Goal: Communication & Community: Answer question/provide support

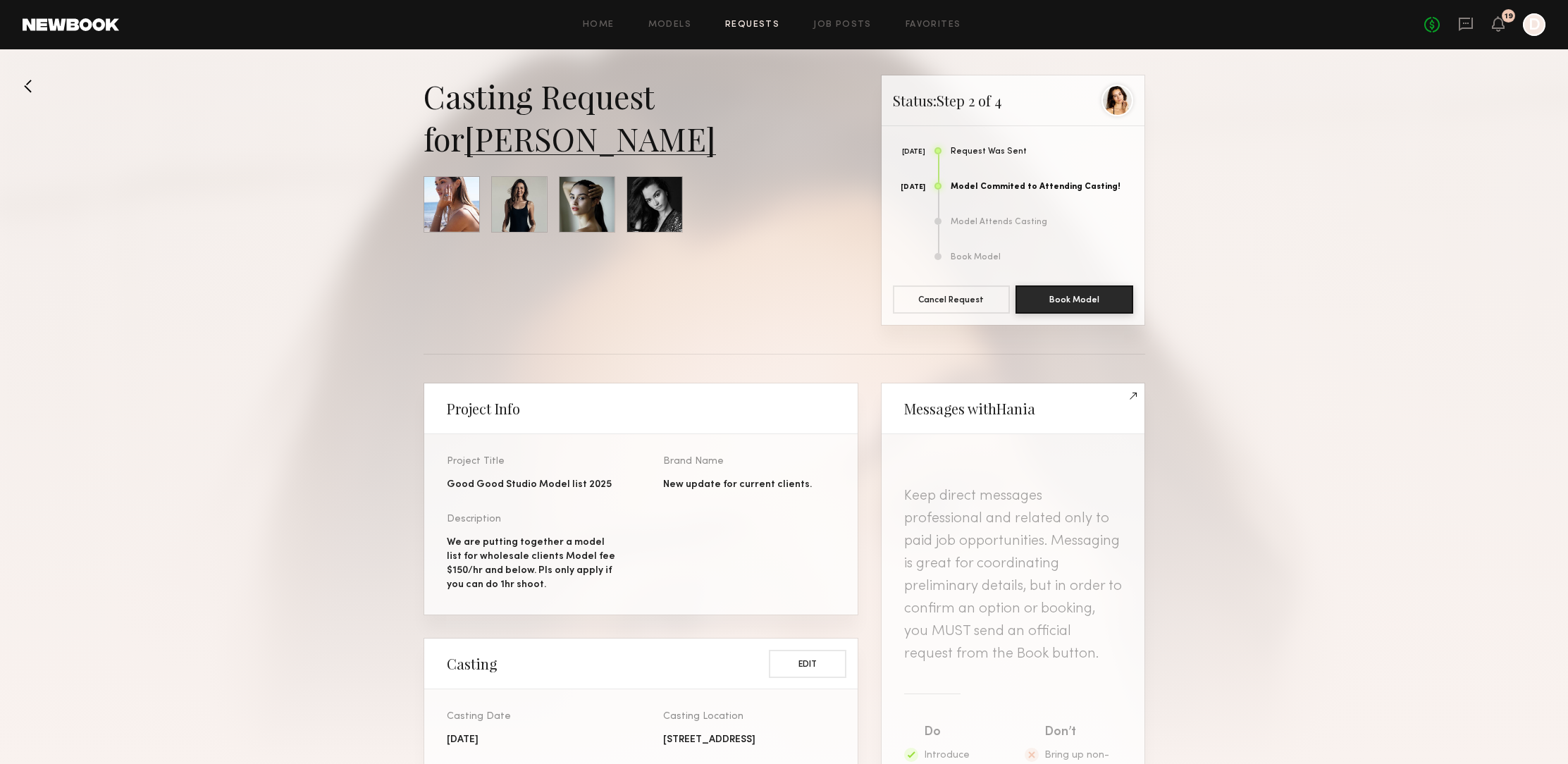
click at [33, 88] on button at bounding box center [33, 86] width 22 height 22
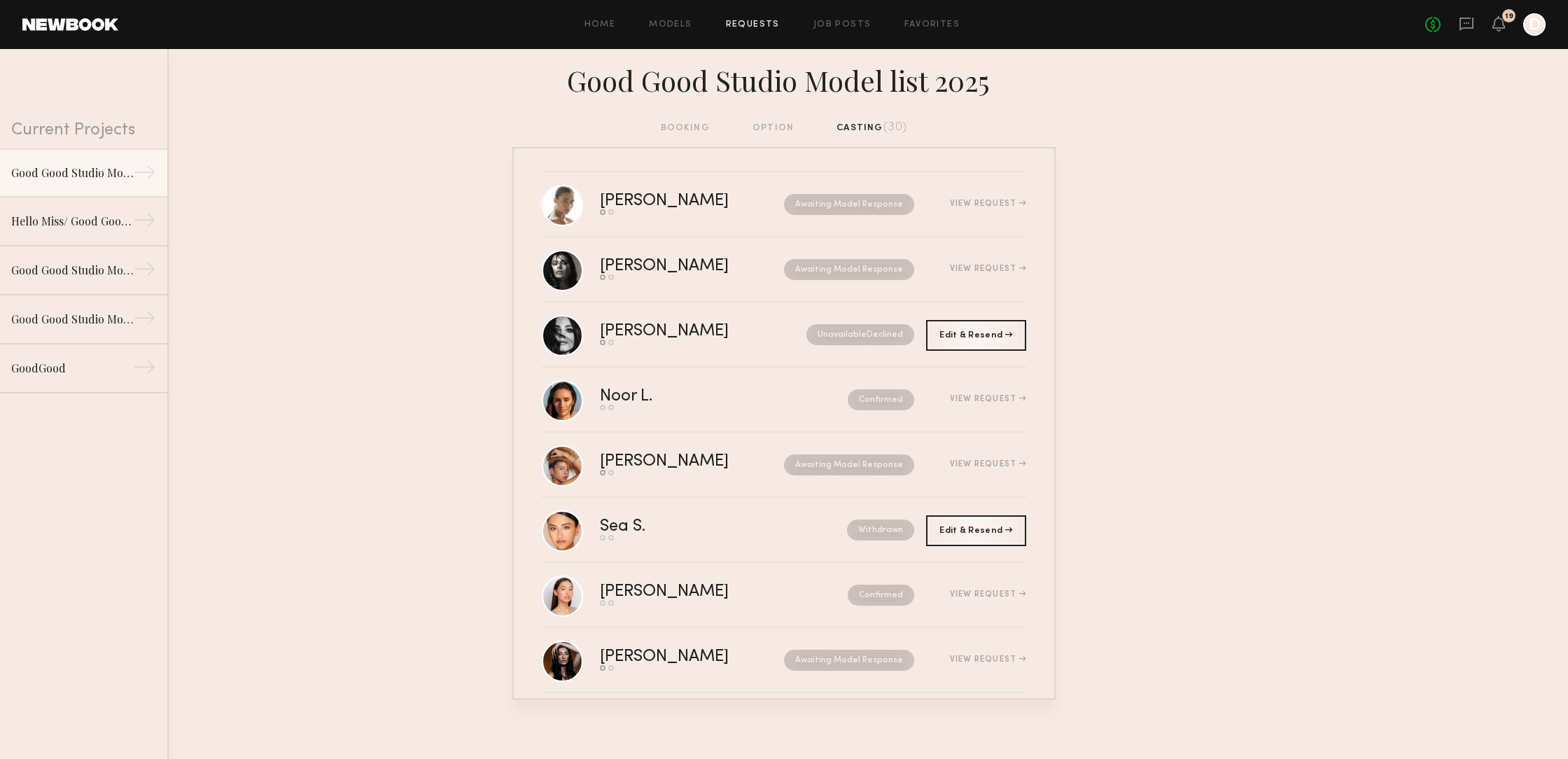
click at [763, 128] on div "booking option casting (30)" at bounding box center [784, 128] width 247 height 15
click at [681, 126] on div "booking option casting (30)" at bounding box center [784, 128] width 247 height 15
click at [77, 170] on div "Good Good Studio Model list 2025" at bounding box center [72, 172] width 122 height 17
click at [78, 170] on div "Good Good Studio Model list 2025" at bounding box center [72, 172] width 122 height 17
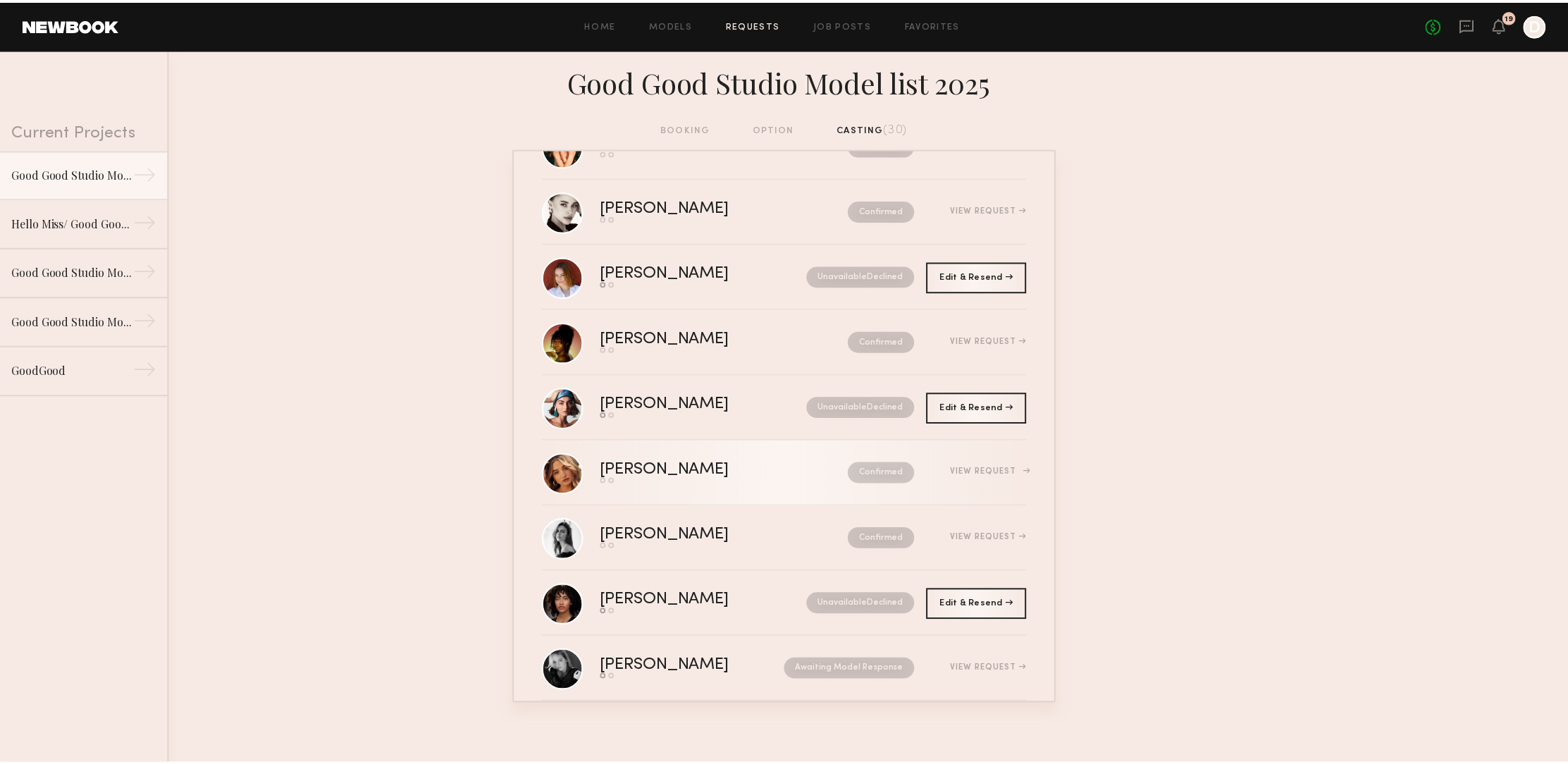
scroll to position [1309, 0]
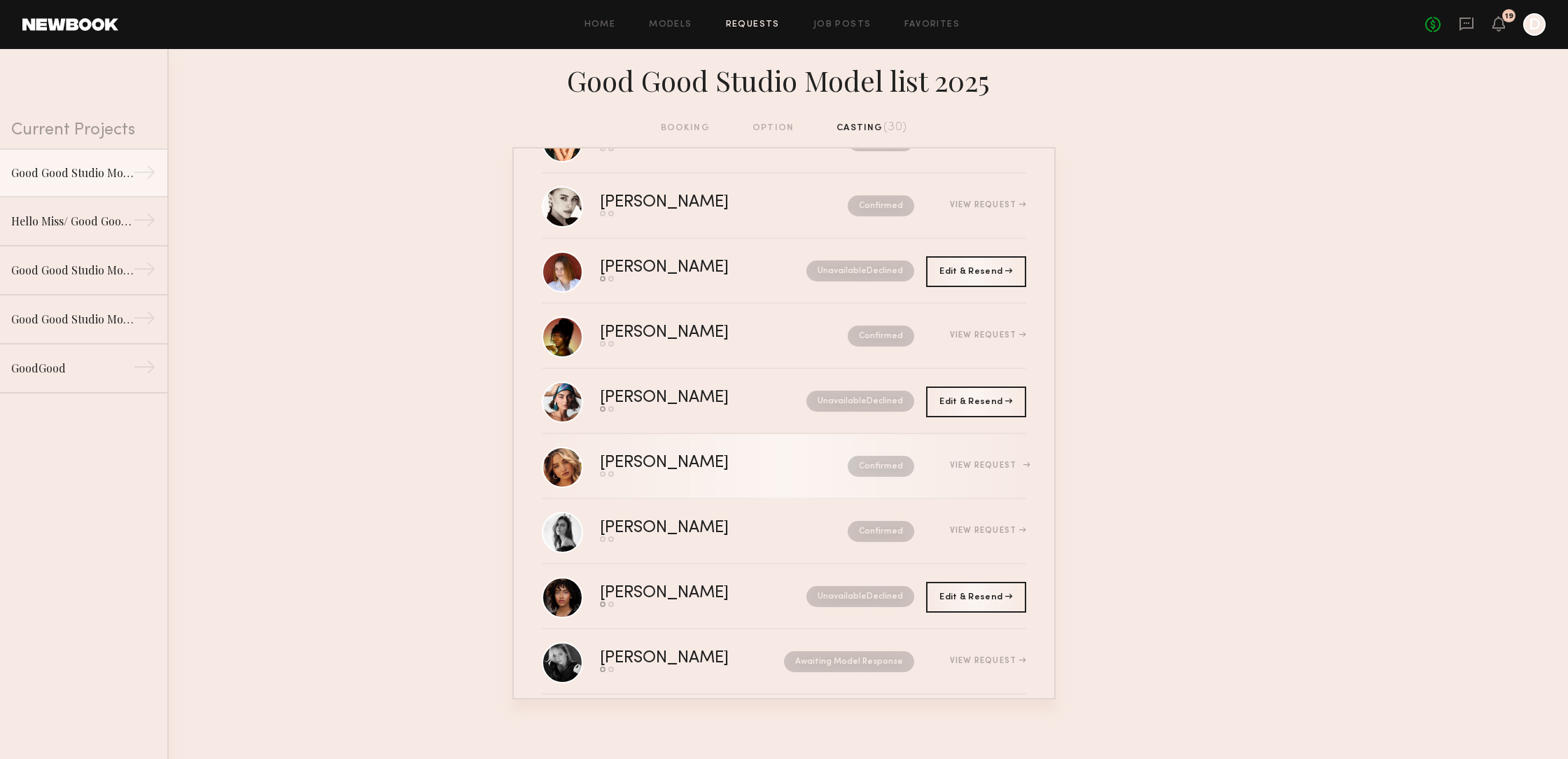
click at [618, 472] on div "Send request Model response" at bounding box center [693, 474] width 188 height 6
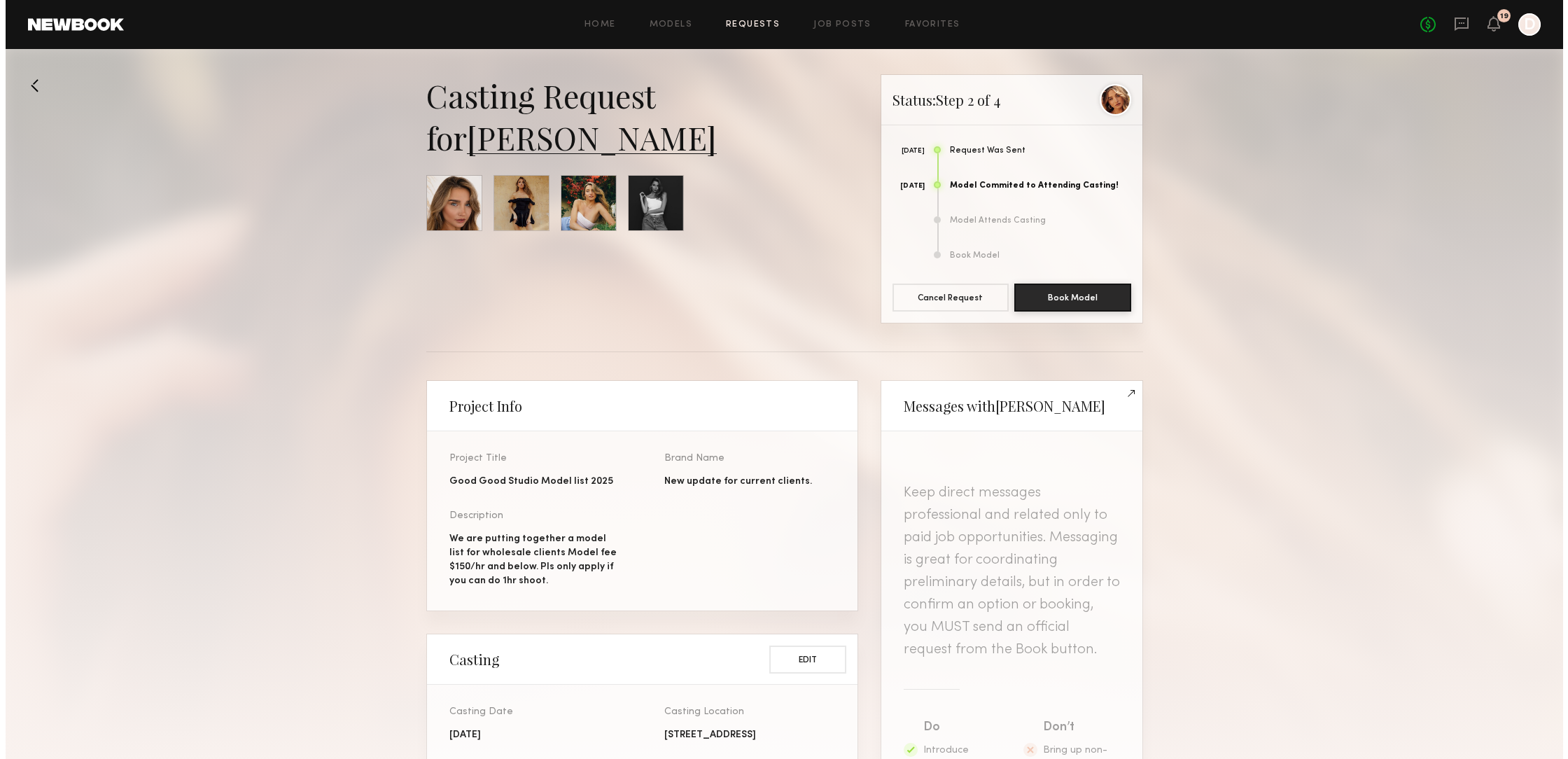
scroll to position [658, 0]
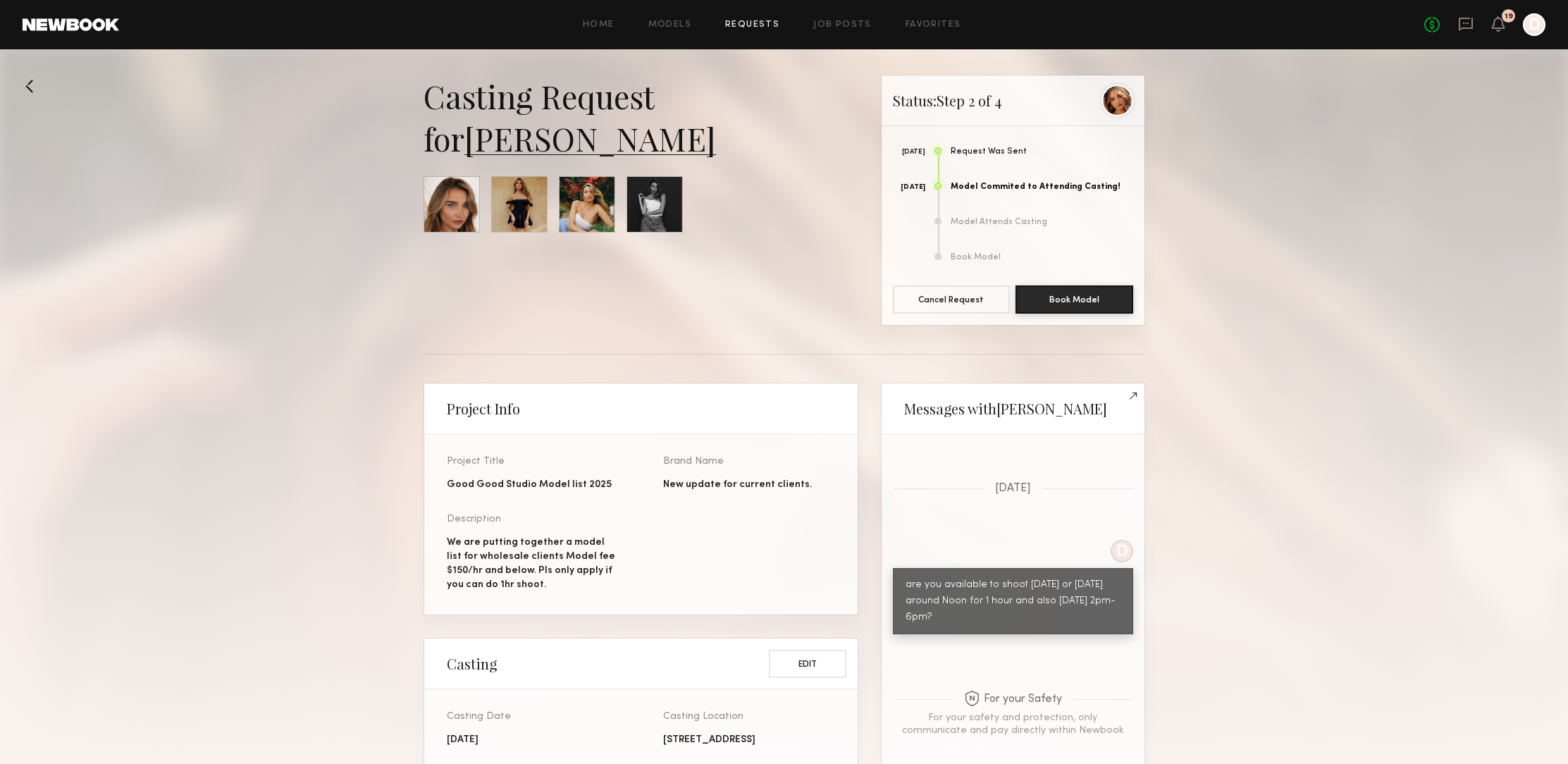
click at [540, 142] on link "Alexis B." at bounding box center [589, 137] width 251 height 42
drag, startPoint x: 30, startPoint y: 81, endPoint x: 42, endPoint y: 105, distance: 26.8
click at [28, 88] on button at bounding box center [33, 86] width 22 height 22
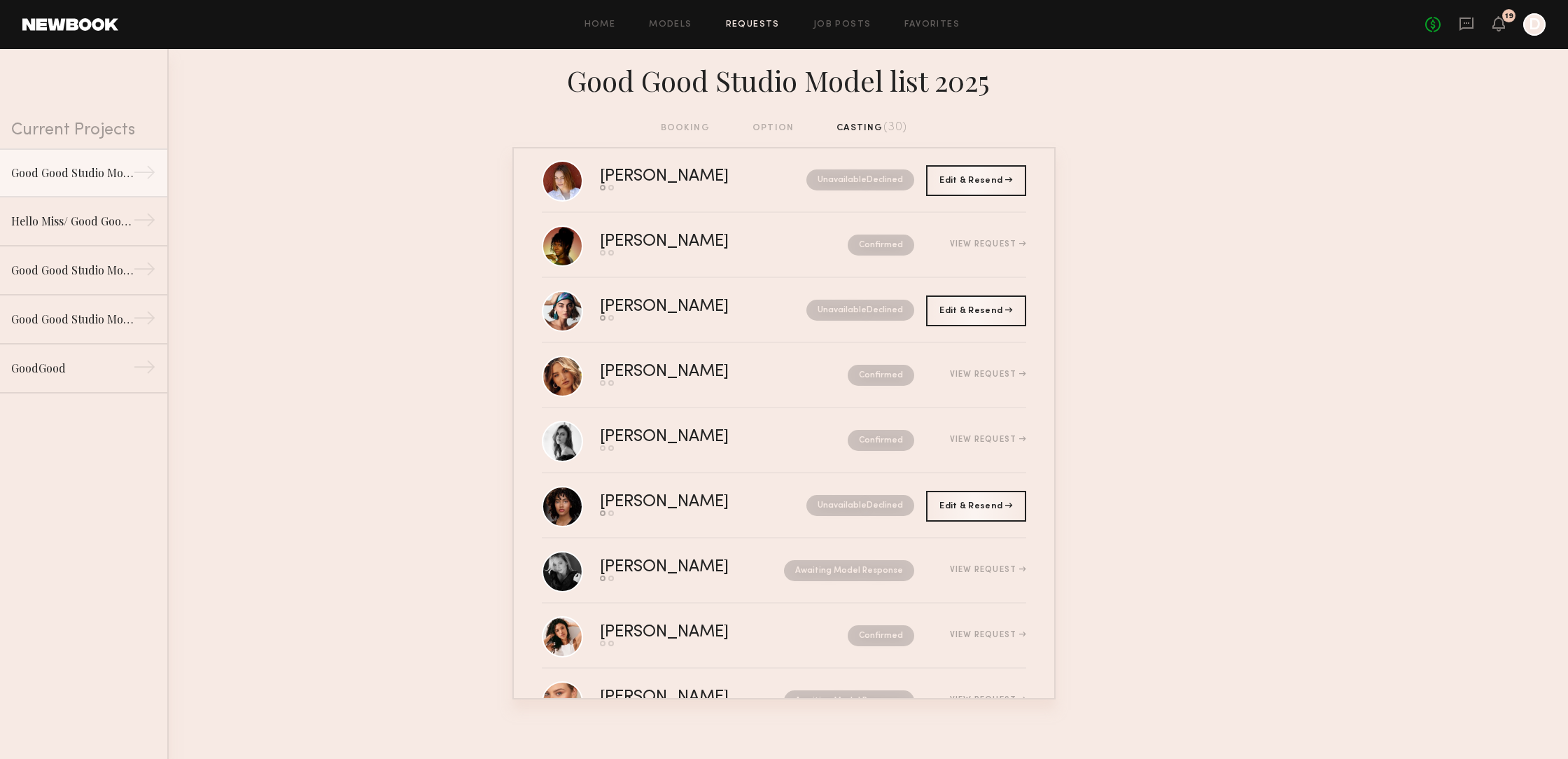
scroll to position [1450, 0]
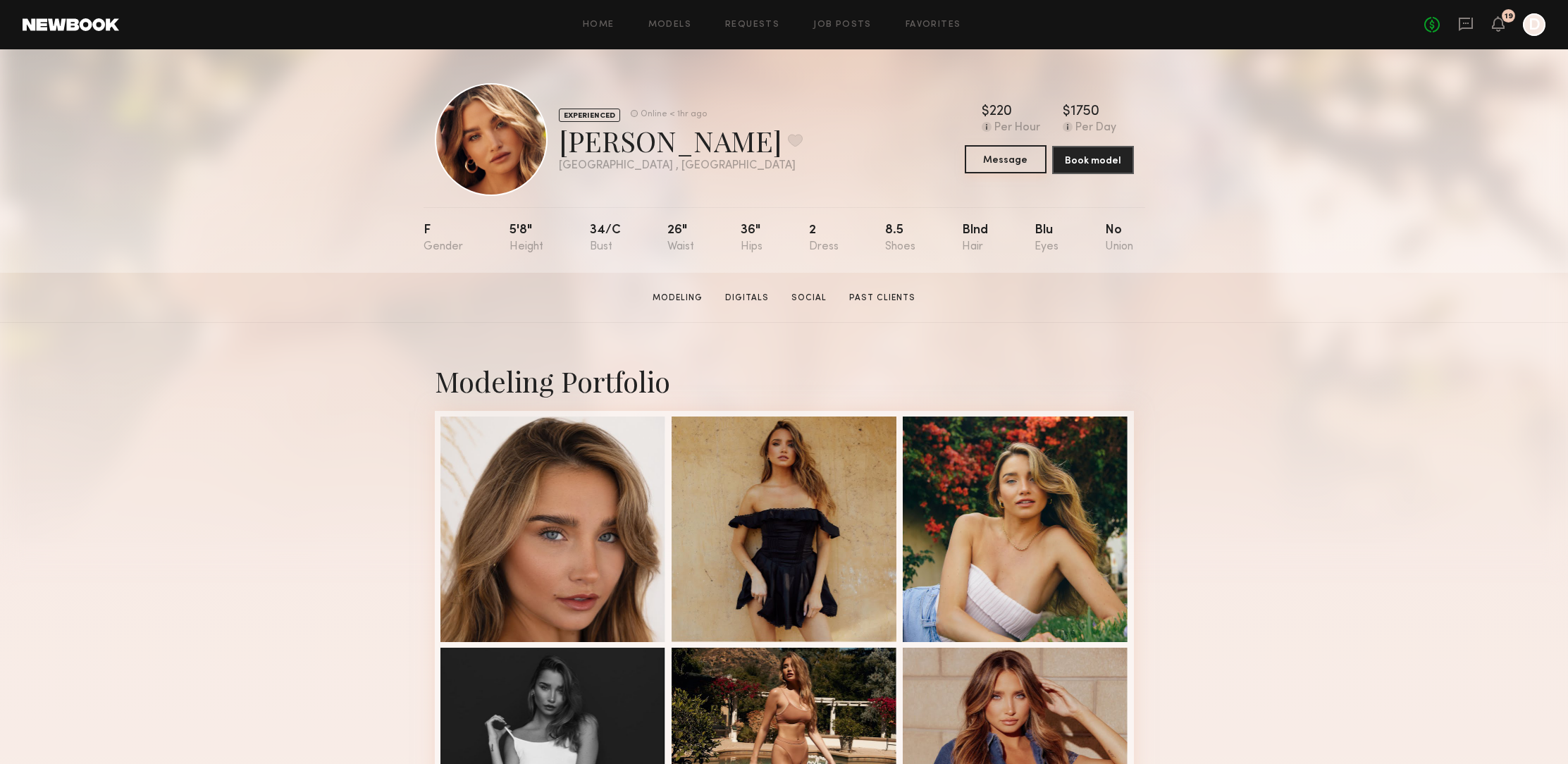
click at [1010, 167] on button "Message" at bounding box center [1005, 159] width 81 height 28
click at [1010, 167] on button "Message" at bounding box center [1005, 159] width 81 height 28
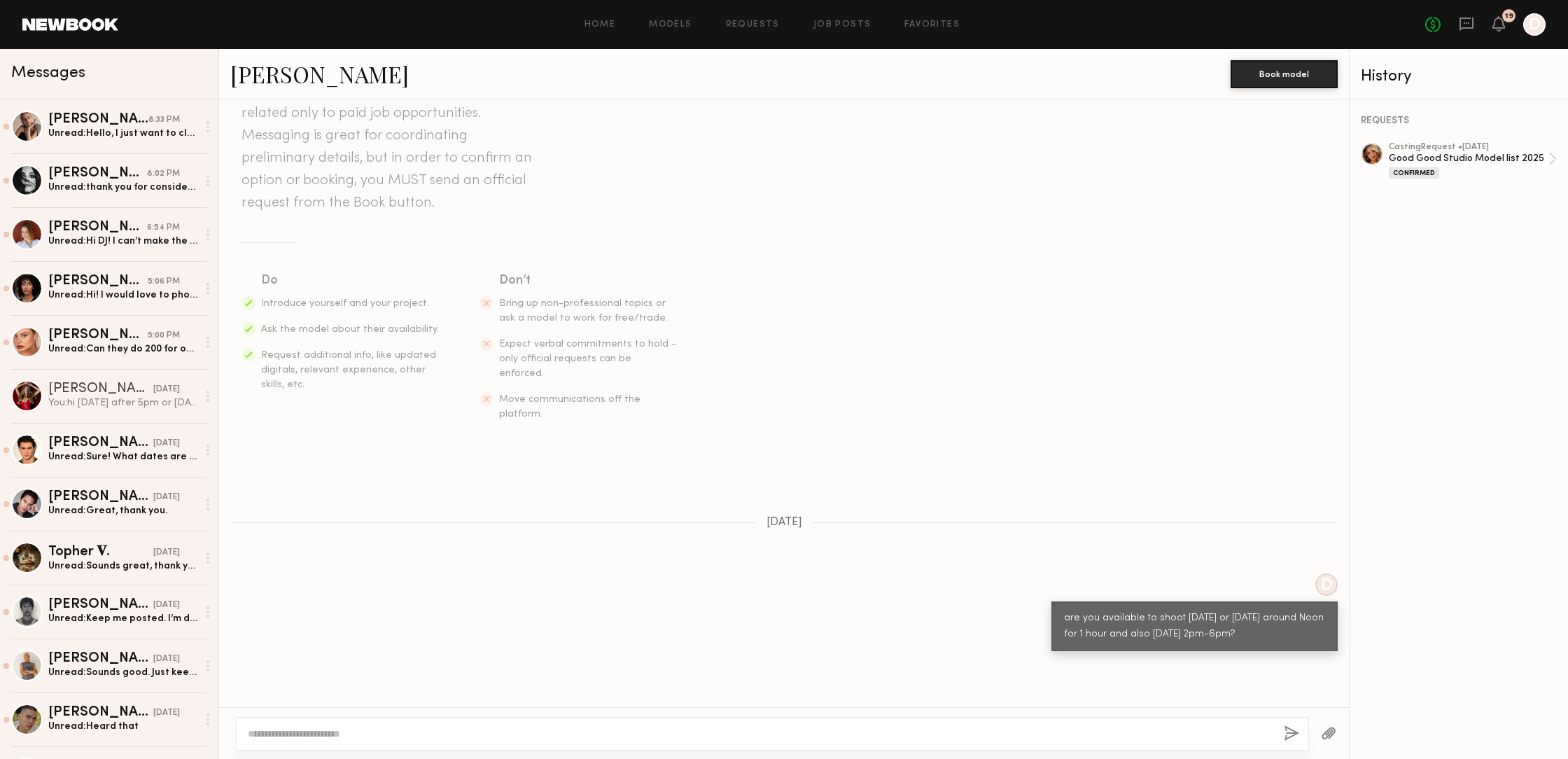
scroll to position [125, 0]
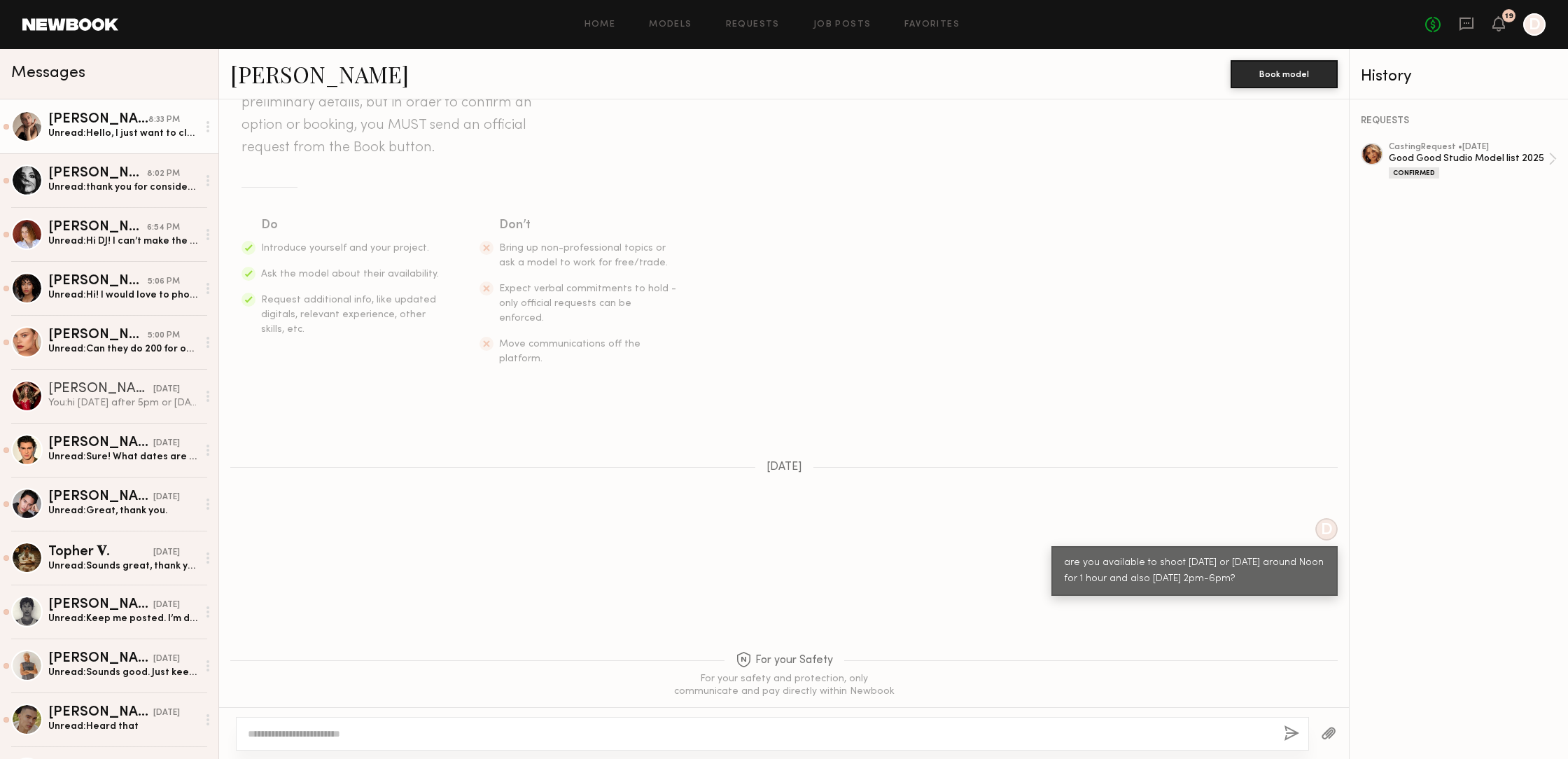
click at [123, 138] on div "Unread: Hello, I just want to clarify a few things about tomorrow’s casting: • …" at bounding box center [123, 134] width 149 height 14
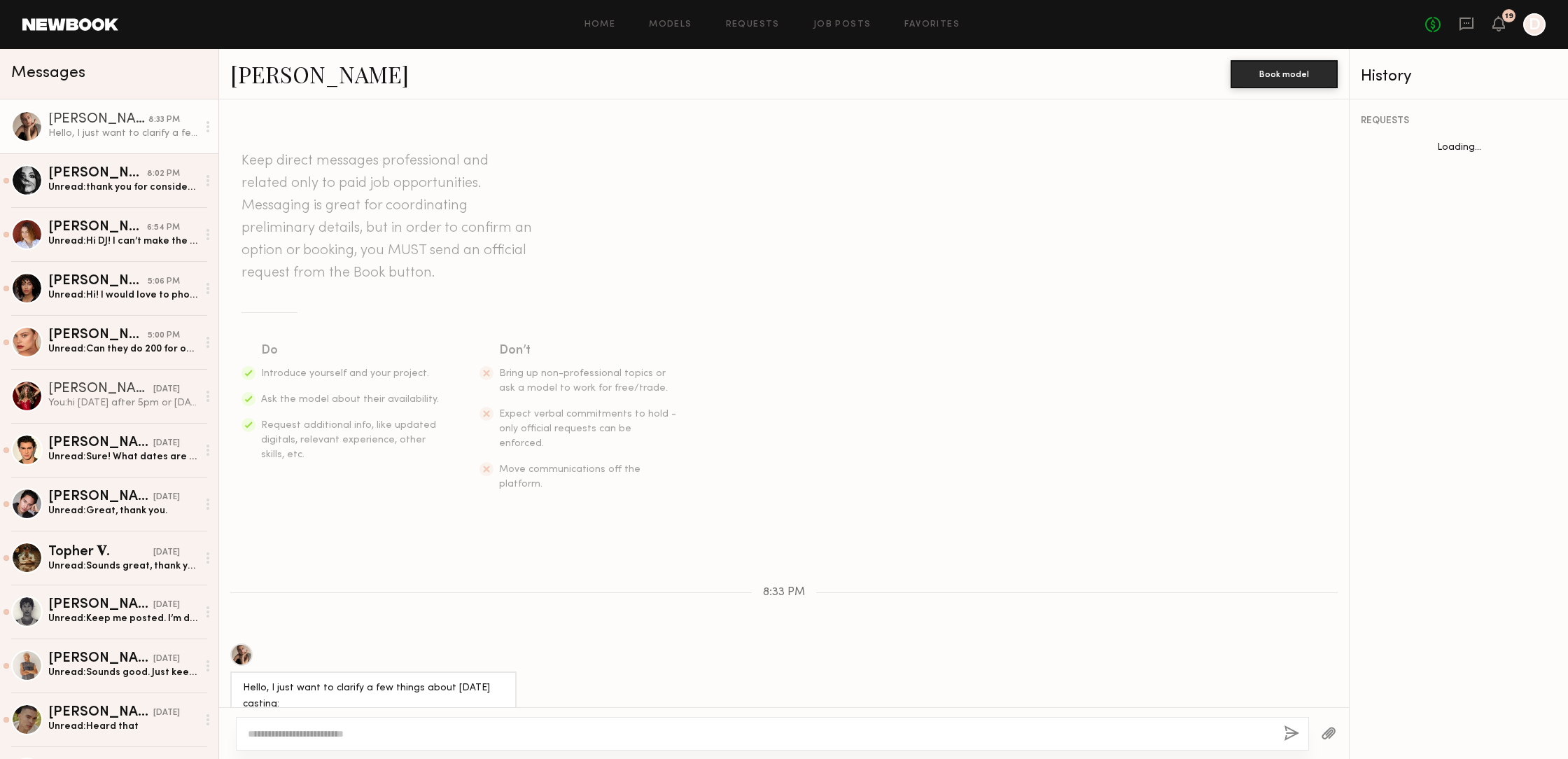
scroll to position [109, 0]
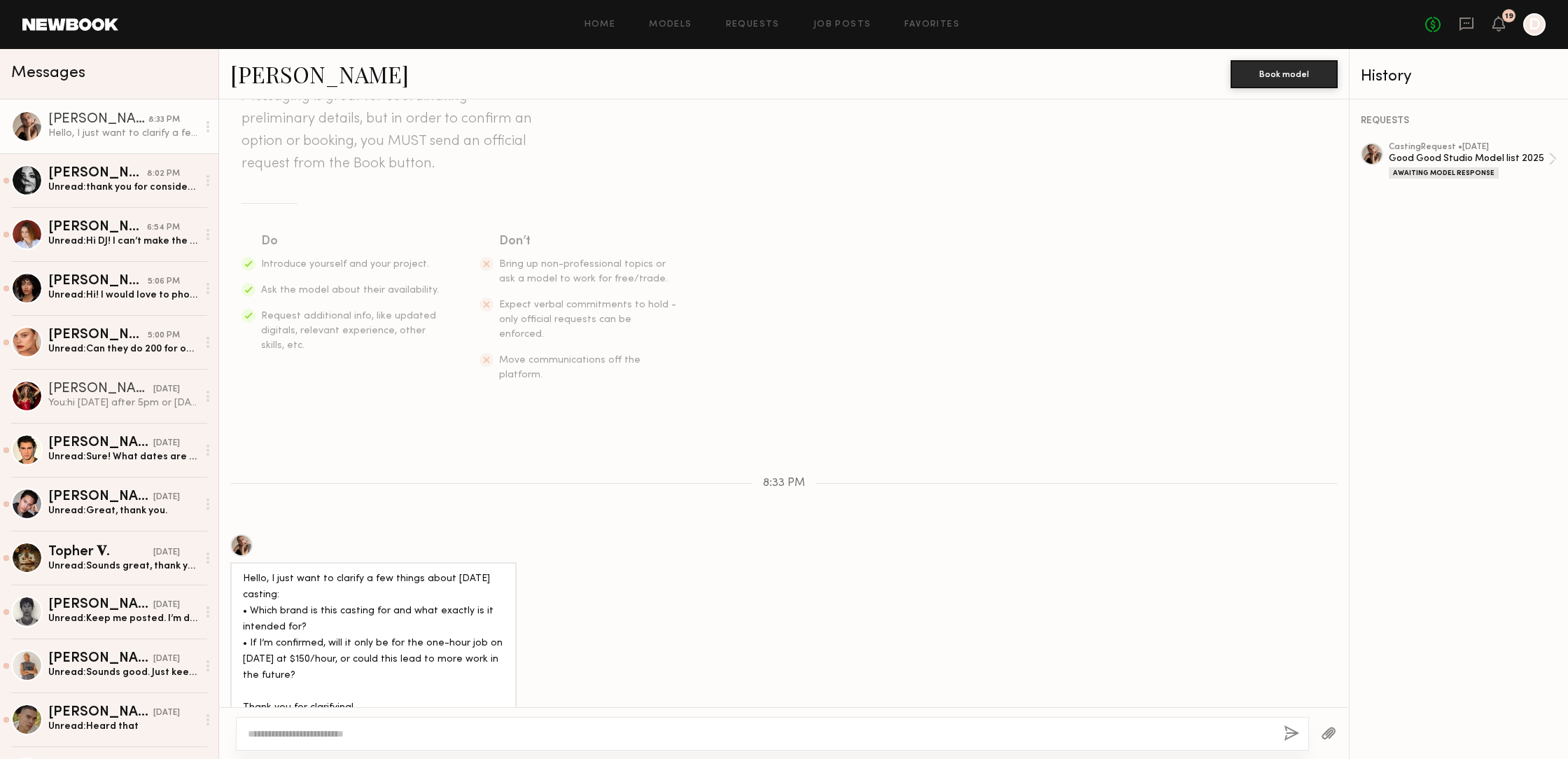
click at [296, 732] on textarea at bounding box center [760, 733] width 1025 height 14
drag, startPoint x: 487, startPoint y: 733, endPoint x: 496, endPoint y: 732, distance: 9.1
click at [487, 733] on textarea "**********" at bounding box center [760, 733] width 1025 height 14
click at [492, 736] on textarea "**********" at bounding box center [760, 733] width 1025 height 14
click at [487, 737] on textarea "**********" at bounding box center [760, 733] width 1025 height 14
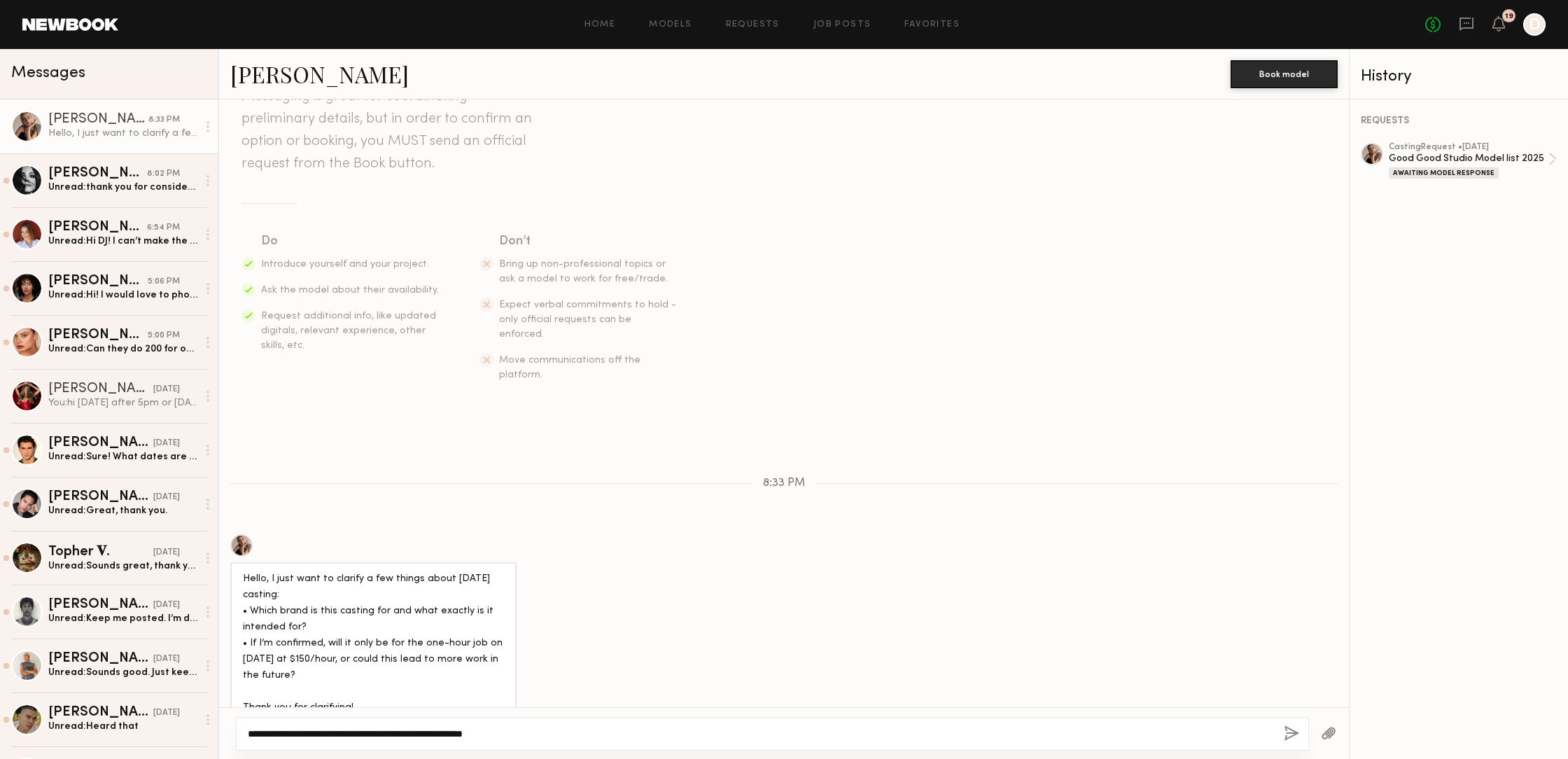
drag, startPoint x: 511, startPoint y: 732, endPoint x: 520, endPoint y: 739, distance: 11.4
click at [511, 733] on textarea "**********" at bounding box center [760, 733] width 1025 height 14
type textarea "**********"
click at [1286, 730] on button "button" at bounding box center [1291, 733] width 15 height 18
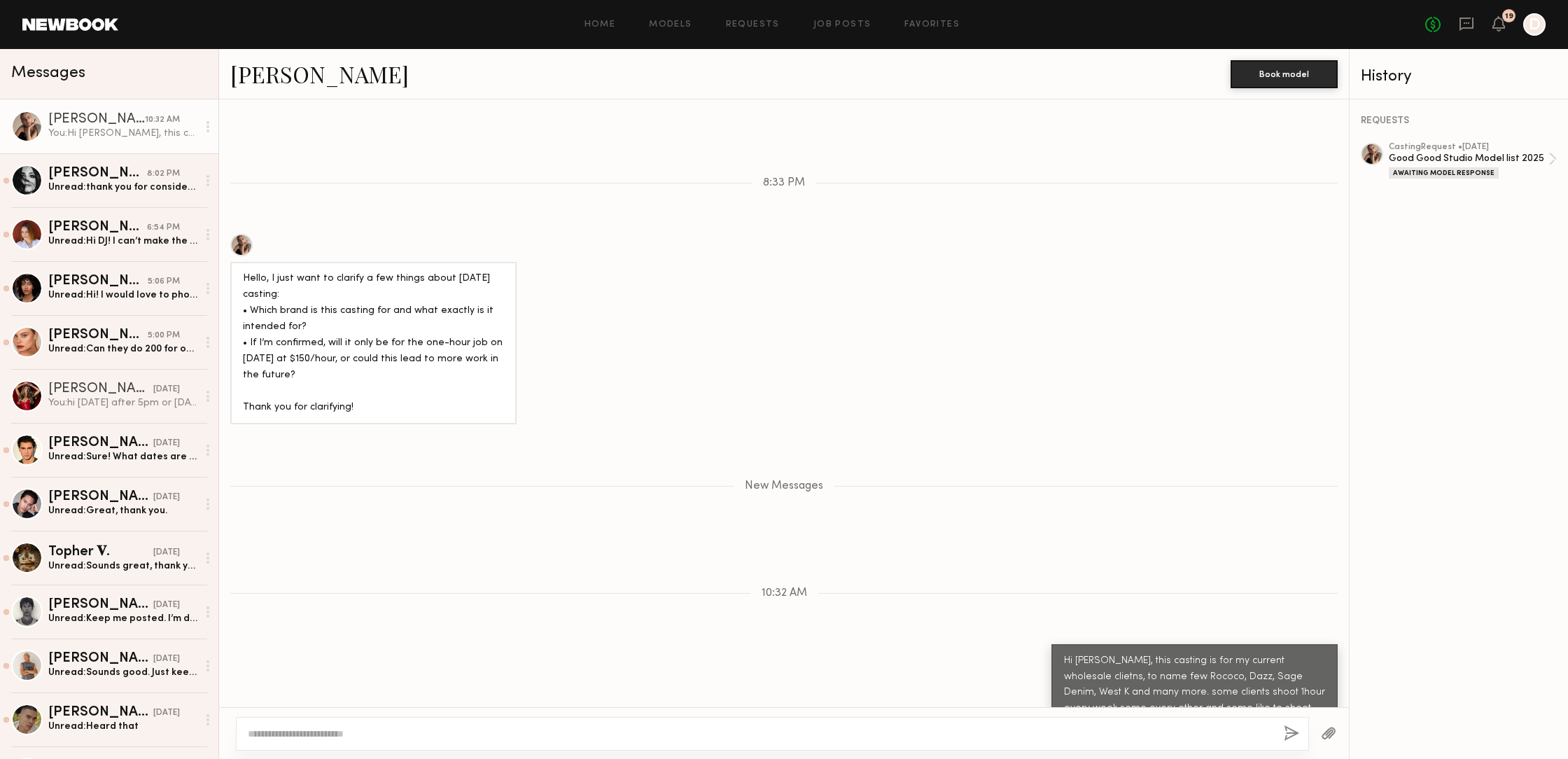
click at [250, 233] on div at bounding box center [241, 244] width 22 height 22
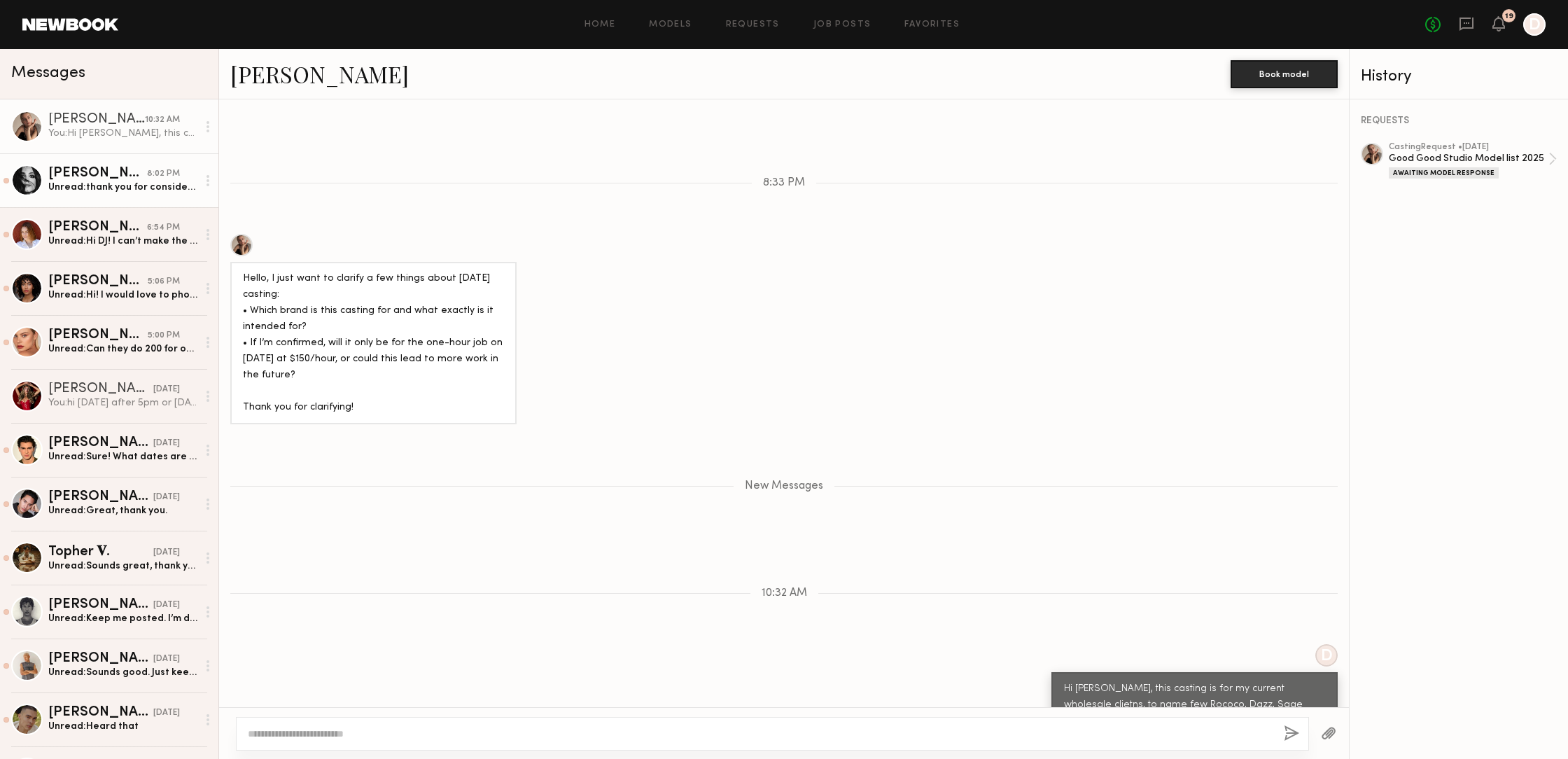
click at [87, 175] on div "Julia M." at bounding box center [98, 174] width 99 height 14
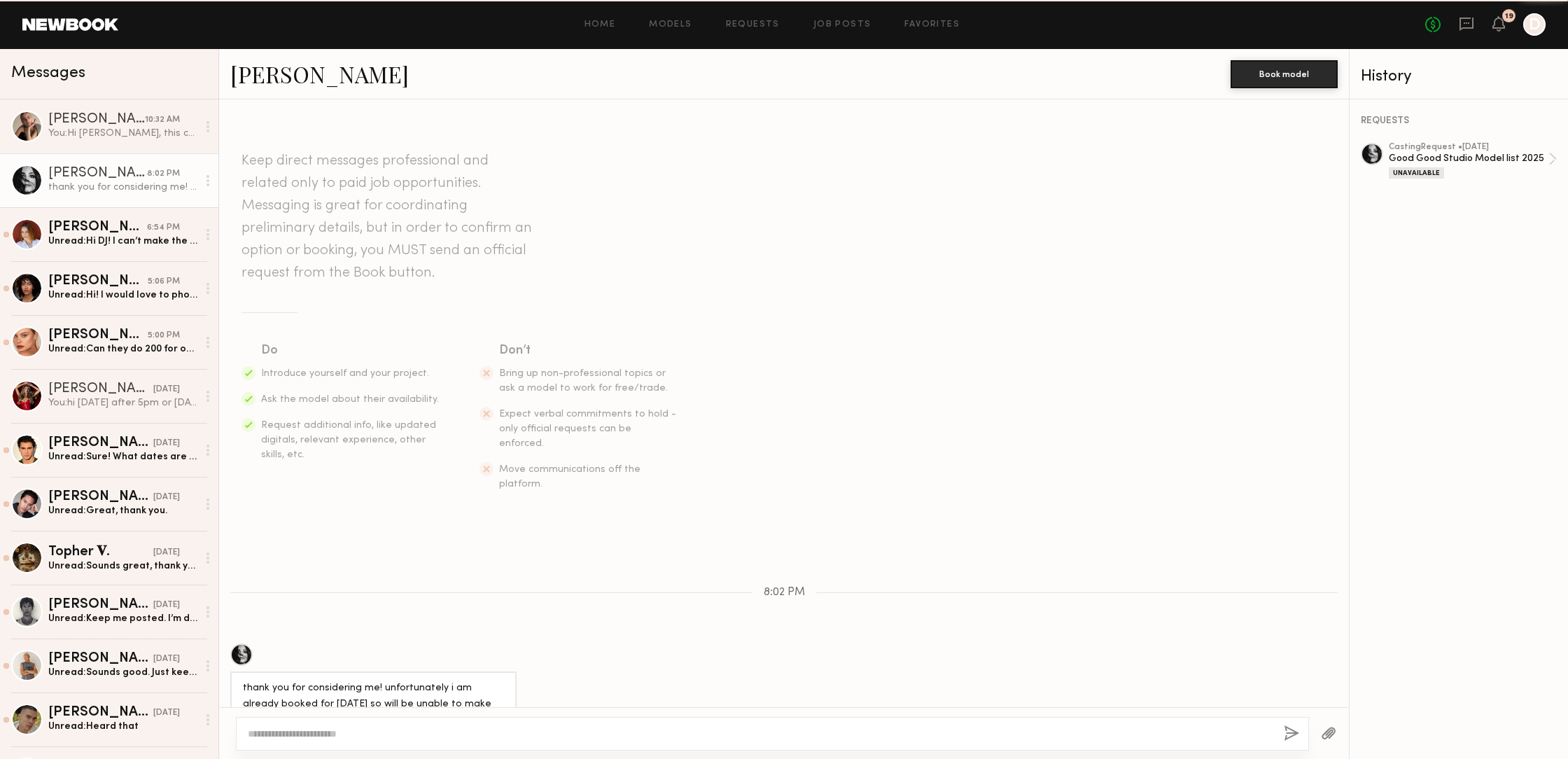
scroll to position [14, 0]
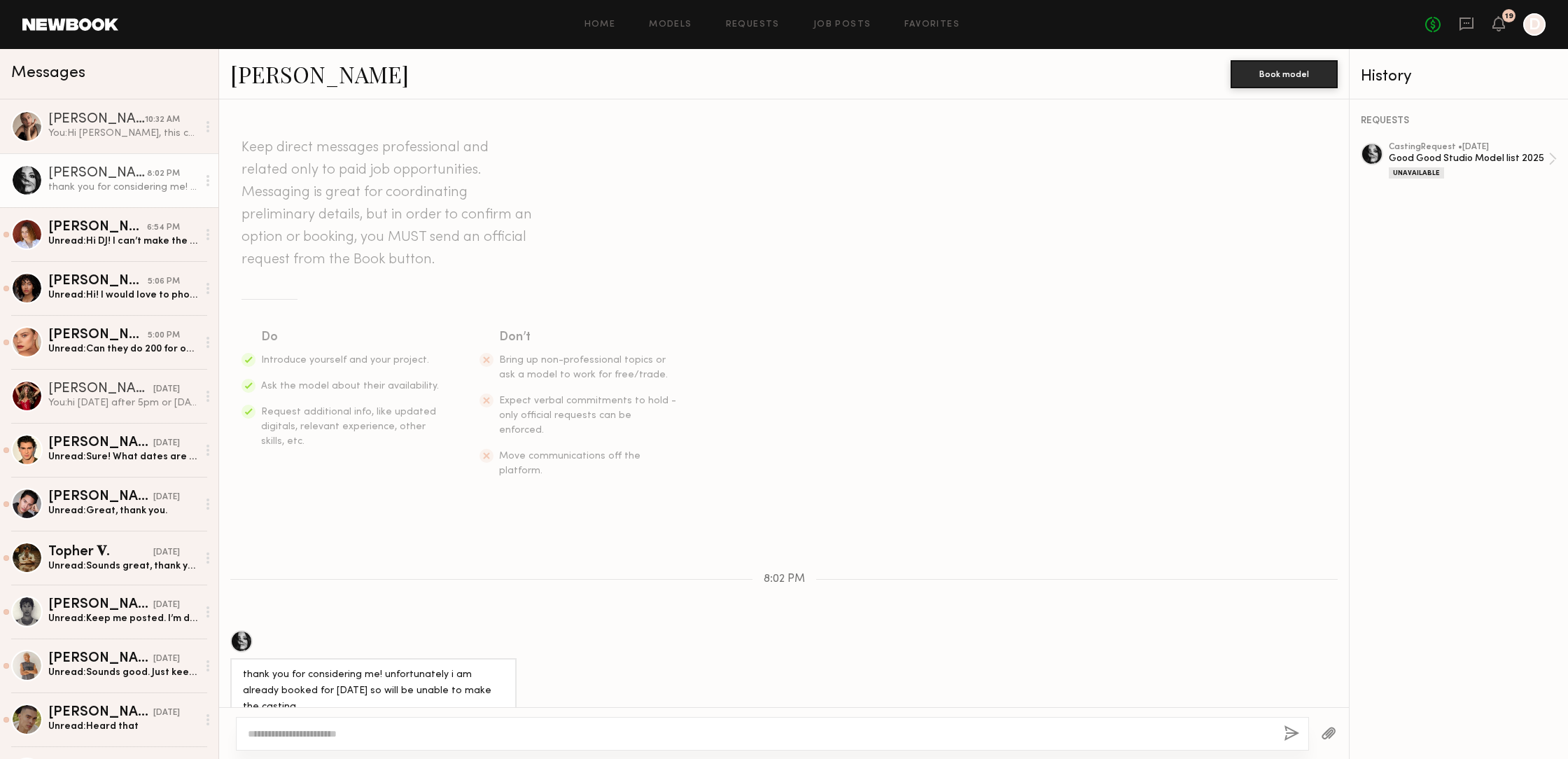
click at [238, 630] on div at bounding box center [241, 641] width 22 height 22
click at [123, 249] on link "Maggie V. 6:54 PM Unread: Hi DJ! I can’t make the casting tomorrow, but would l…" at bounding box center [109, 233] width 218 height 54
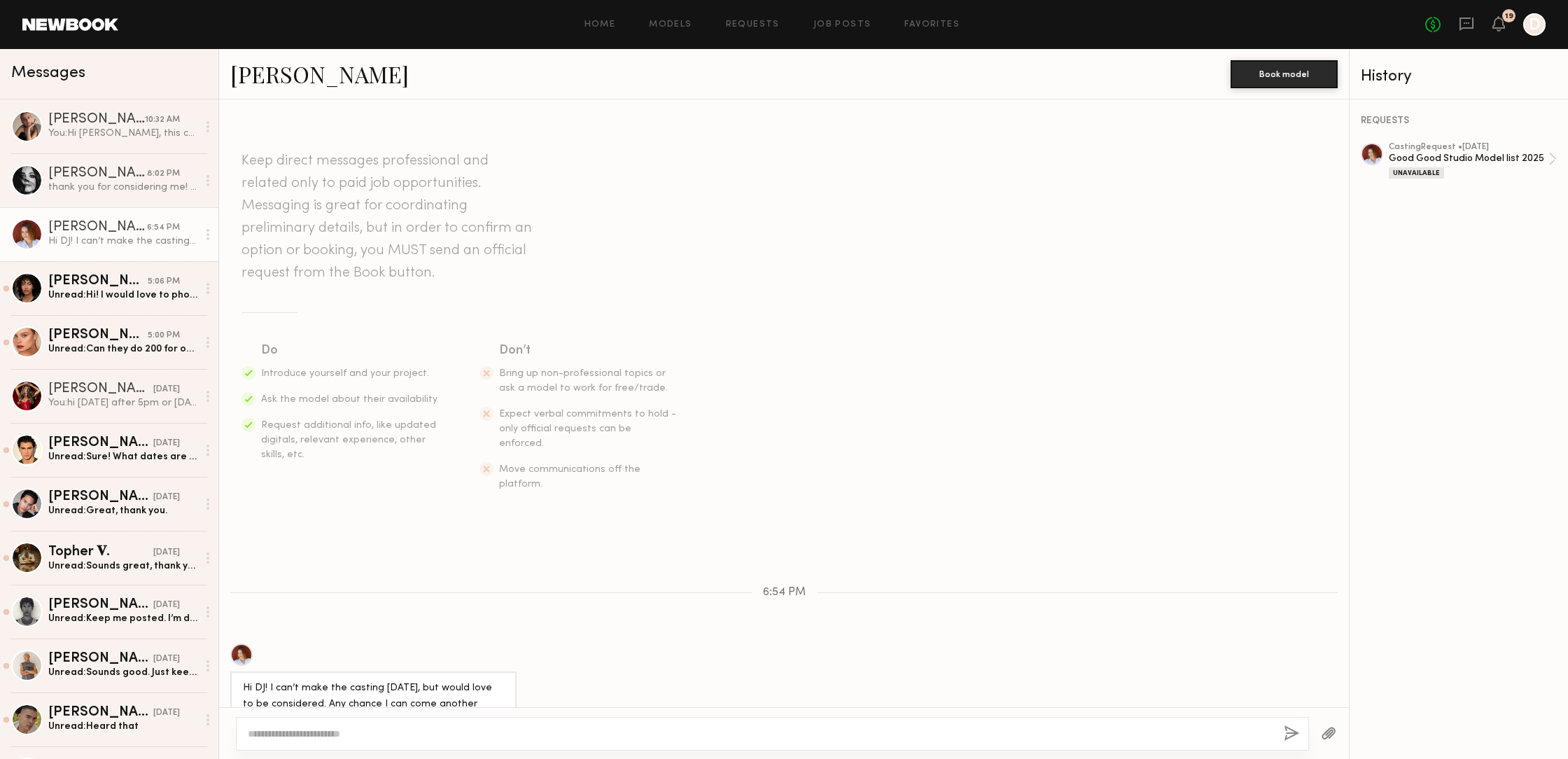
click at [238, 643] on div at bounding box center [241, 654] width 22 height 22
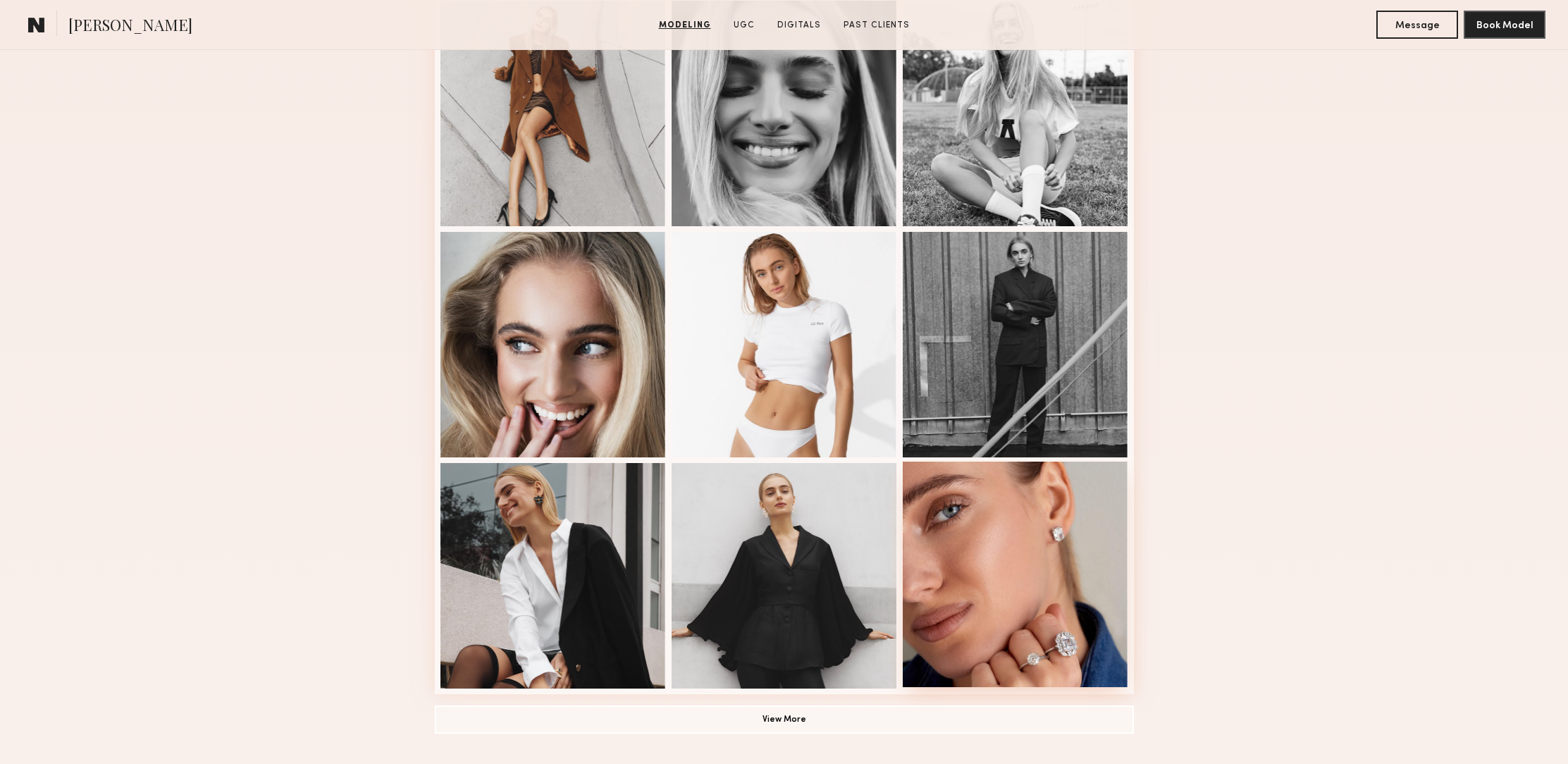
scroll to position [649, 0]
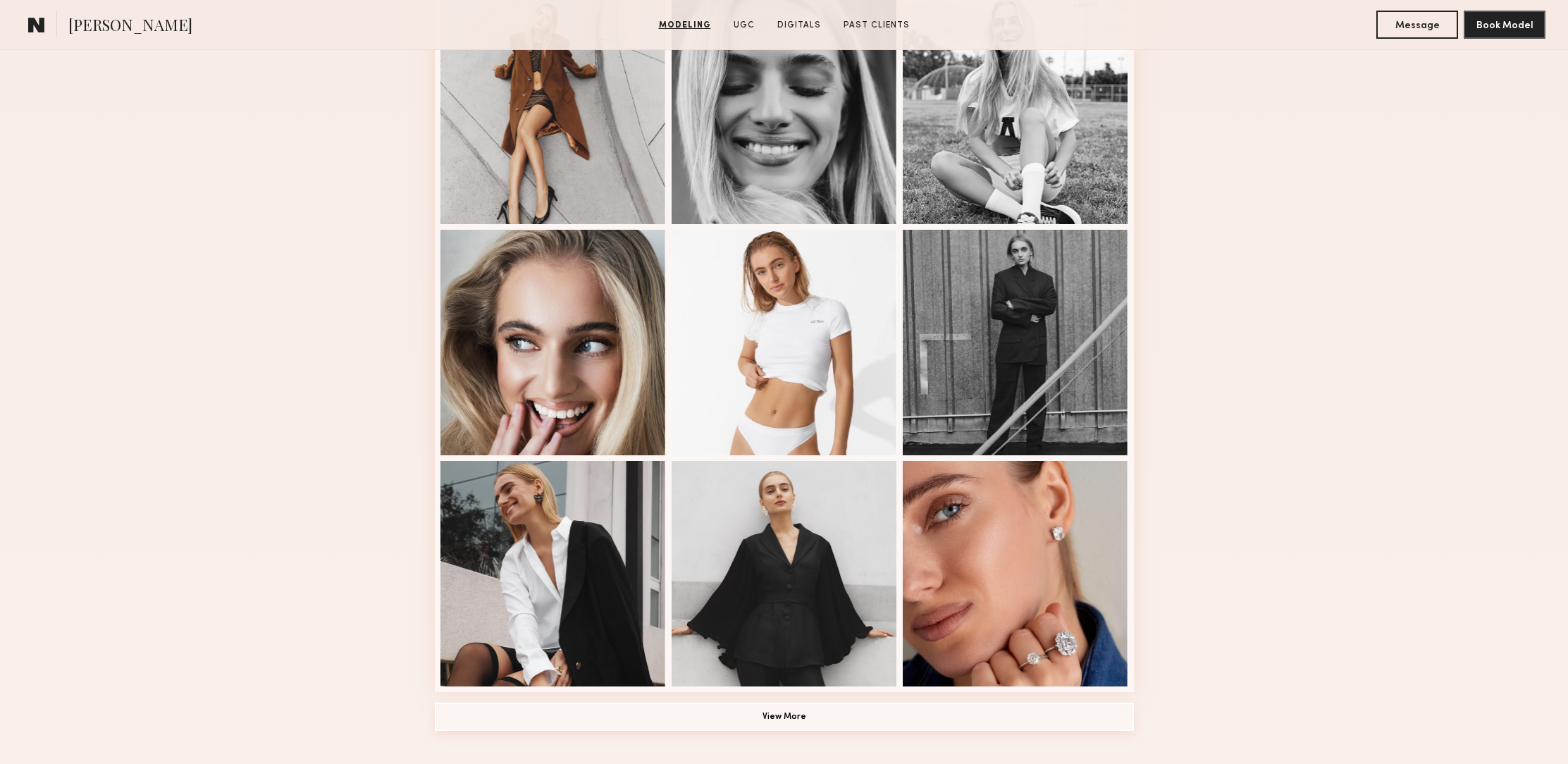
click at [797, 717] on button "View More" at bounding box center [784, 716] width 699 height 28
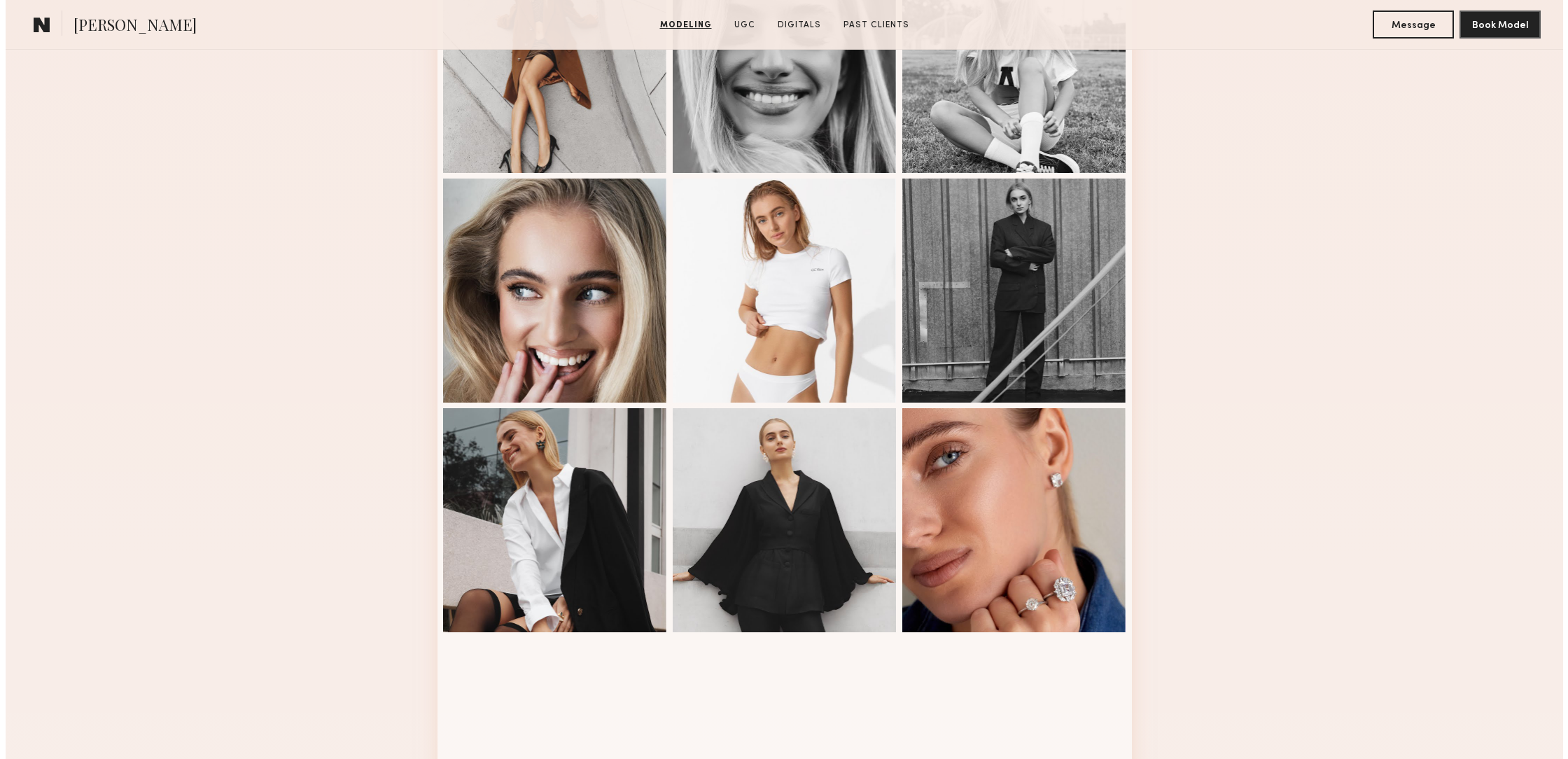
scroll to position [0, 0]
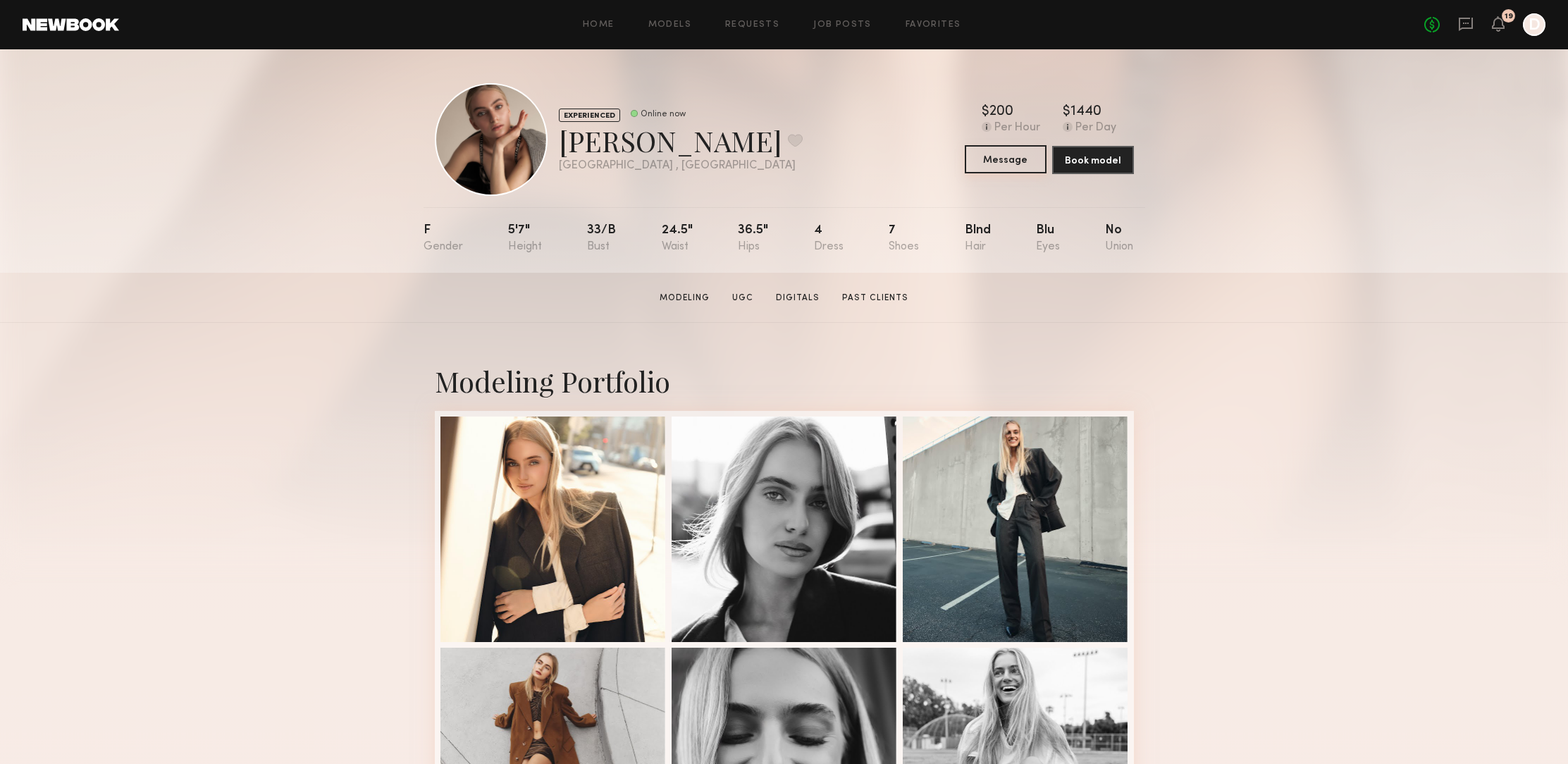
click at [1010, 161] on button "Message" at bounding box center [1005, 159] width 81 height 28
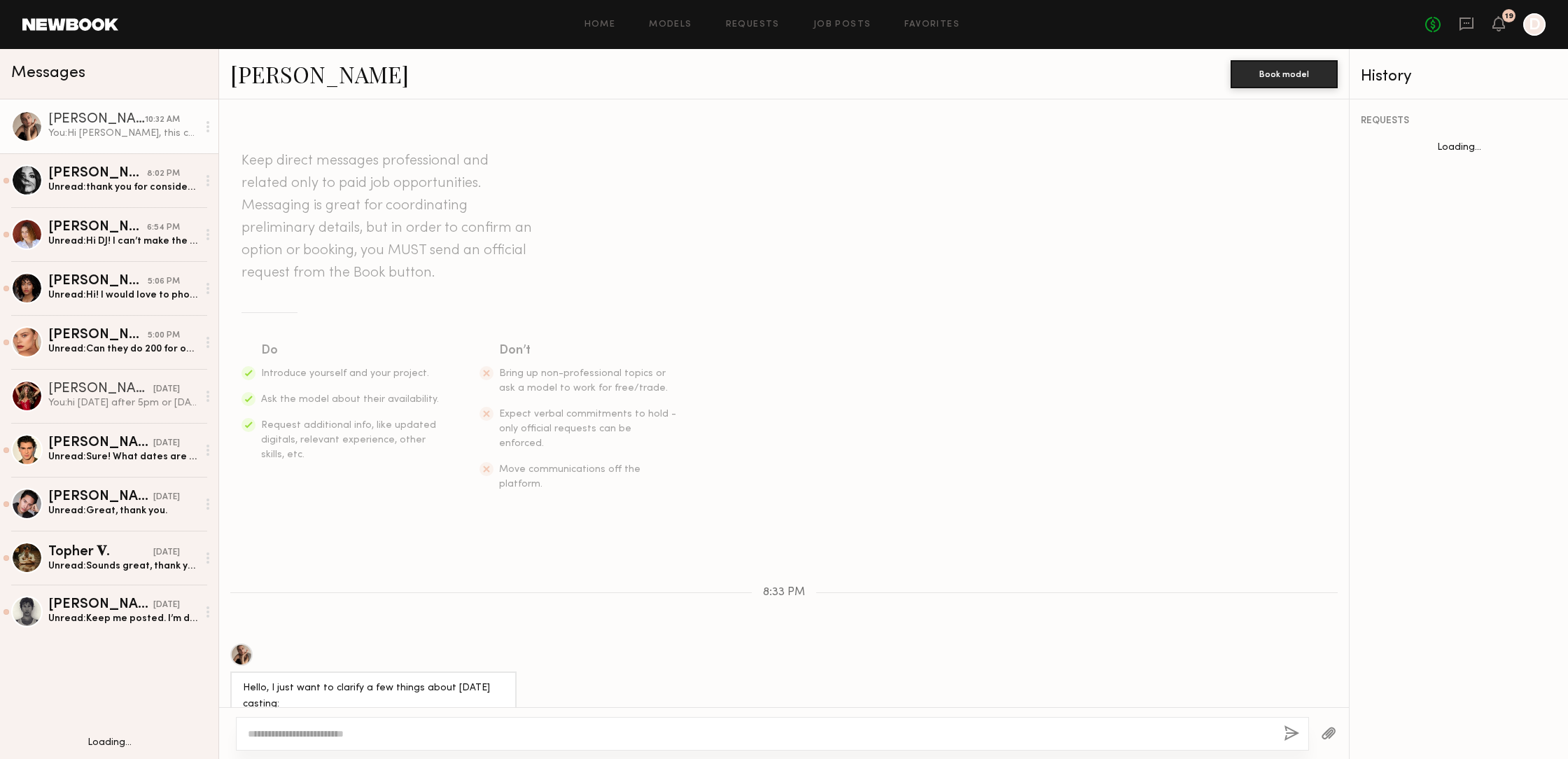
scroll to position [303, 0]
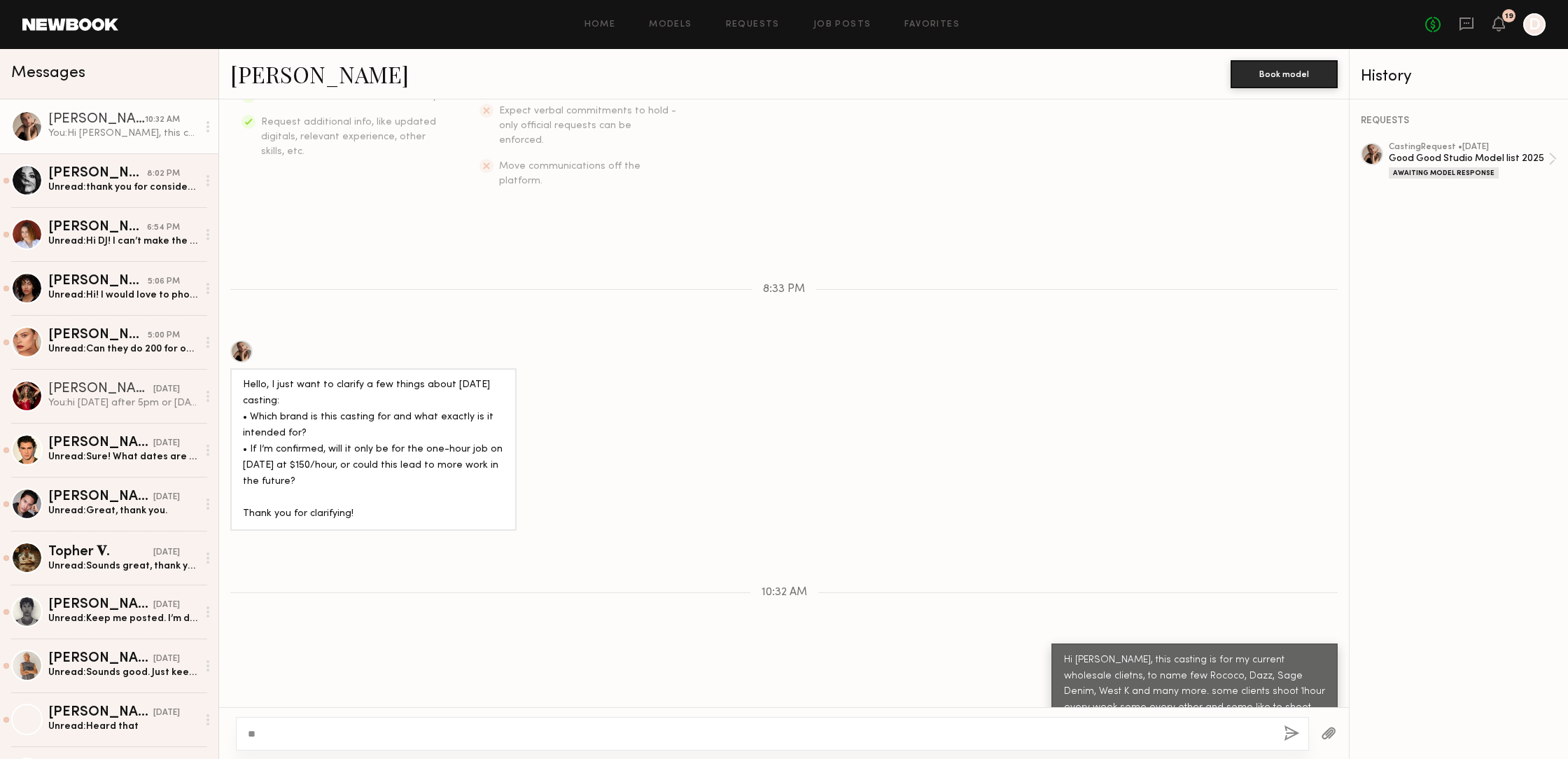
type textarea "*"
type textarea "**********"
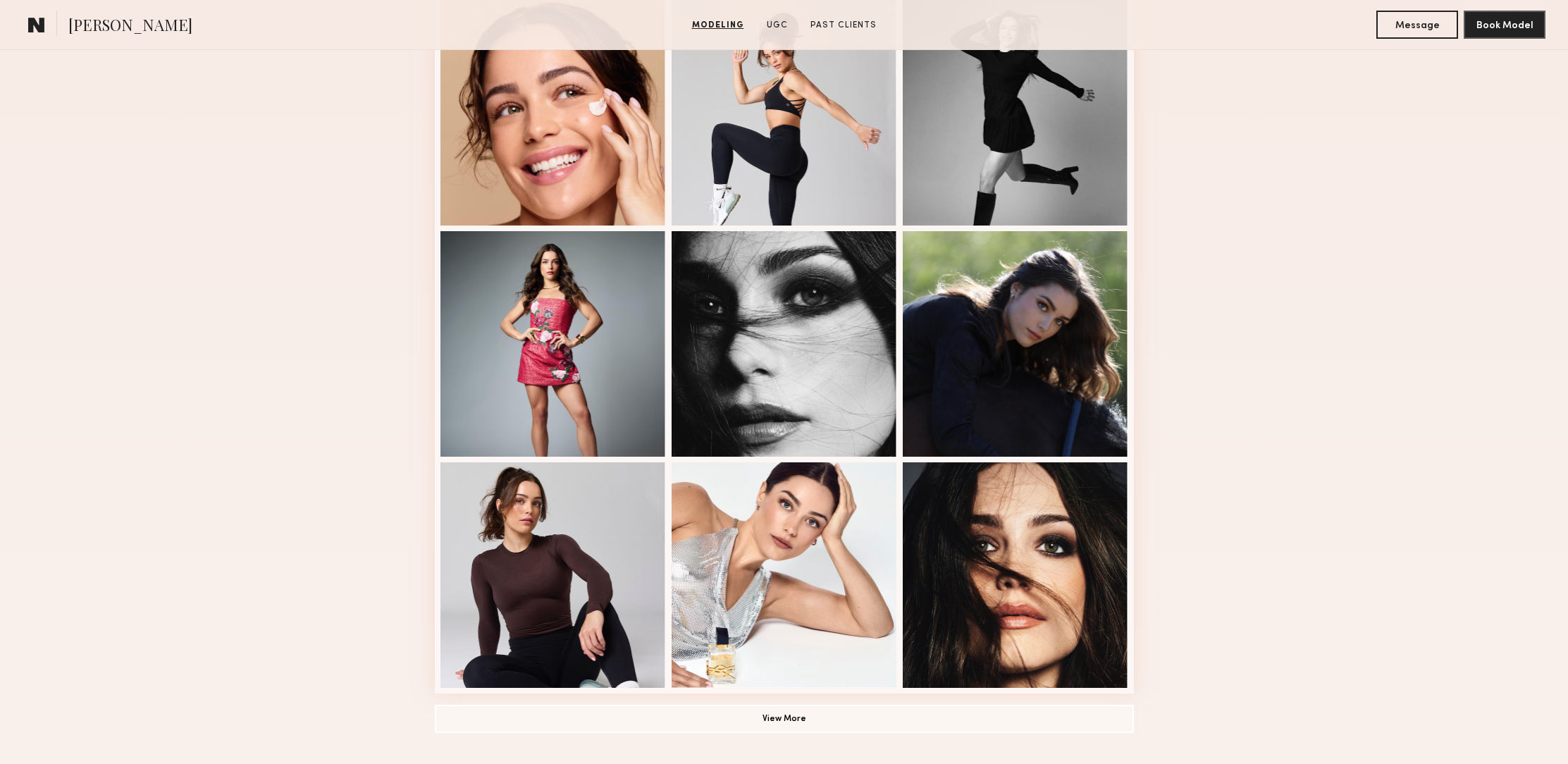
scroll to position [637, 0]
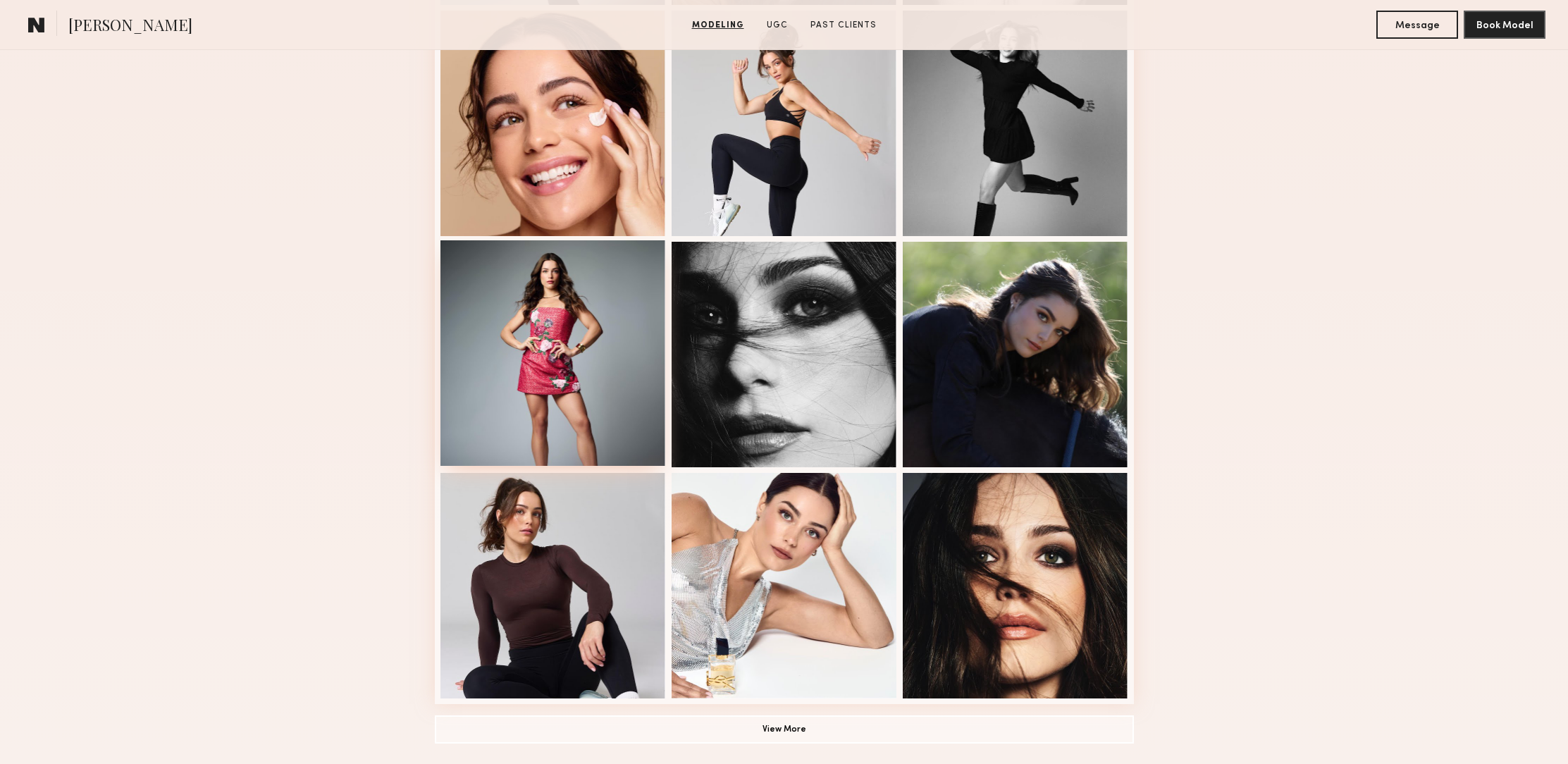
click at [567, 358] on div at bounding box center [553, 352] width 226 height 226
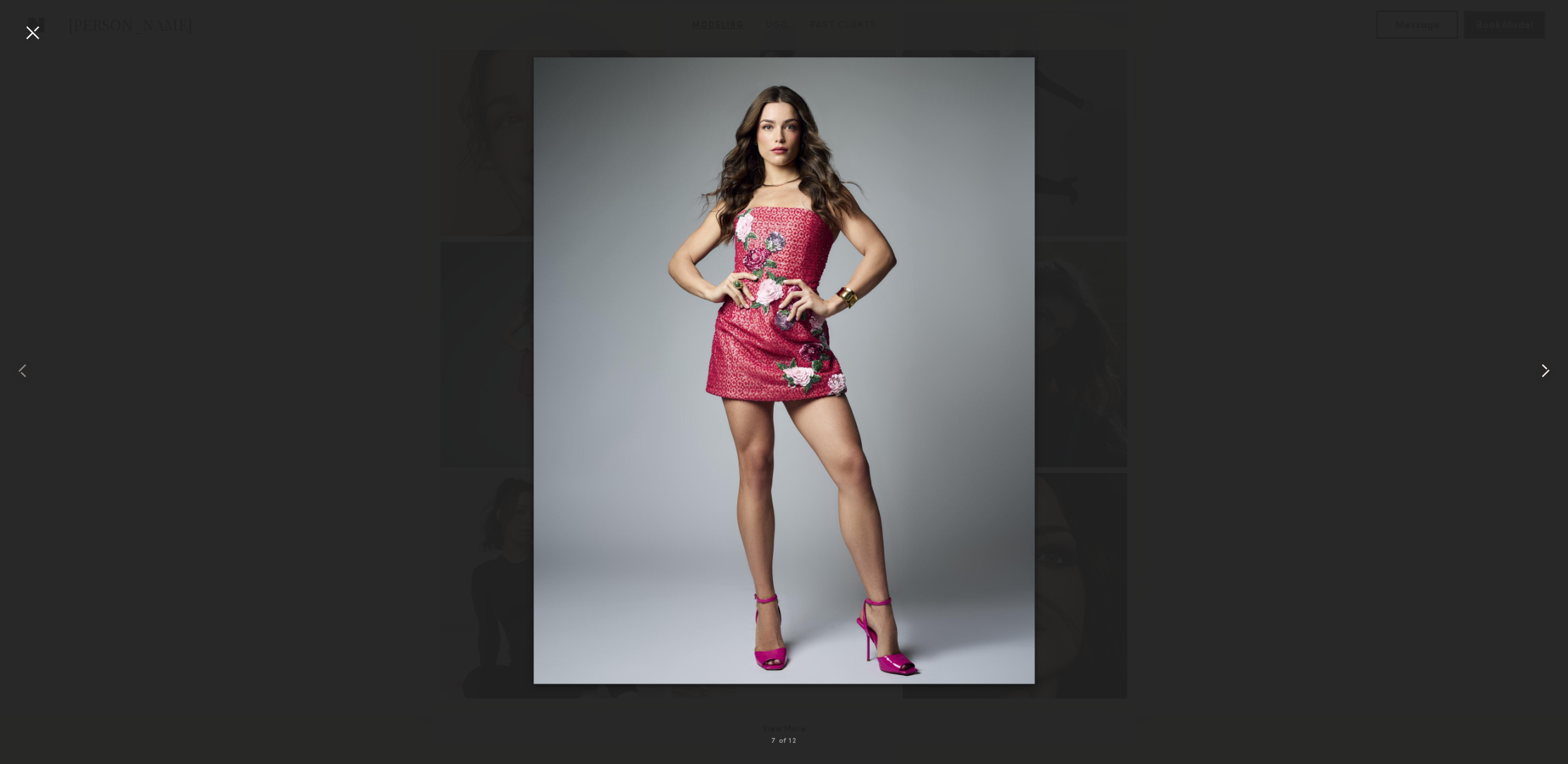
click at [1551, 369] on common-icon at bounding box center [1546, 370] width 22 height 22
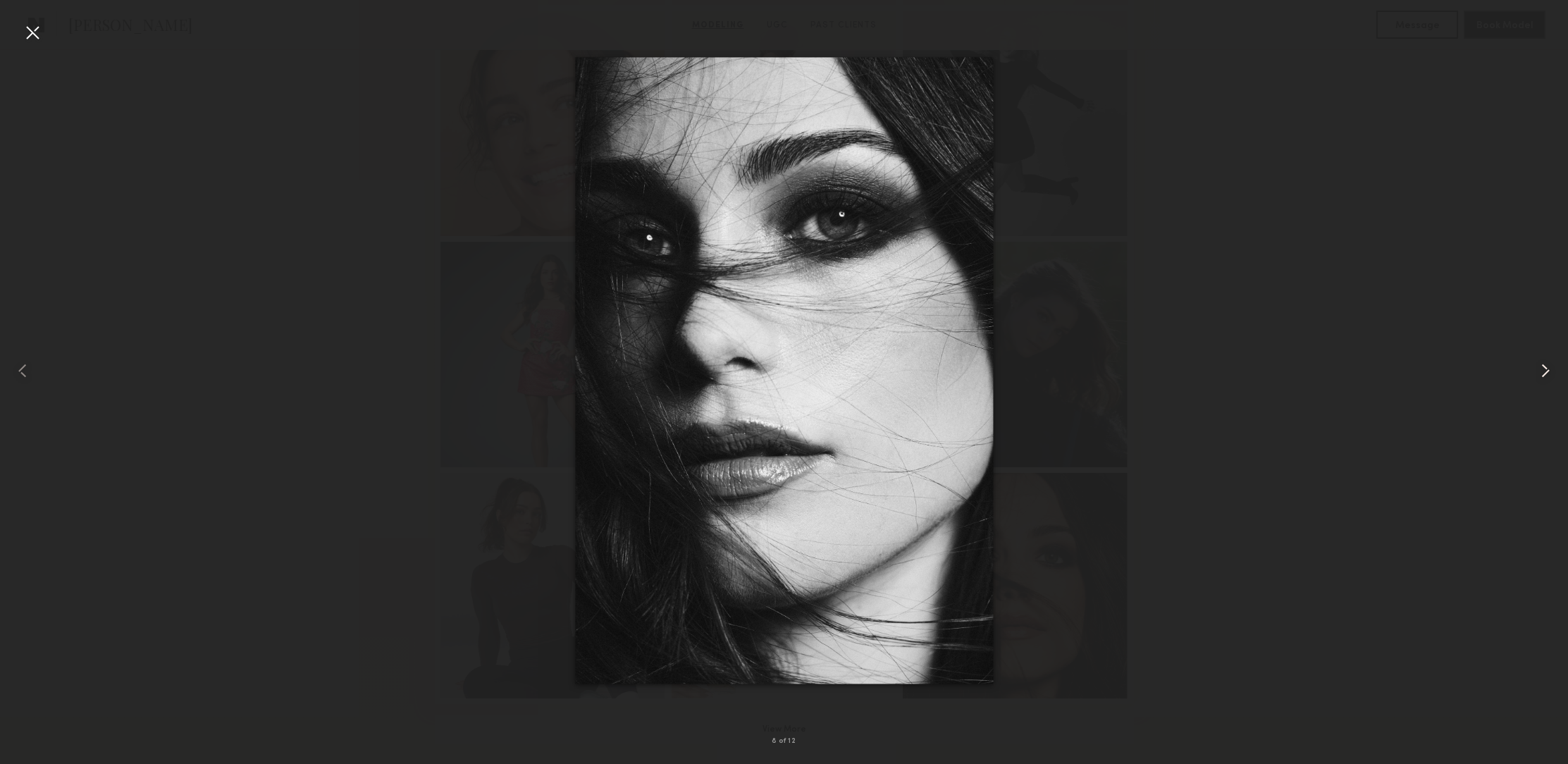
click at [1550, 370] on common-icon at bounding box center [1546, 370] width 22 height 22
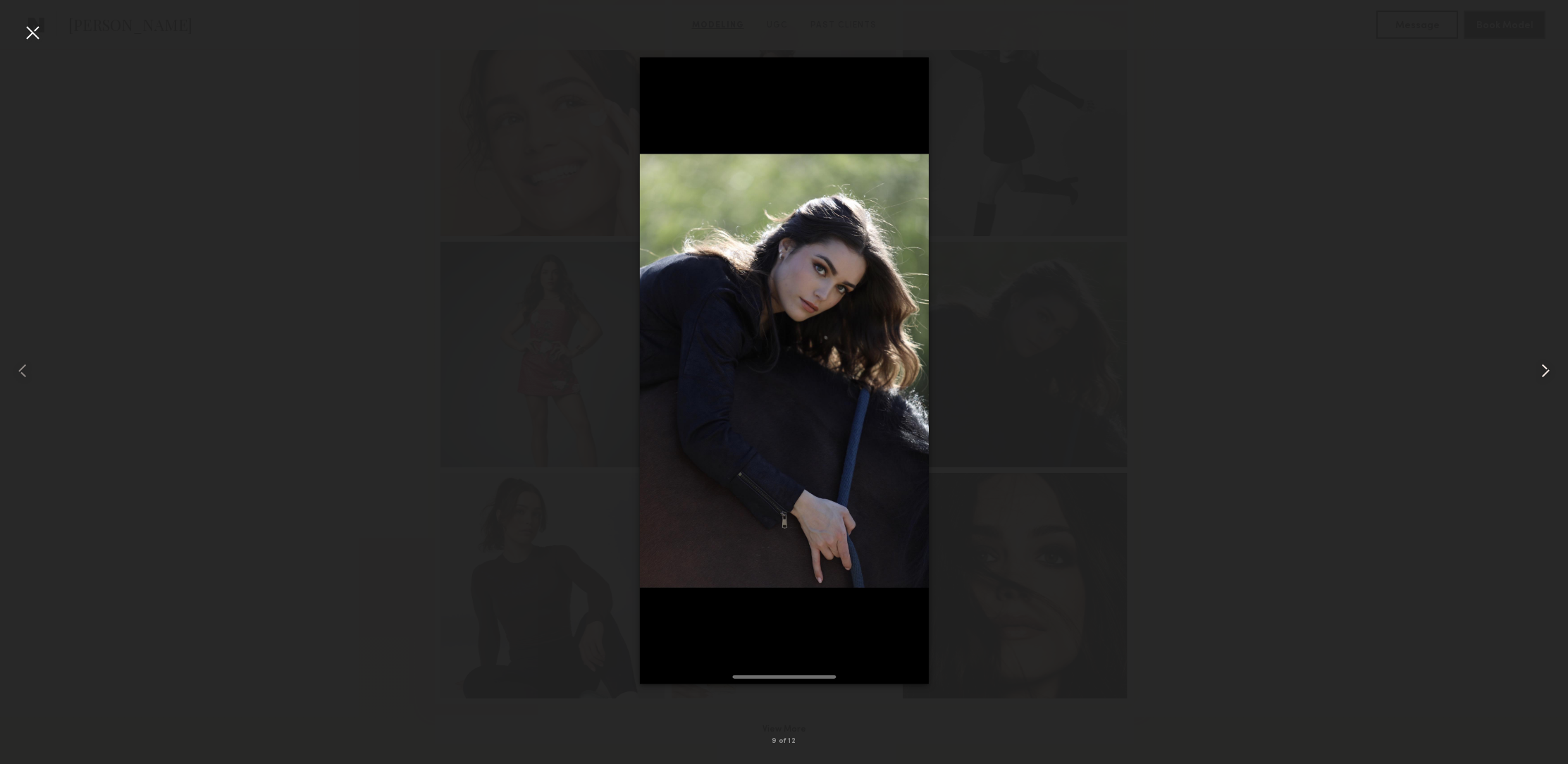
click at [1551, 370] on common-icon at bounding box center [1546, 370] width 22 height 22
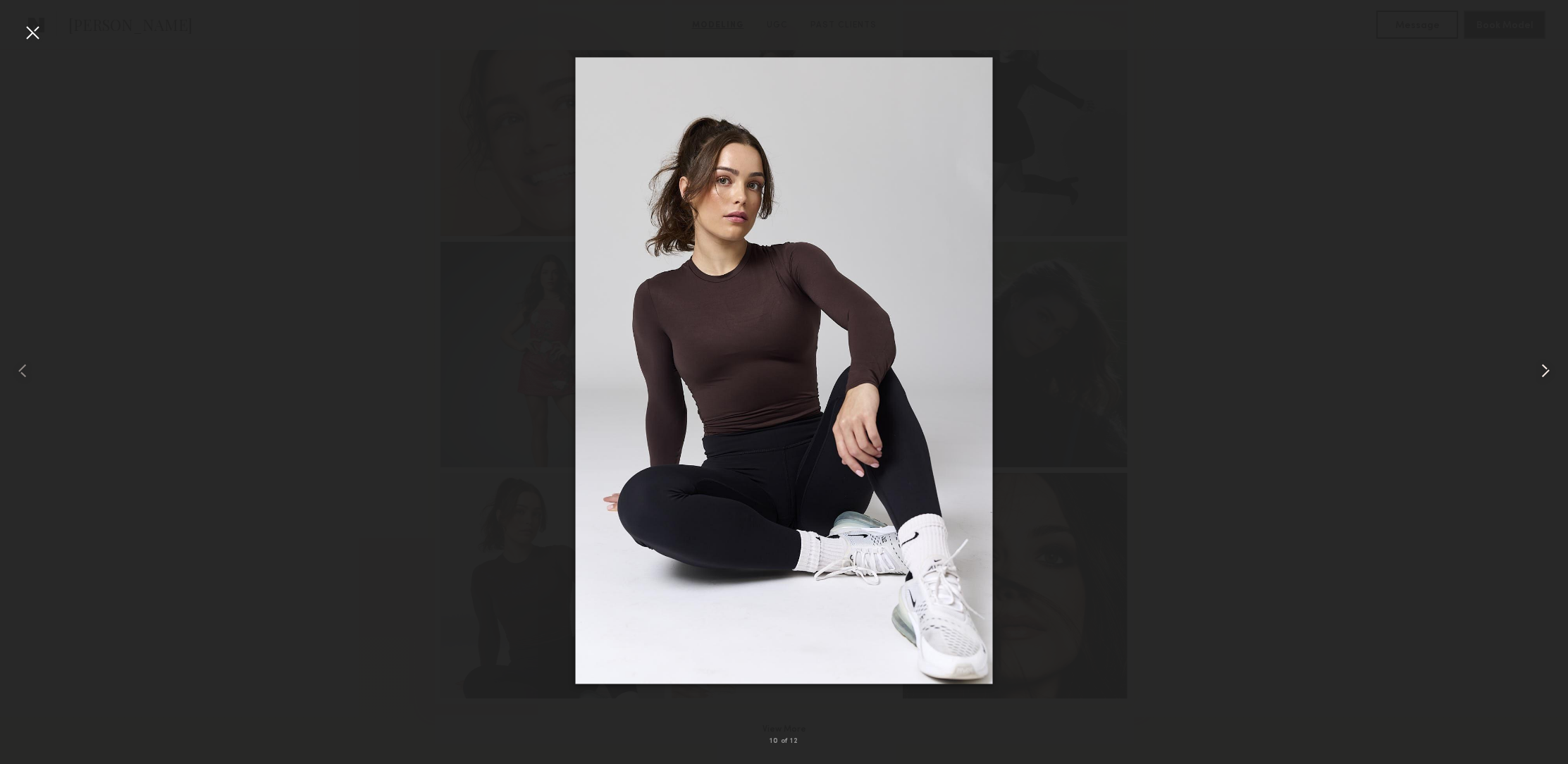
click at [1552, 370] on common-icon at bounding box center [1546, 370] width 22 height 22
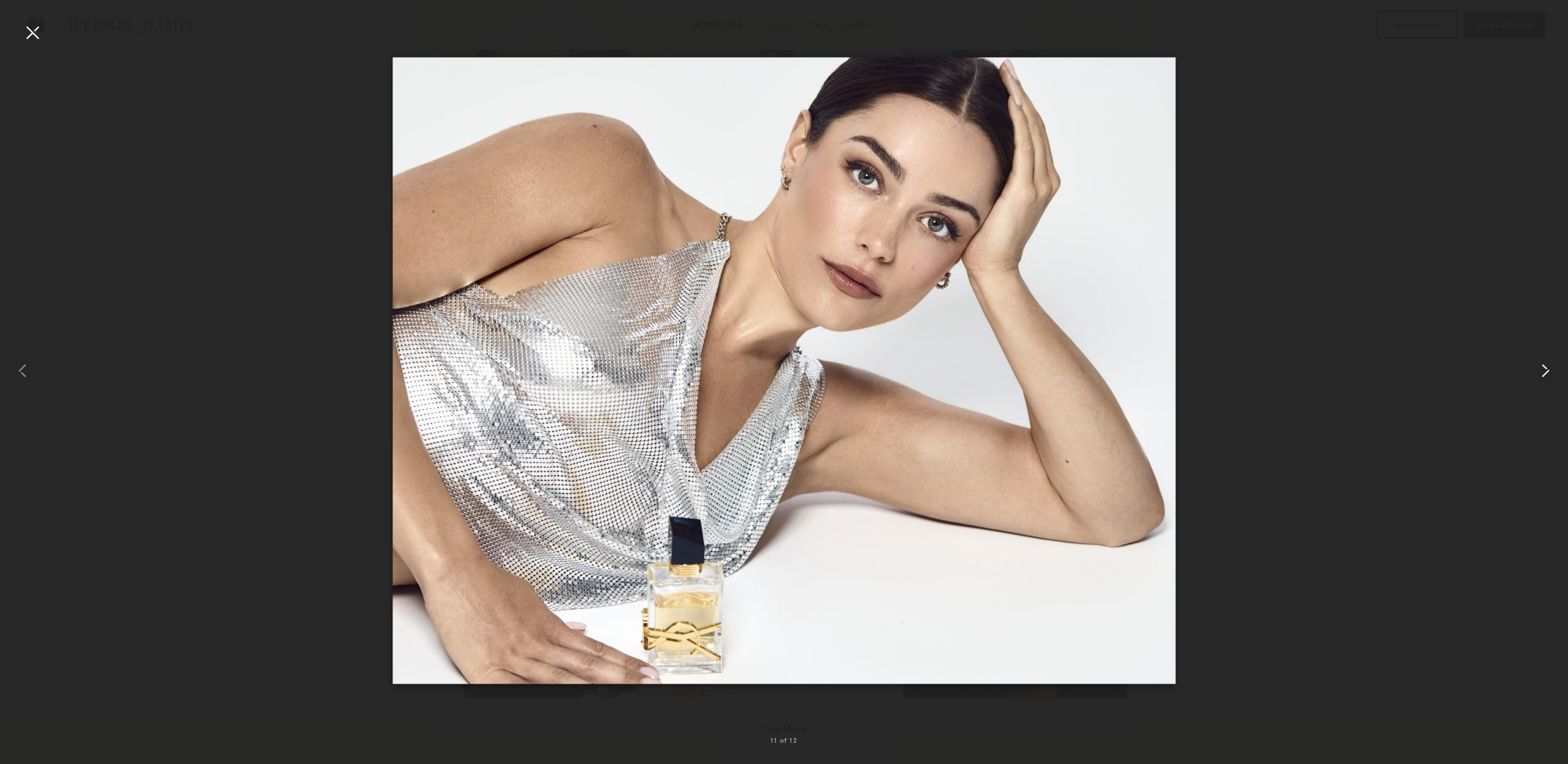
click at [1553, 370] on common-icon at bounding box center [1546, 370] width 22 height 22
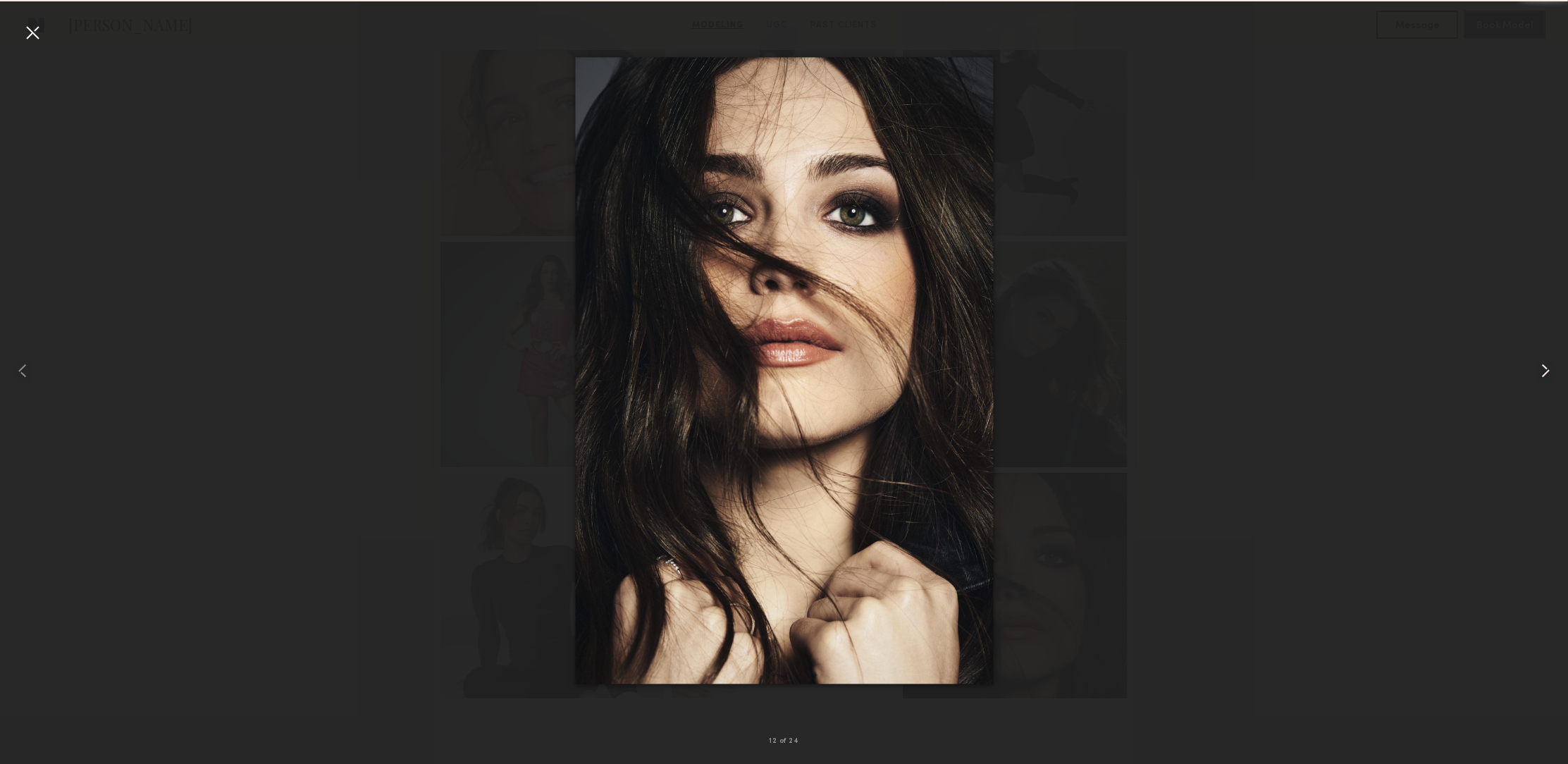
click at [1553, 370] on common-icon at bounding box center [1546, 370] width 22 height 22
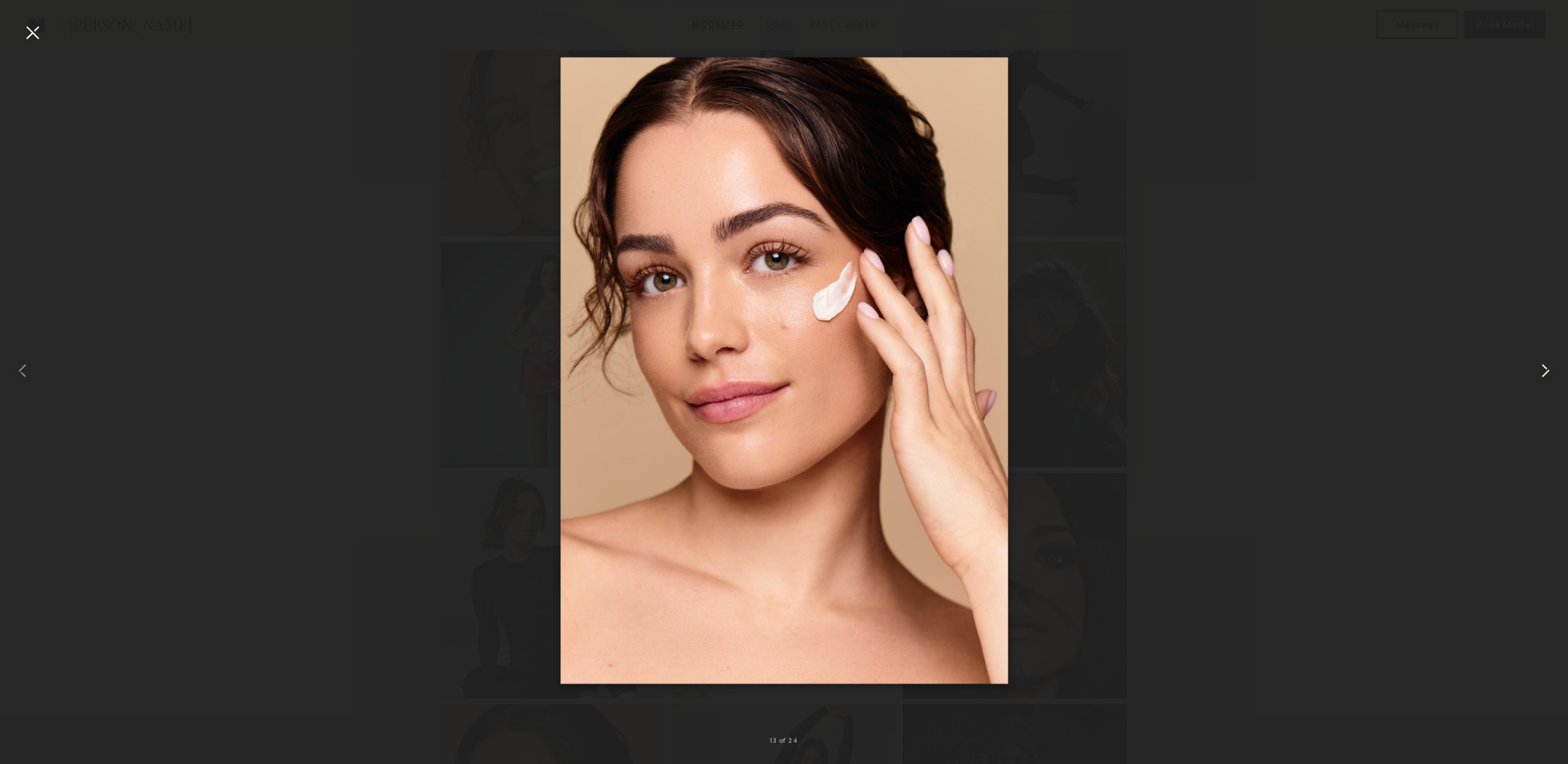
click at [1553, 370] on common-icon at bounding box center [1546, 370] width 22 height 22
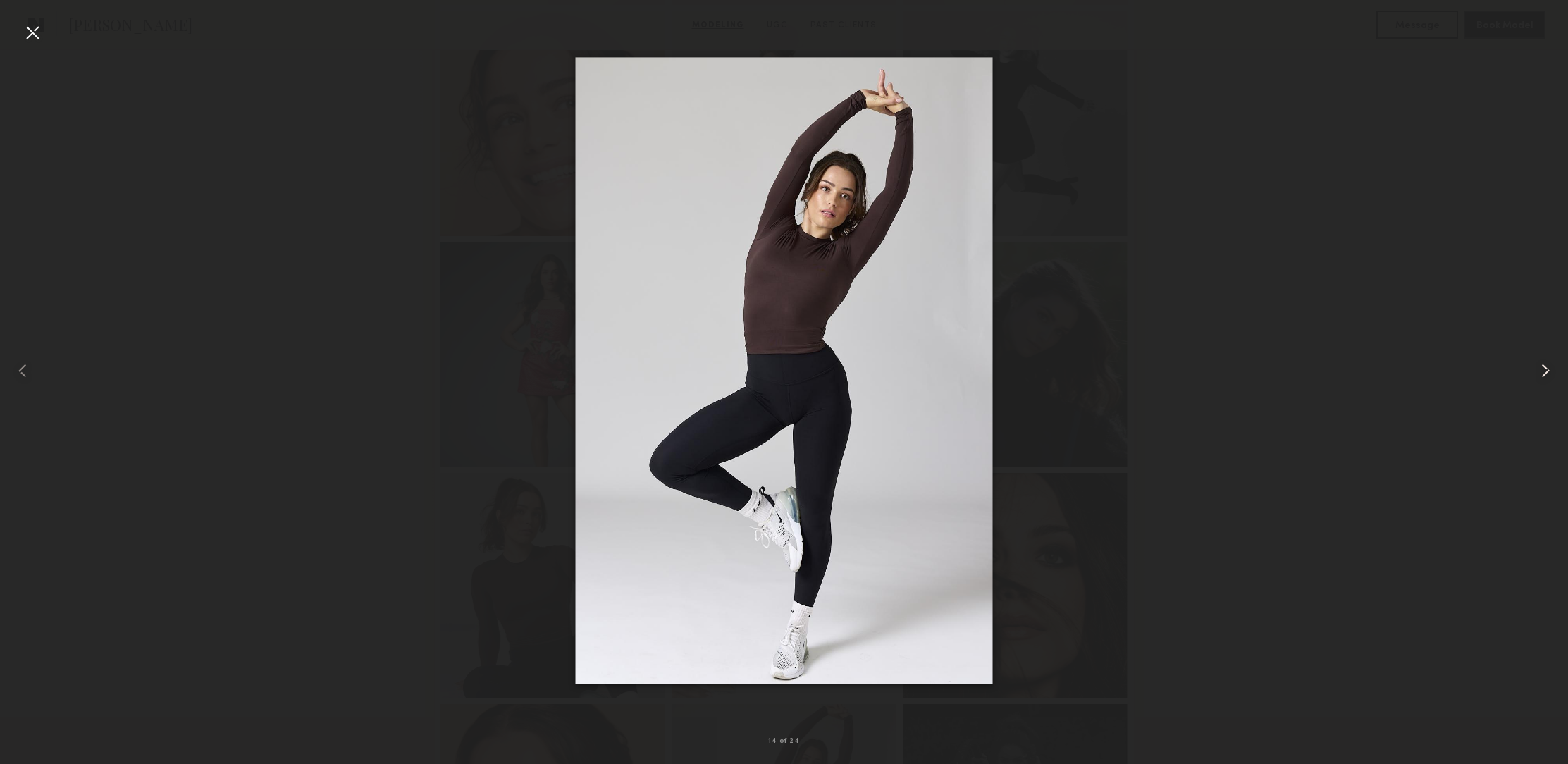
click at [1555, 368] on common-icon at bounding box center [1546, 370] width 22 height 22
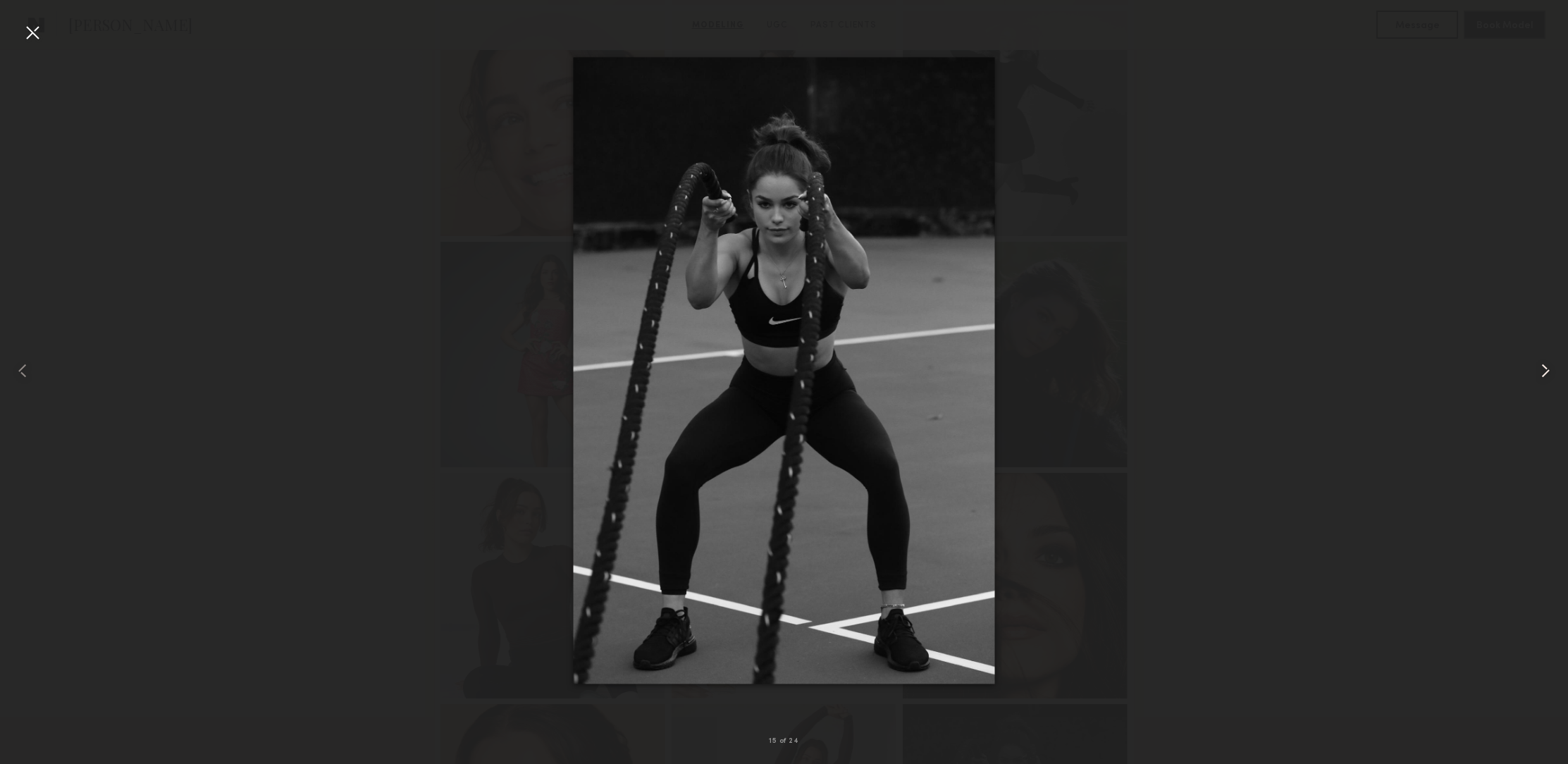
click at [1555, 369] on common-icon at bounding box center [1546, 370] width 22 height 22
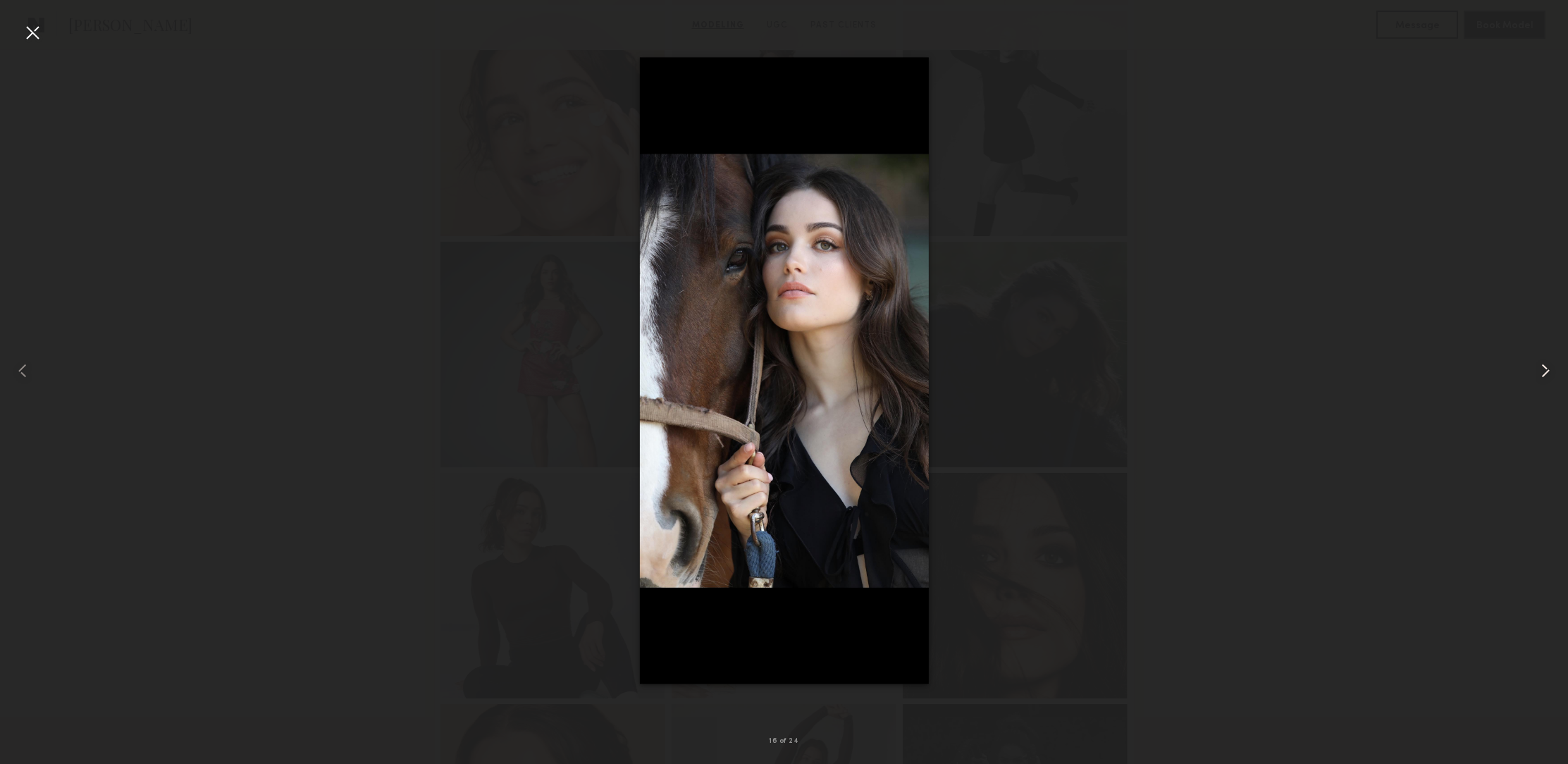
click at [1555, 370] on common-icon at bounding box center [1546, 370] width 22 height 22
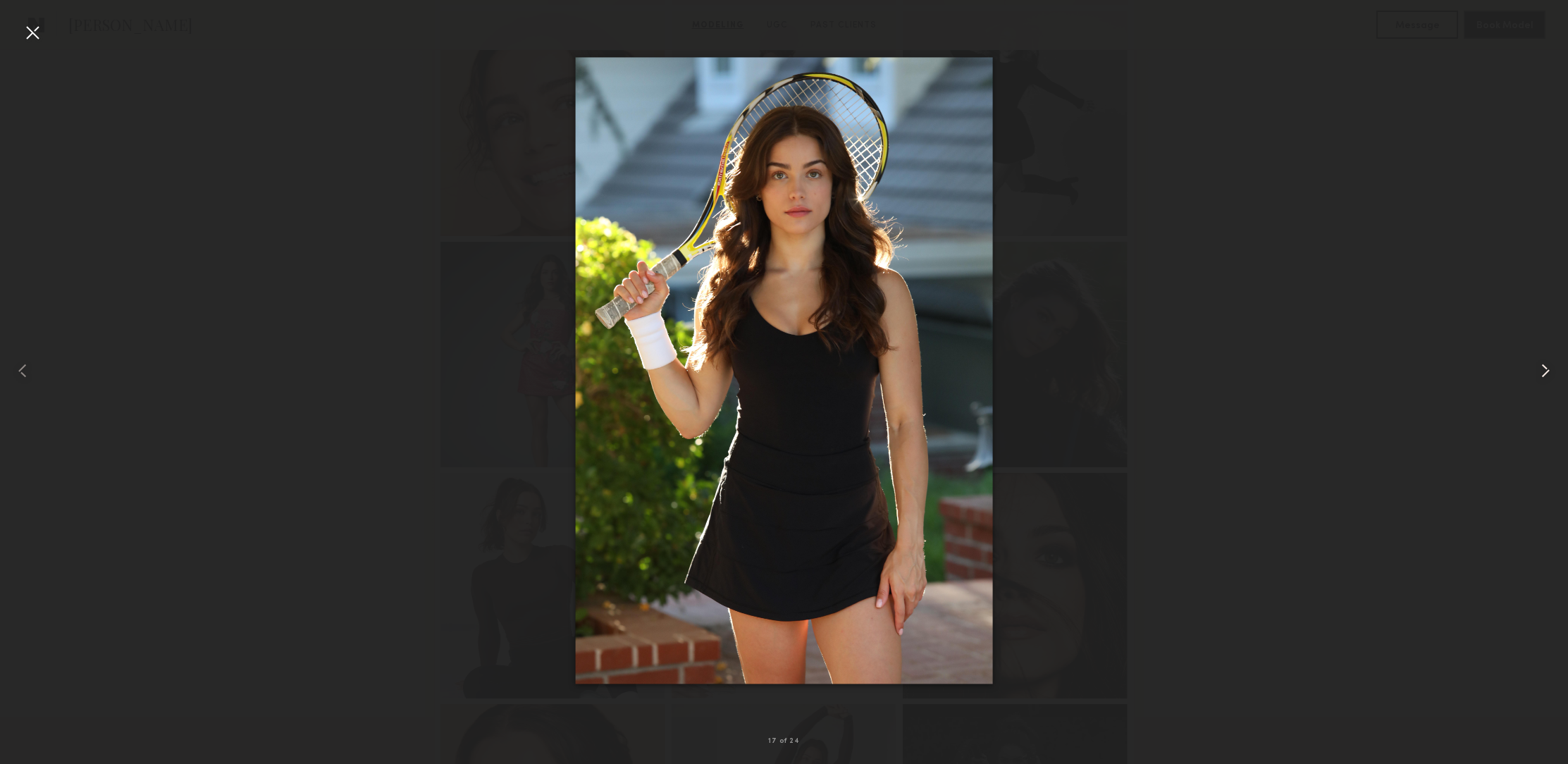
click at [1556, 368] on common-icon at bounding box center [1546, 370] width 22 height 22
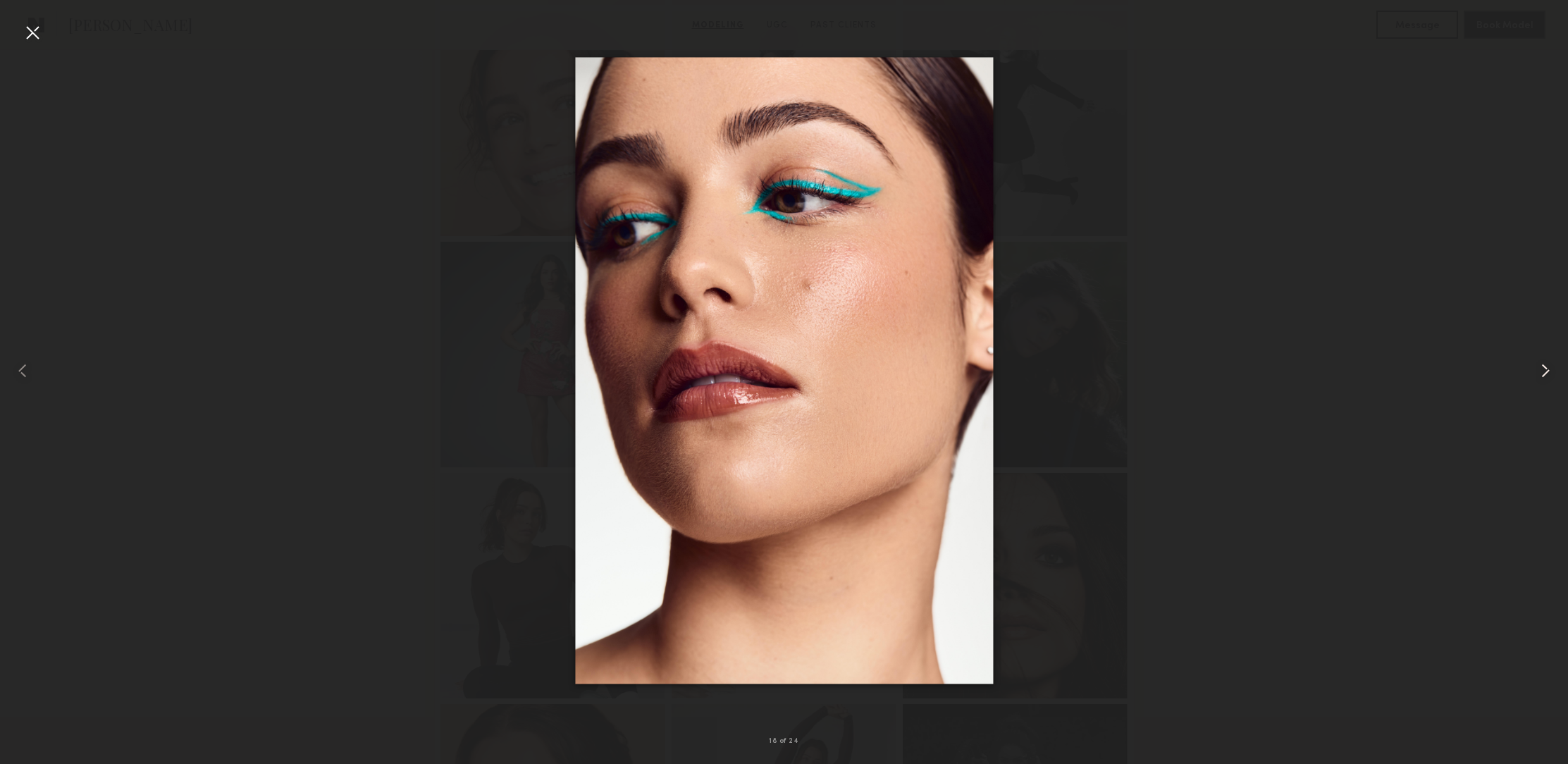
click at [1556, 368] on common-icon at bounding box center [1546, 370] width 22 height 22
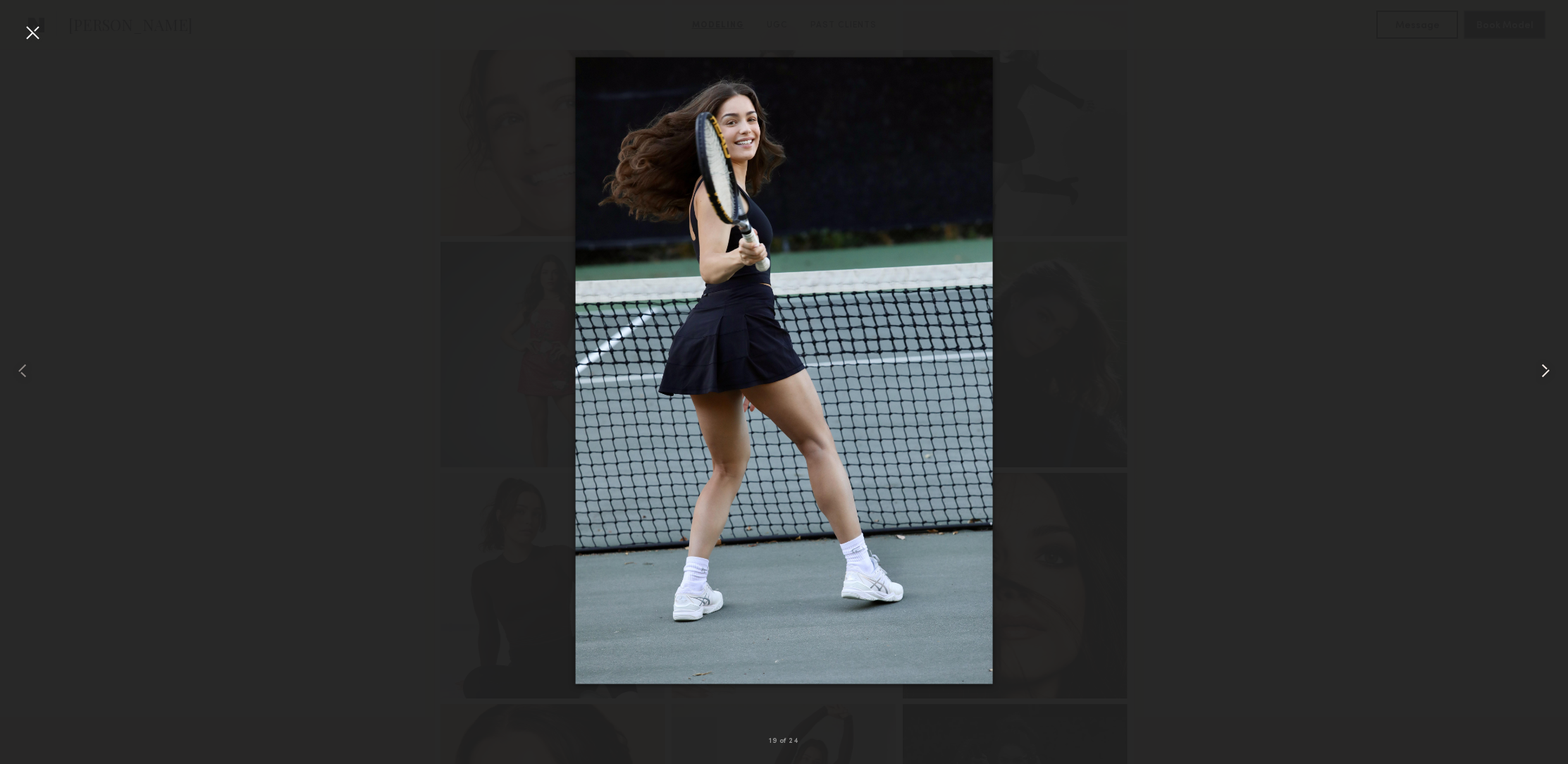
click at [1556, 367] on common-icon at bounding box center [1546, 370] width 22 height 22
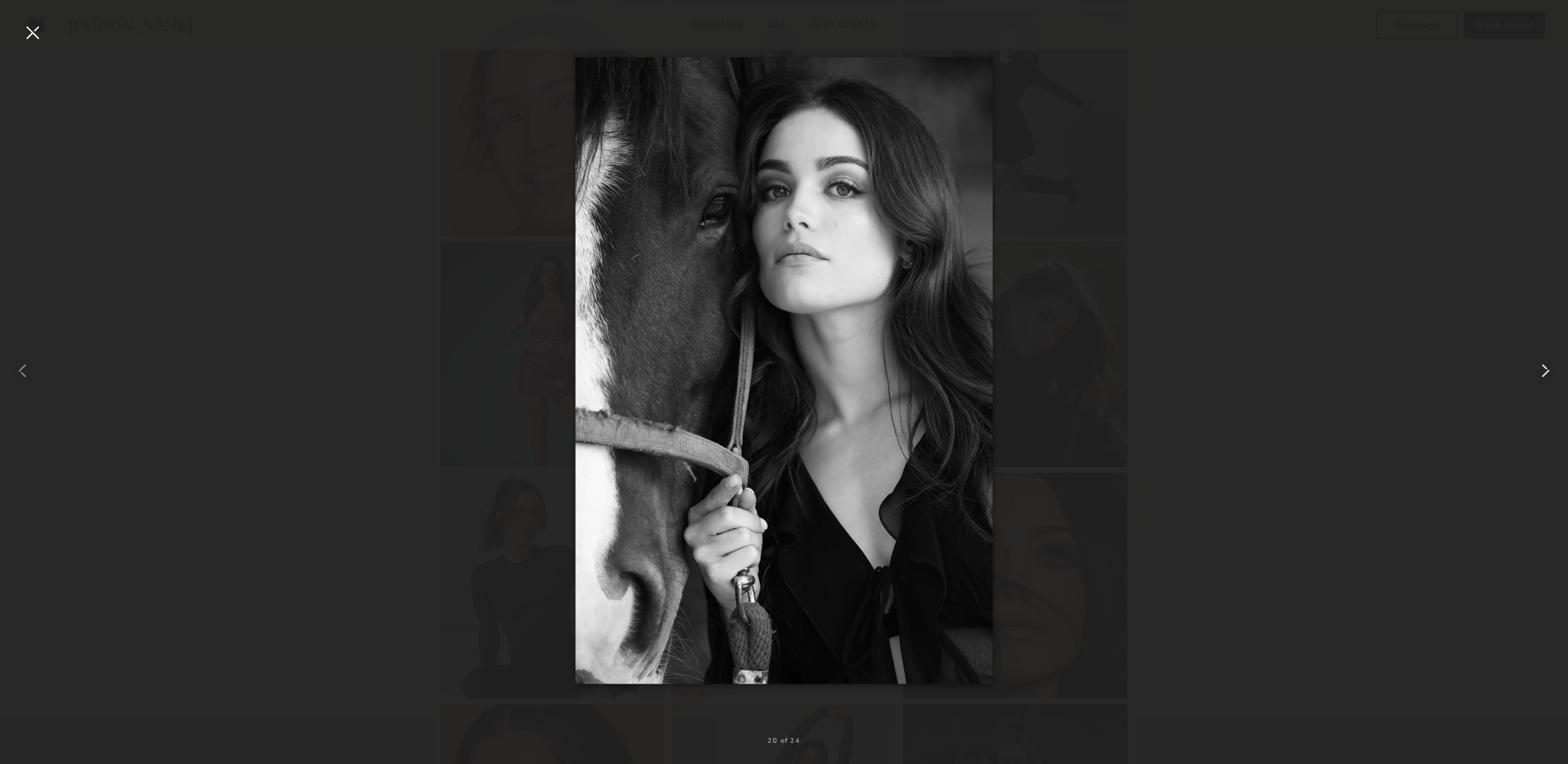
click at [1557, 367] on div at bounding box center [1536, 370] width 63 height 696
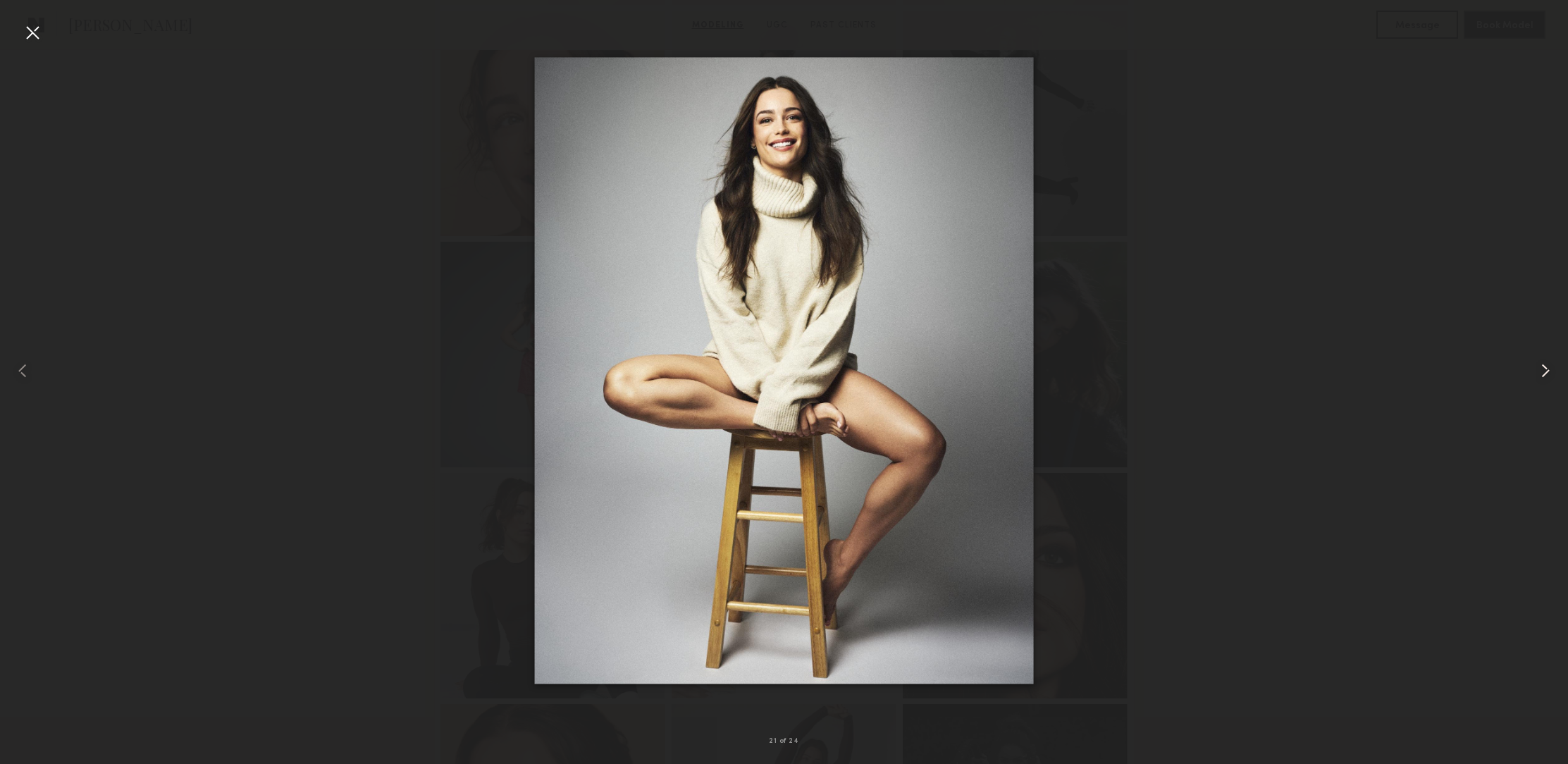
click at [1558, 367] on div at bounding box center [1536, 370] width 63 height 696
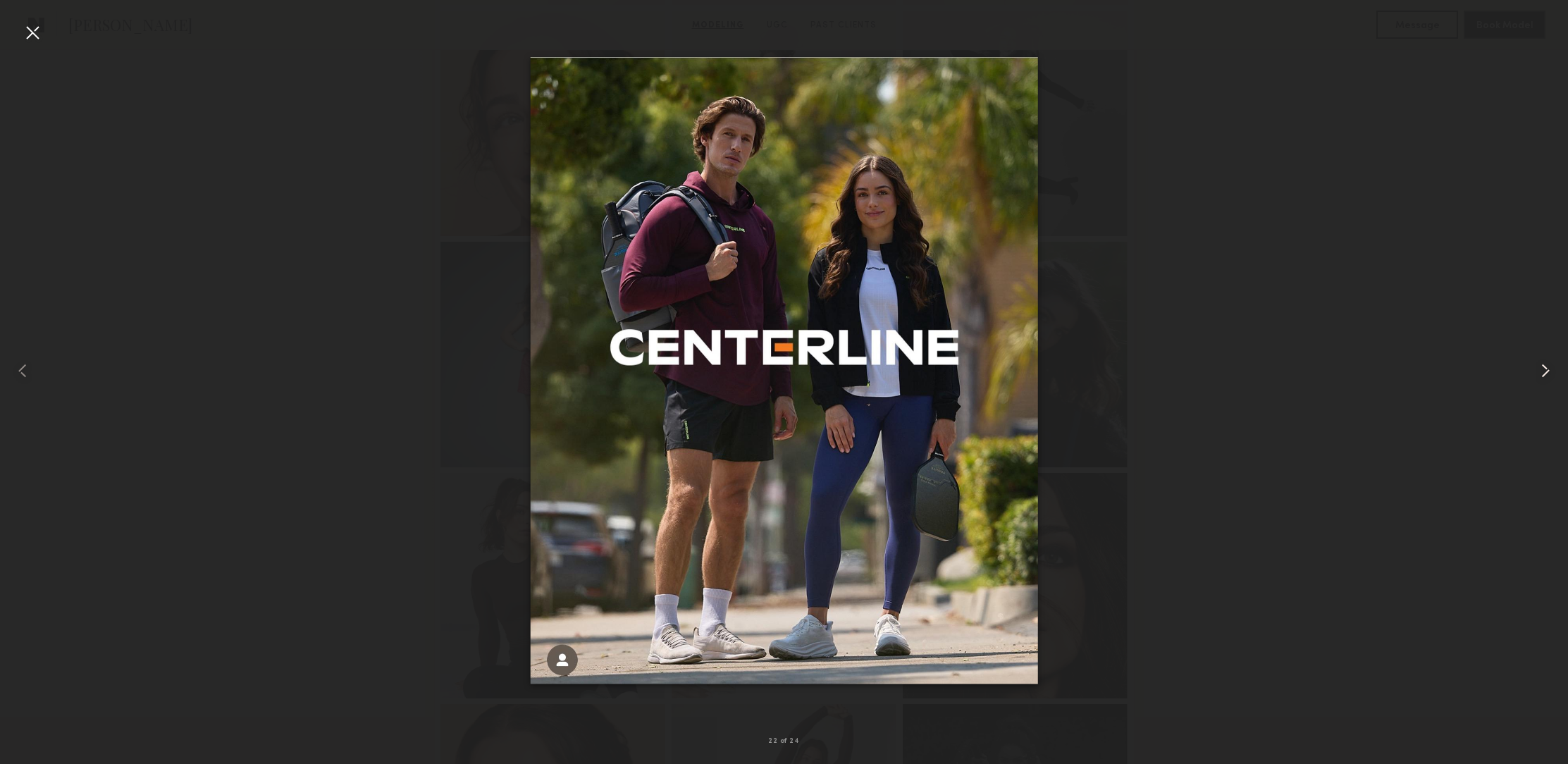
click at [1558, 365] on div at bounding box center [1536, 370] width 63 height 696
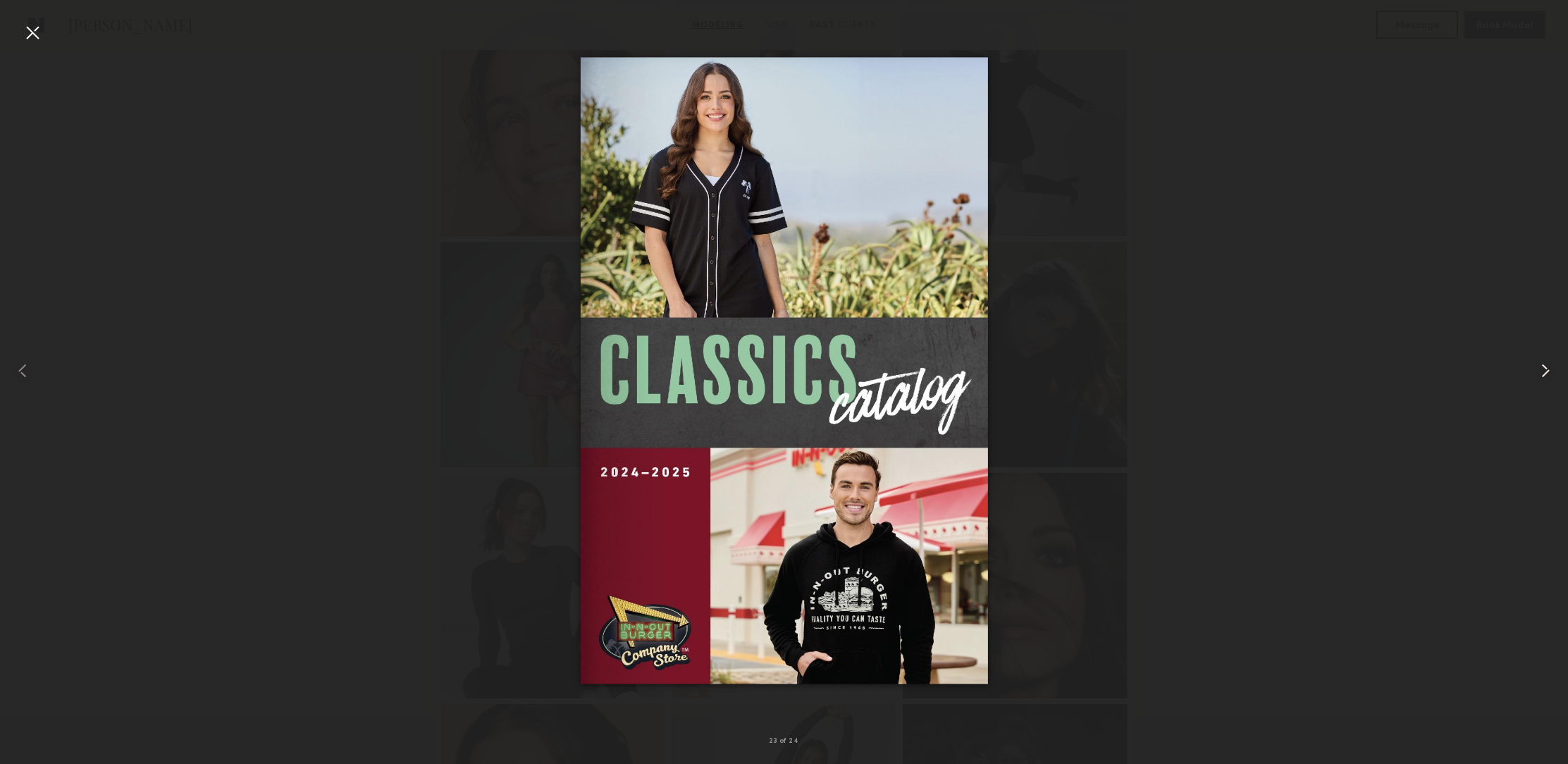
click at [1558, 365] on div at bounding box center [1536, 370] width 63 height 696
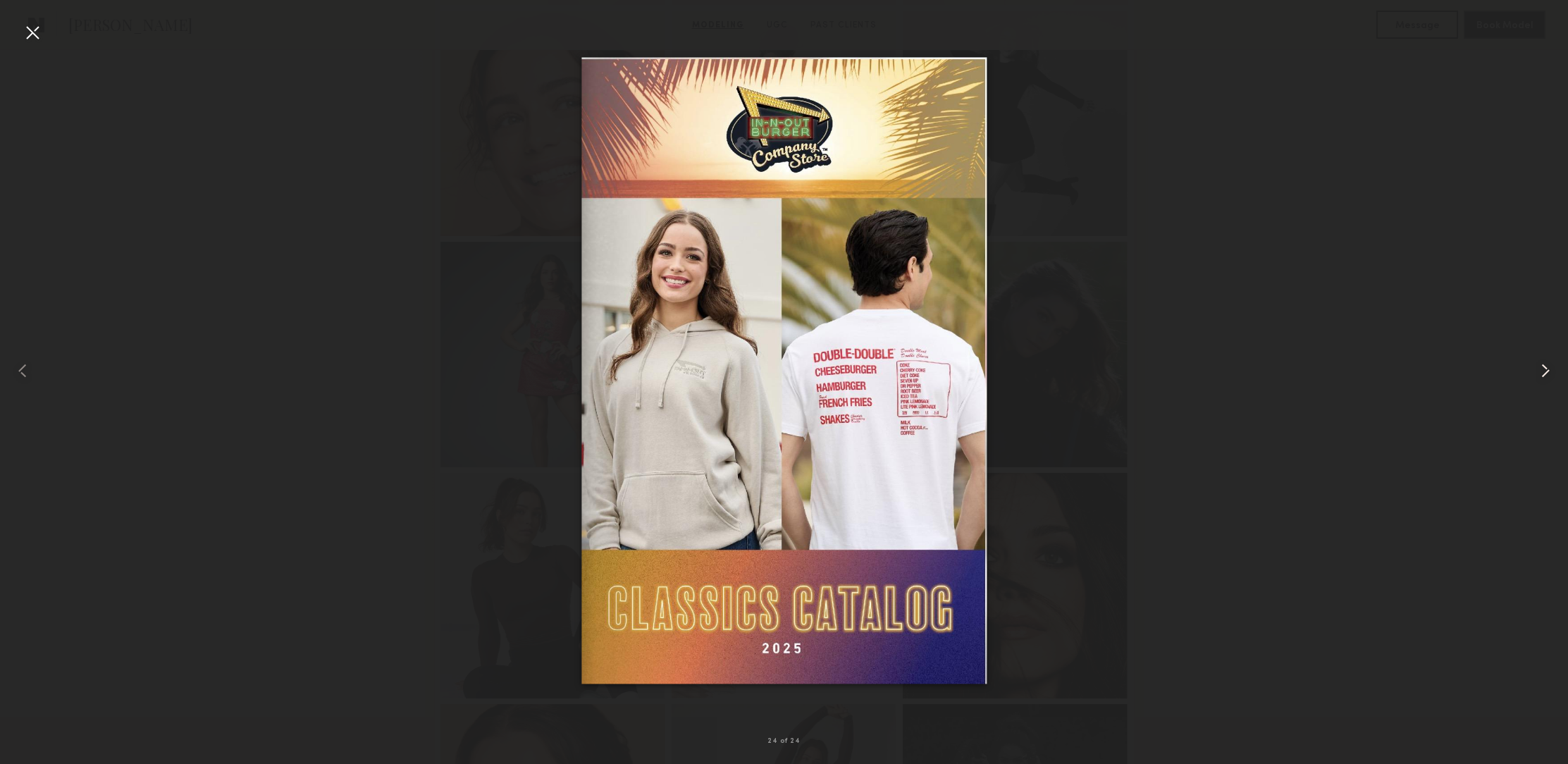
click at [1546, 370] on common-icon at bounding box center [1546, 370] width 22 height 22
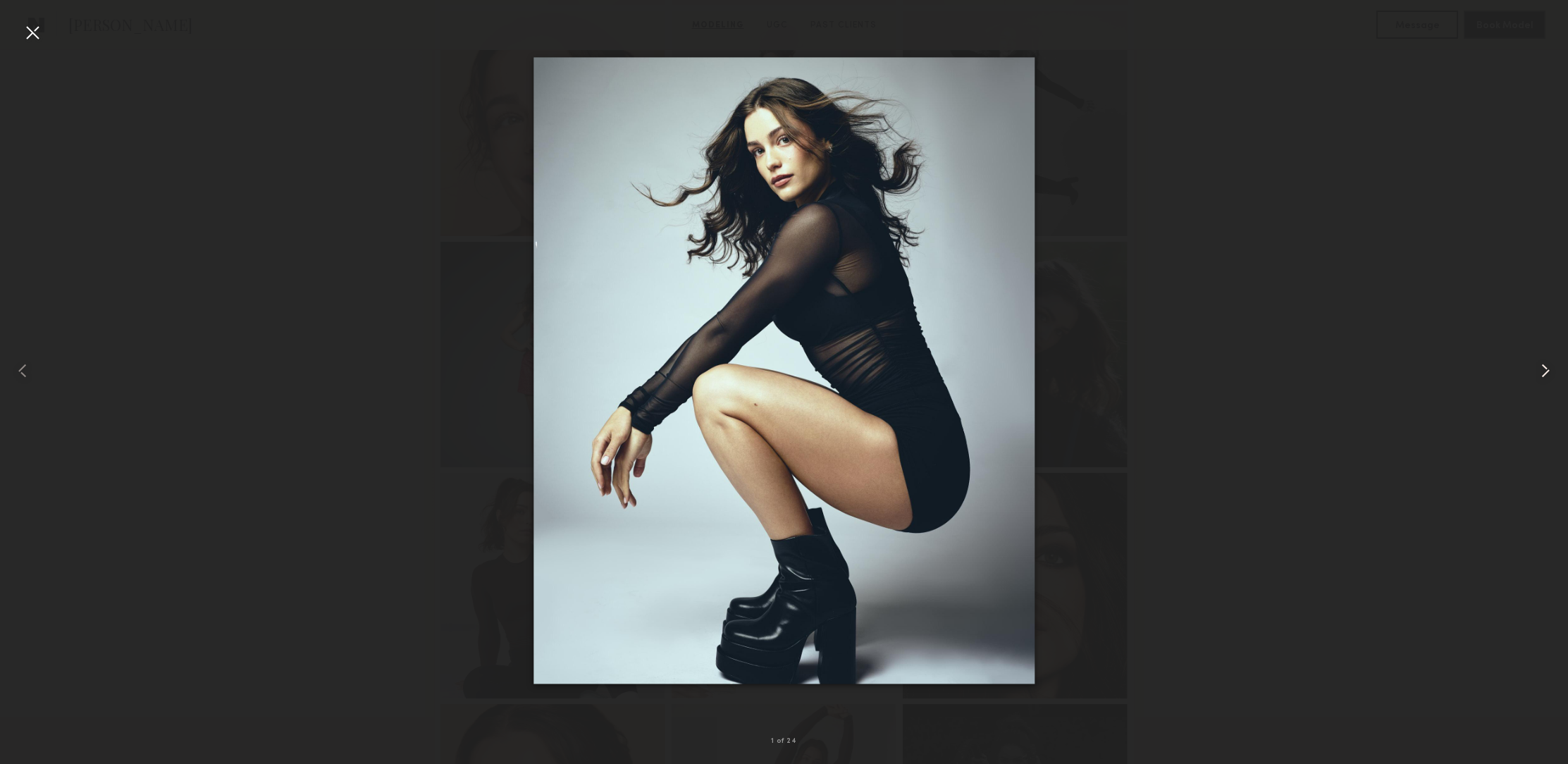
click at [1547, 370] on common-icon at bounding box center [1546, 370] width 22 height 22
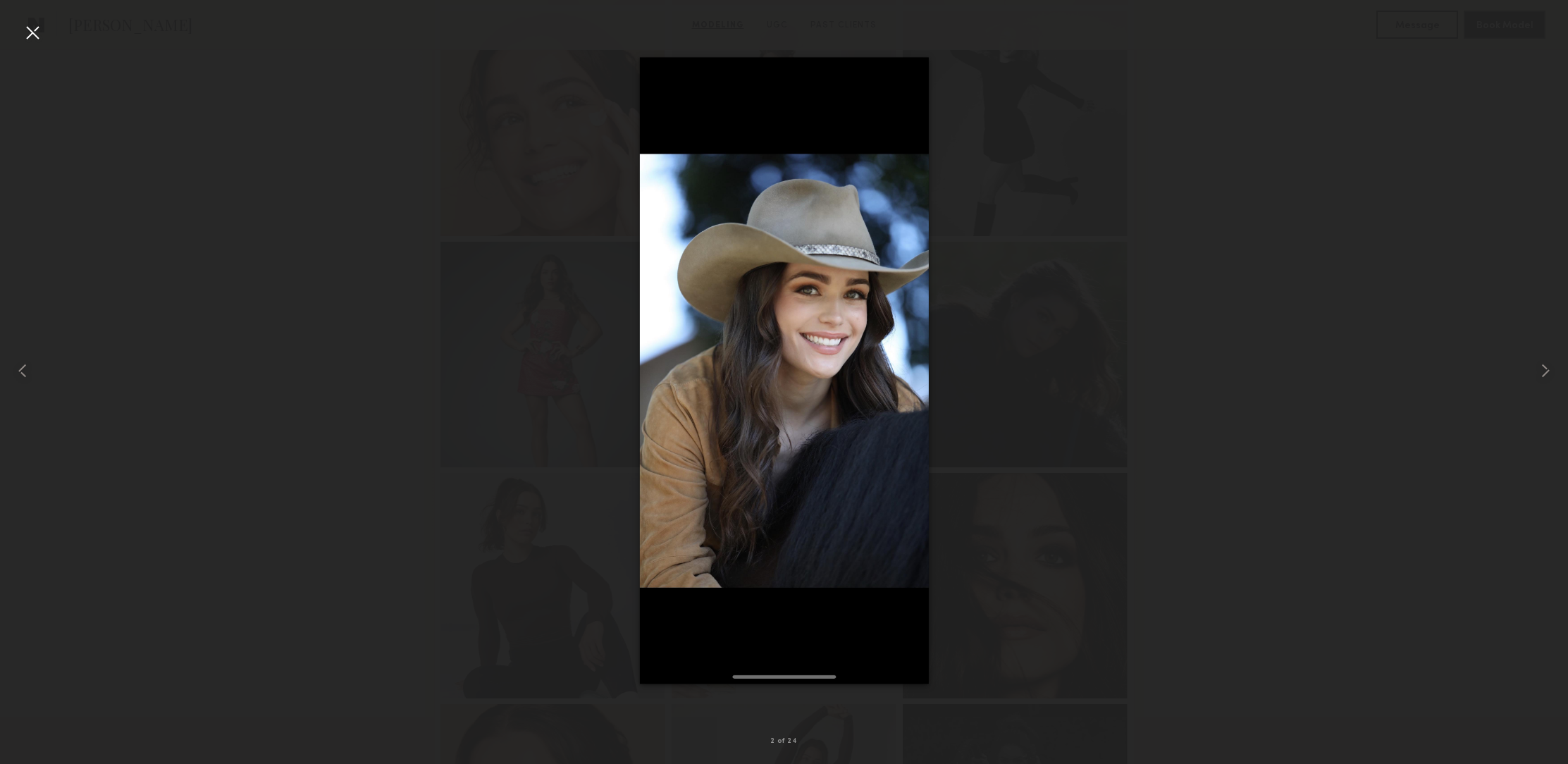
click at [39, 29] on div at bounding box center [33, 33] width 22 height 22
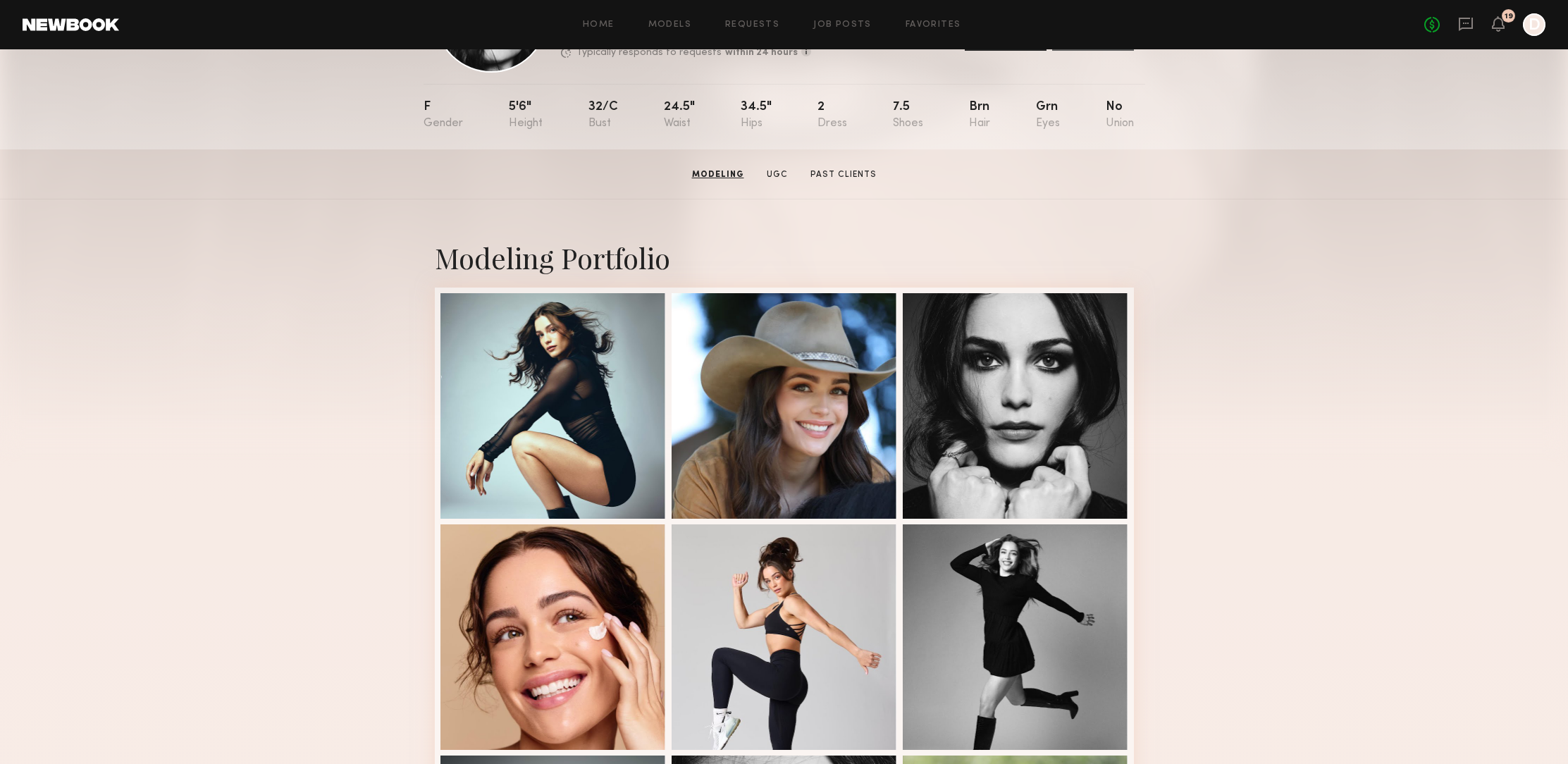
scroll to position [0, 0]
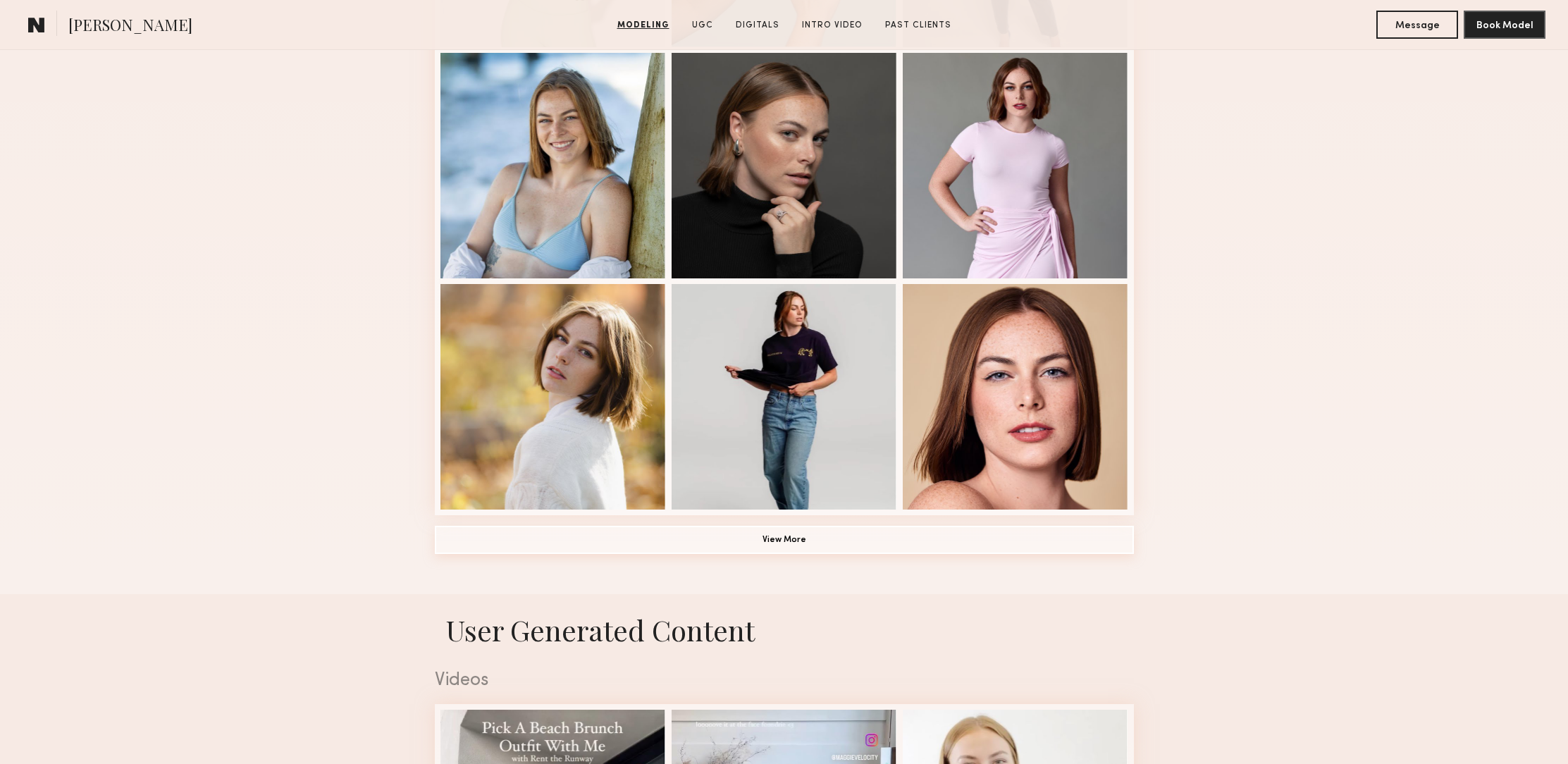
scroll to position [828, 0]
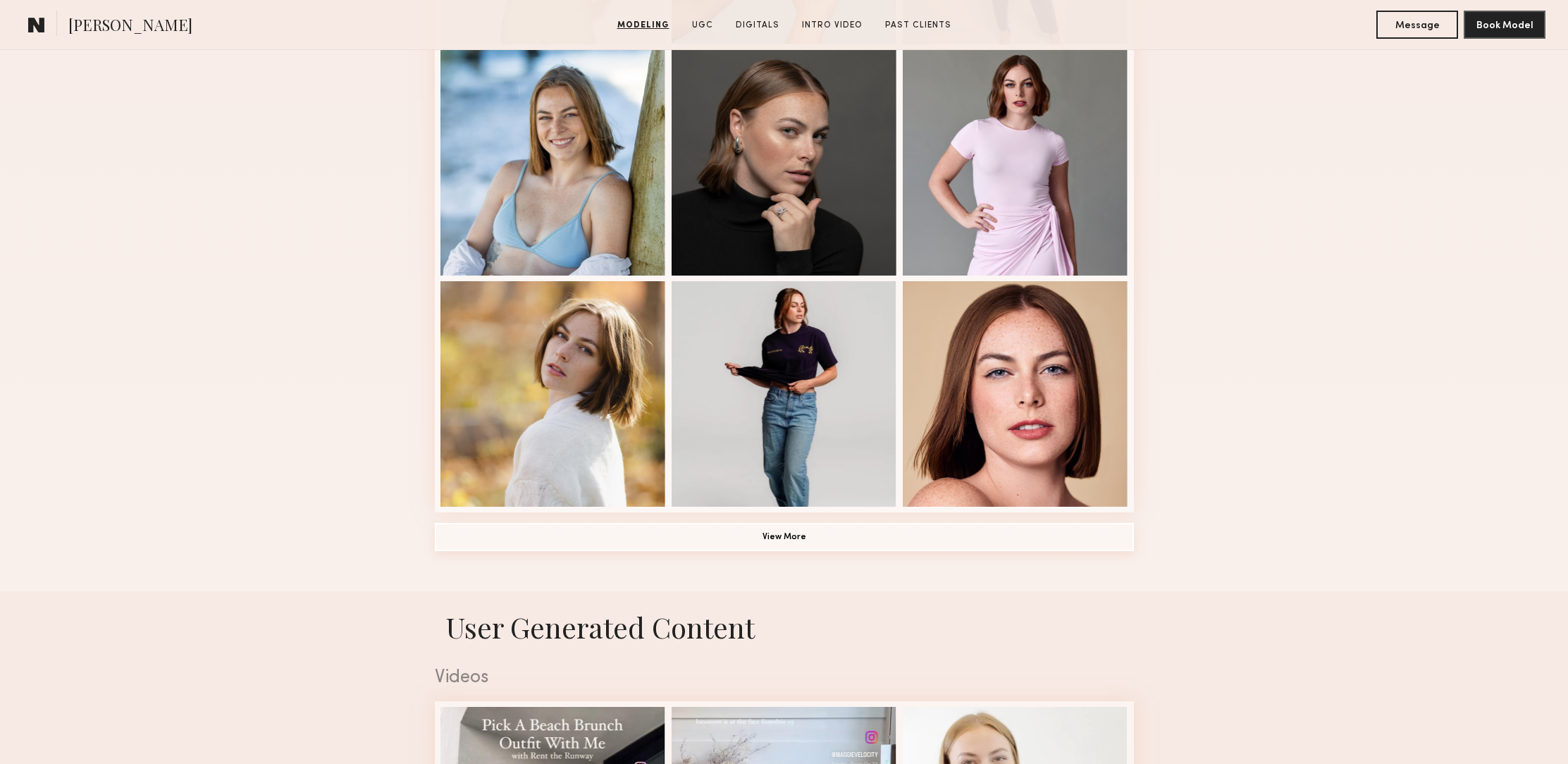
click at [787, 534] on button "View More" at bounding box center [784, 537] width 699 height 28
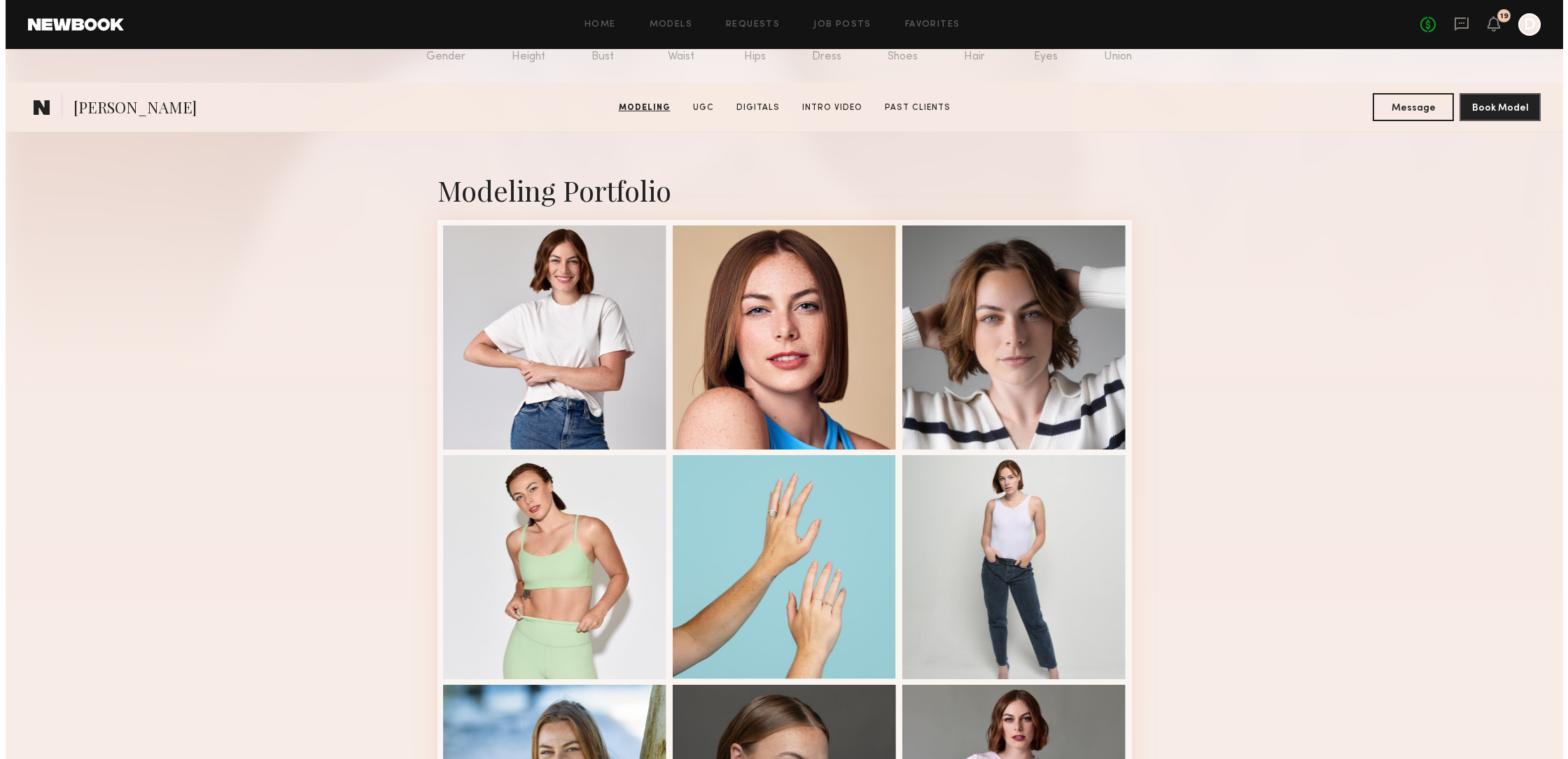
scroll to position [0, 0]
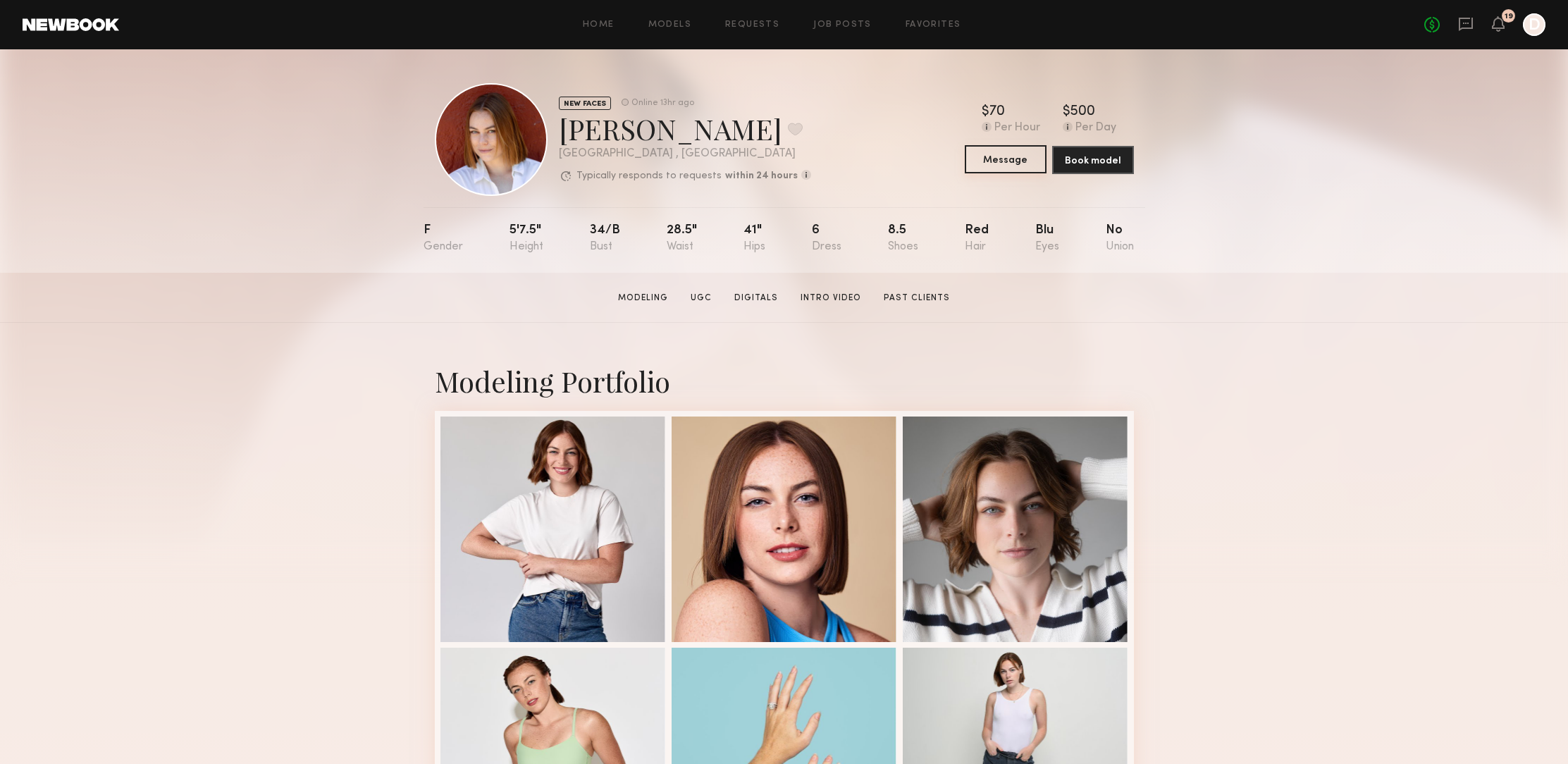
click at [1002, 165] on button "Message" at bounding box center [1005, 159] width 81 height 28
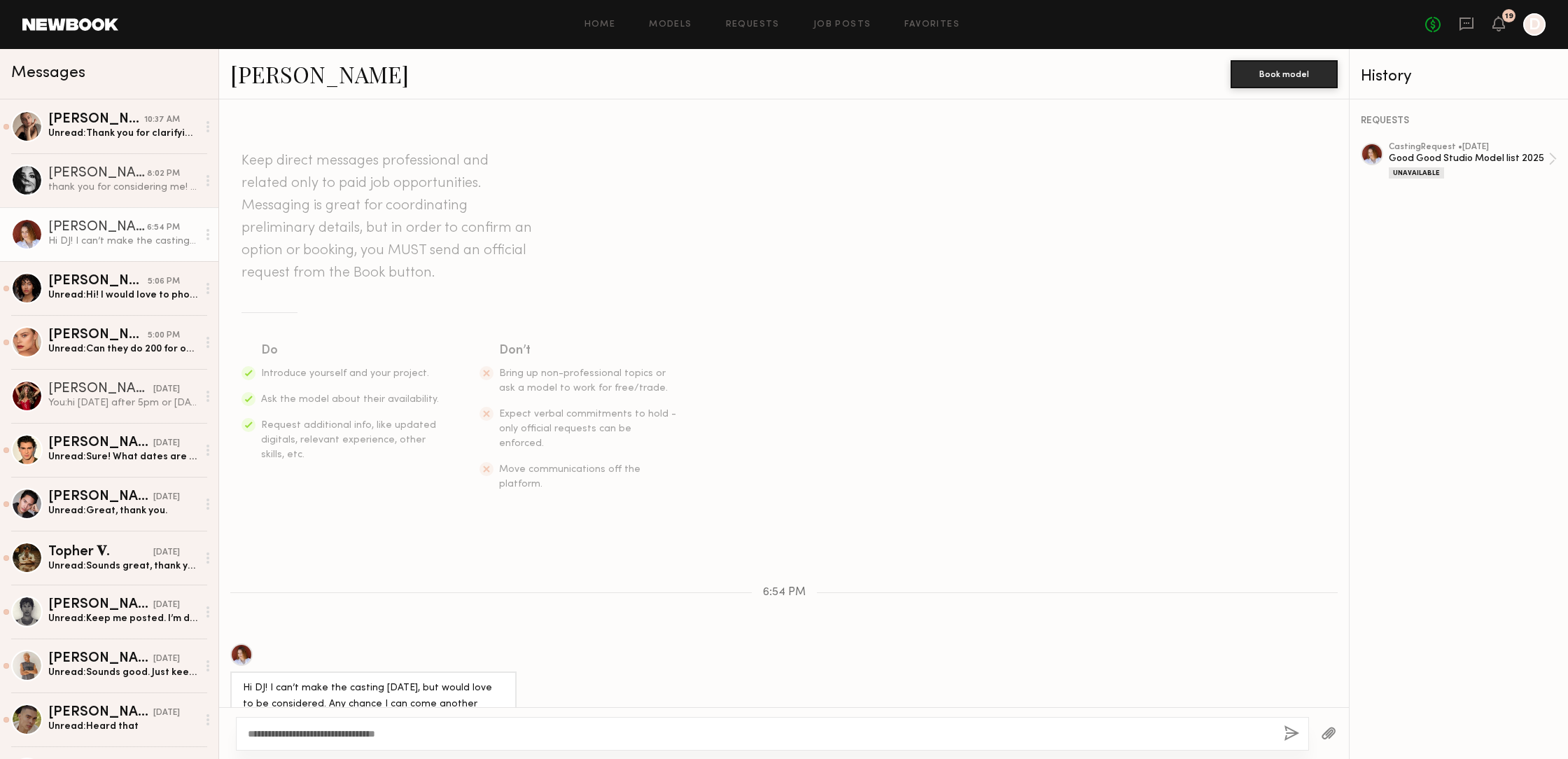
click at [358, 733] on textarea "**********" at bounding box center [760, 733] width 1025 height 14
click at [362, 730] on textarea "**********" at bounding box center [760, 733] width 1025 height 14
drag, startPoint x: 389, startPoint y: 731, endPoint x: 394, endPoint y: 738, distance: 8.6
click at [389, 731] on textarea "**********" at bounding box center [760, 733] width 1025 height 14
type textarea "**********"
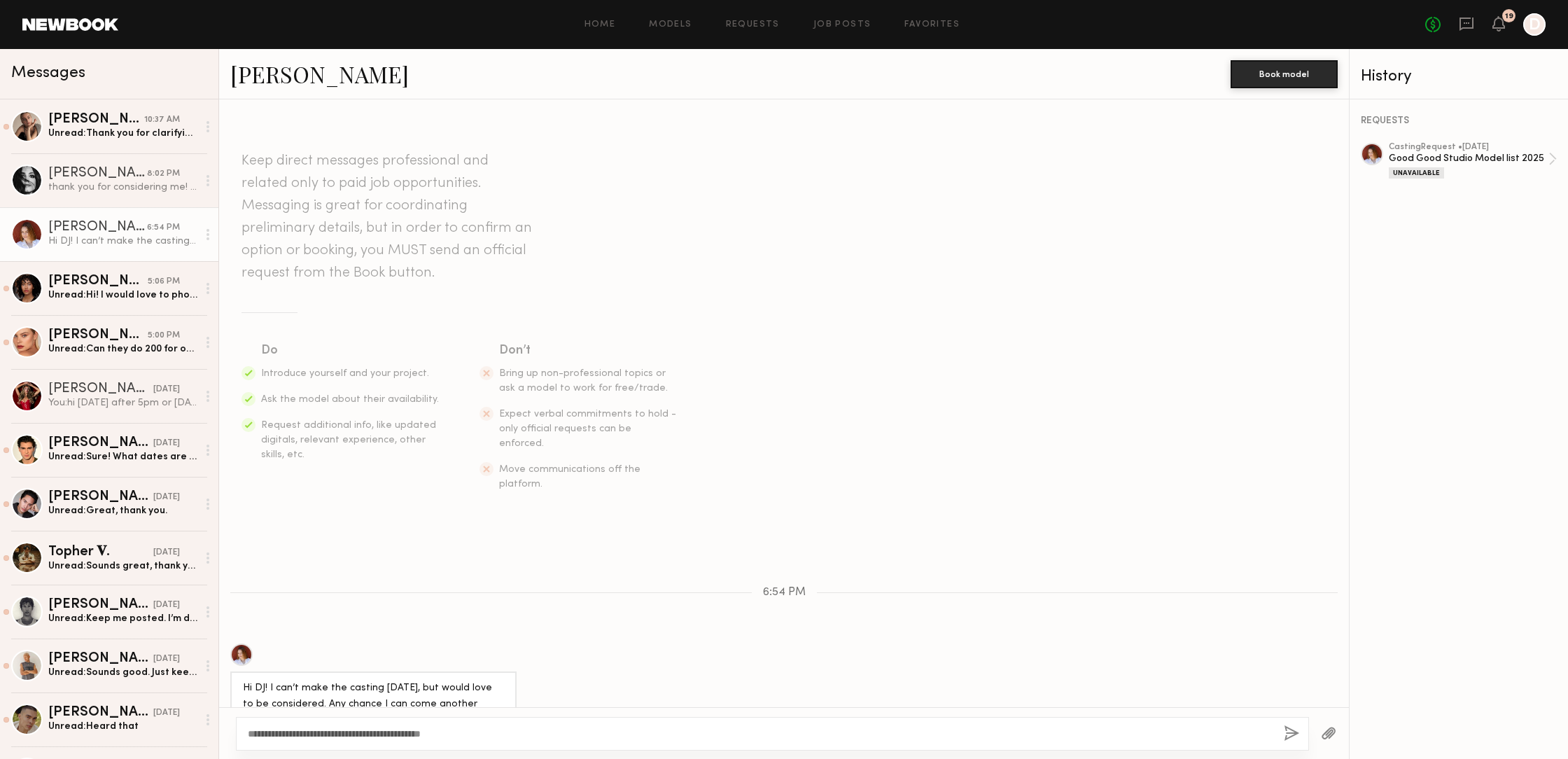
click at [1290, 732] on button "button" at bounding box center [1291, 733] width 15 height 18
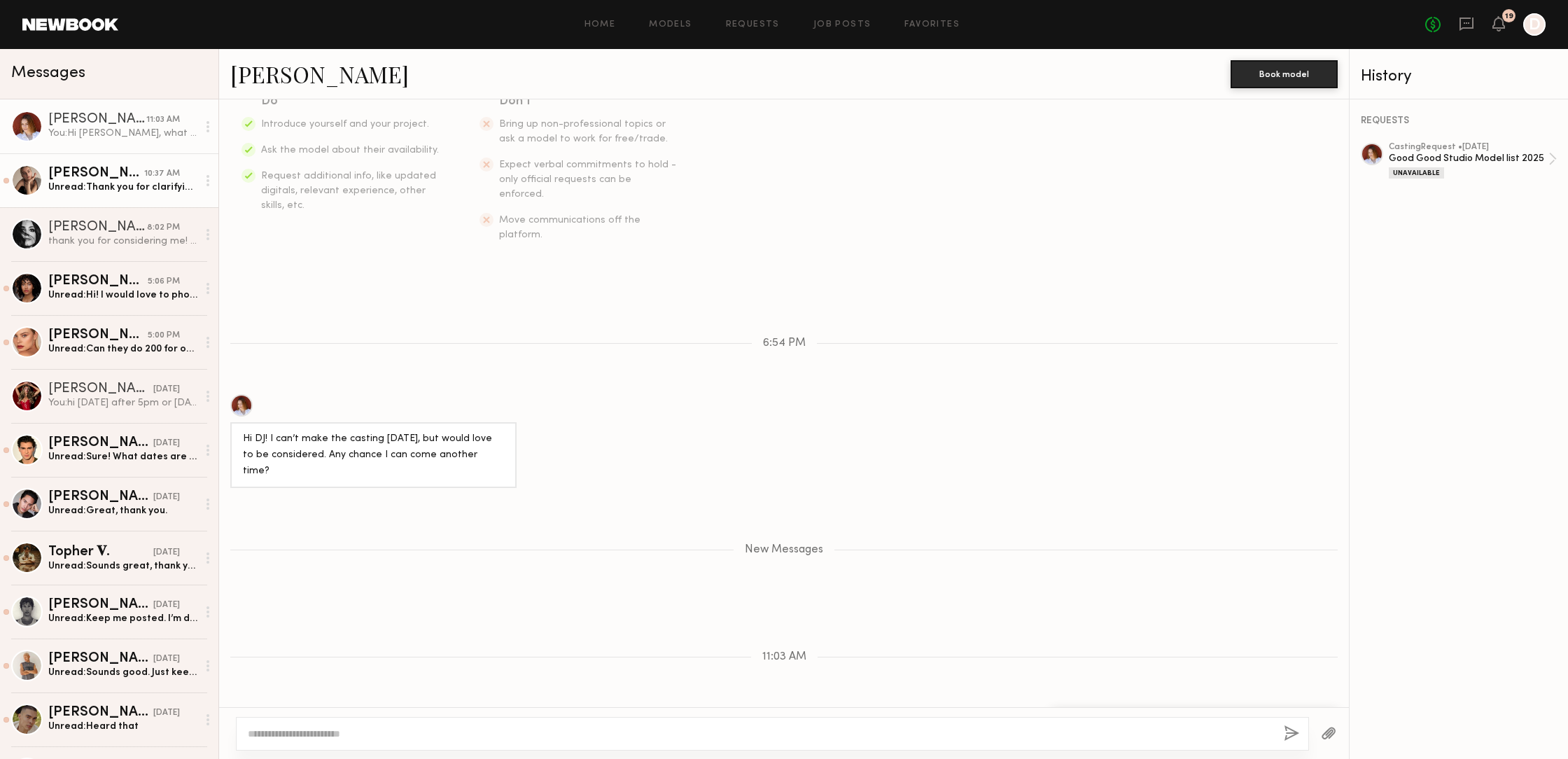
click at [101, 182] on div "Unread: Thank you for clarifying! I’m definitely interested if this could be fo…" at bounding box center [123, 187] width 149 height 14
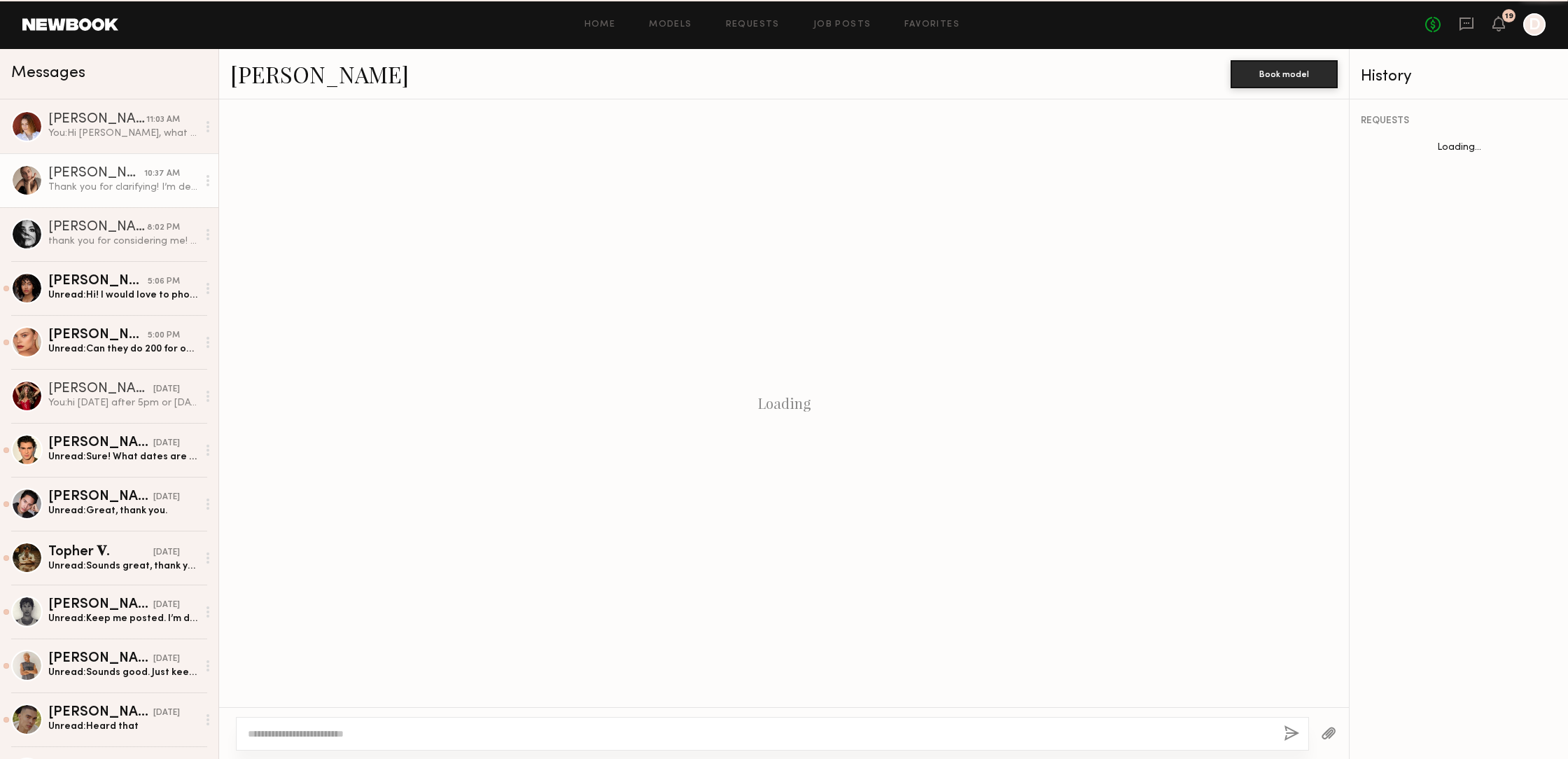
scroll to position [483, 0]
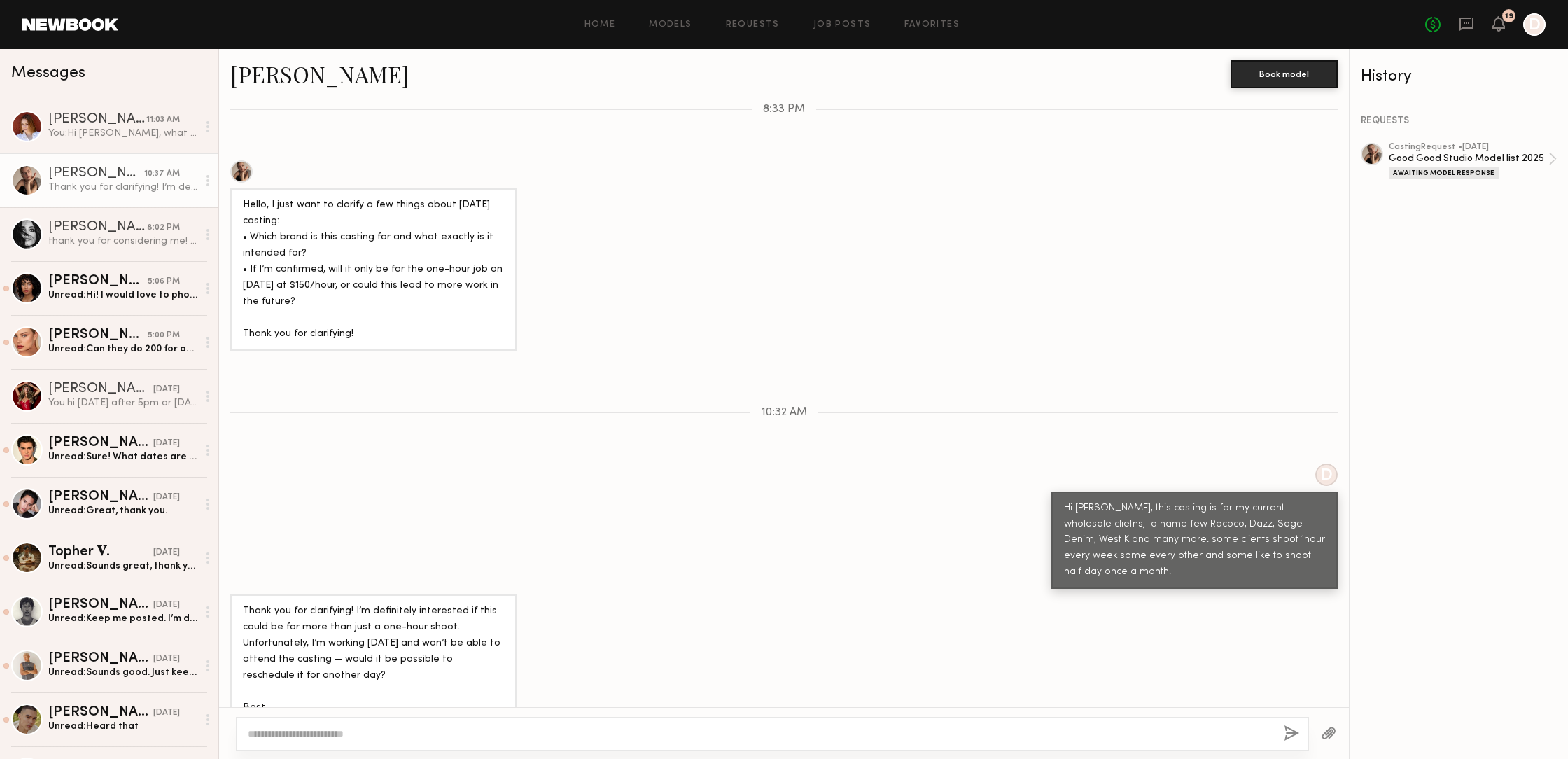
click at [283, 735] on textarea at bounding box center [760, 733] width 1025 height 14
drag, startPoint x: 304, startPoint y: 733, endPoint x: 312, endPoint y: 732, distance: 8.1
click at [304, 733] on textarea at bounding box center [760, 733] width 1025 height 14
type textarea "**********"
click at [1281, 729] on div "**********" at bounding box center [773, 727] width 1073 height 48
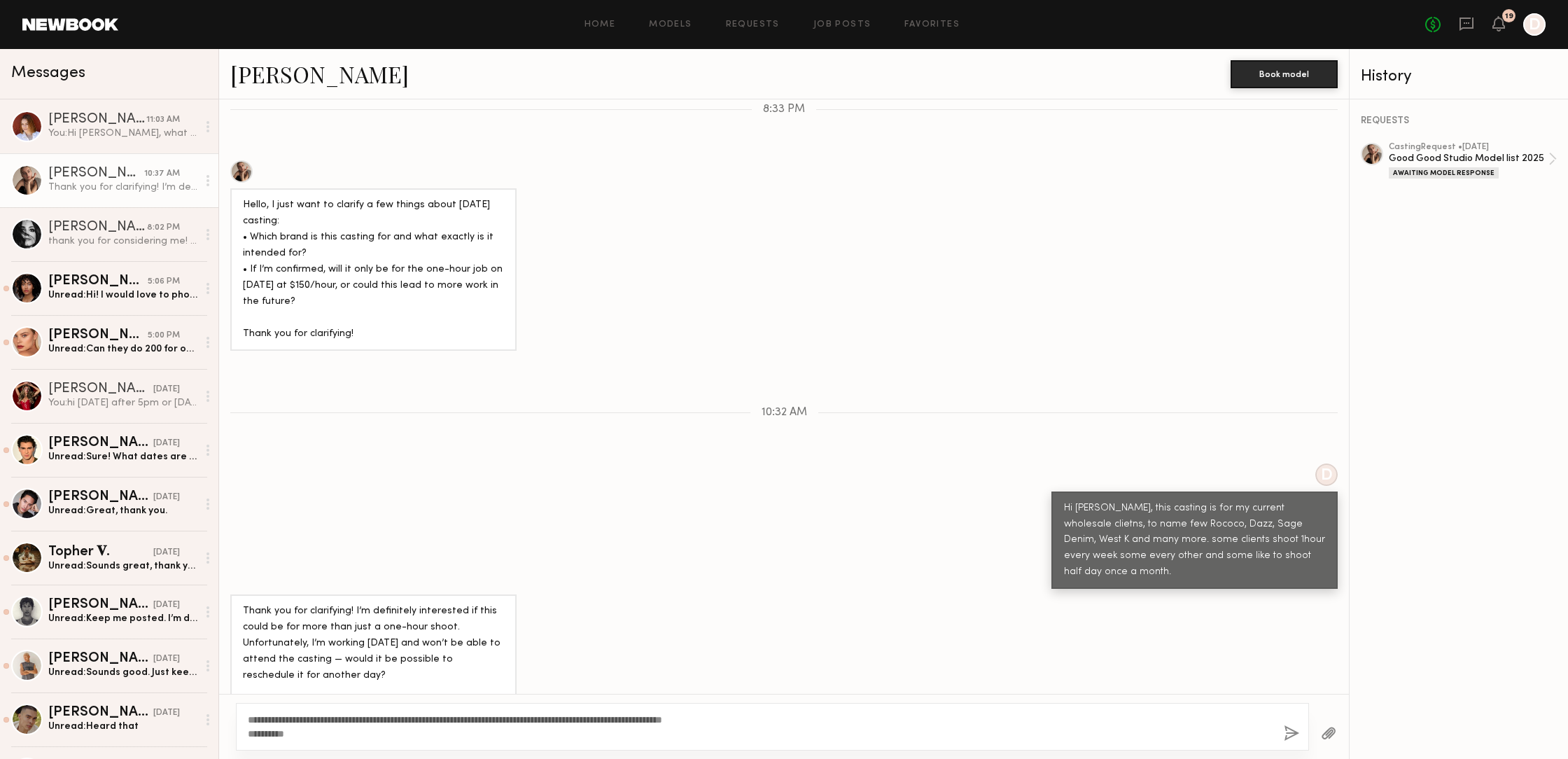
click at [1287, 732] on button "button" at bounding box center [1291, 733] width 15 height 18
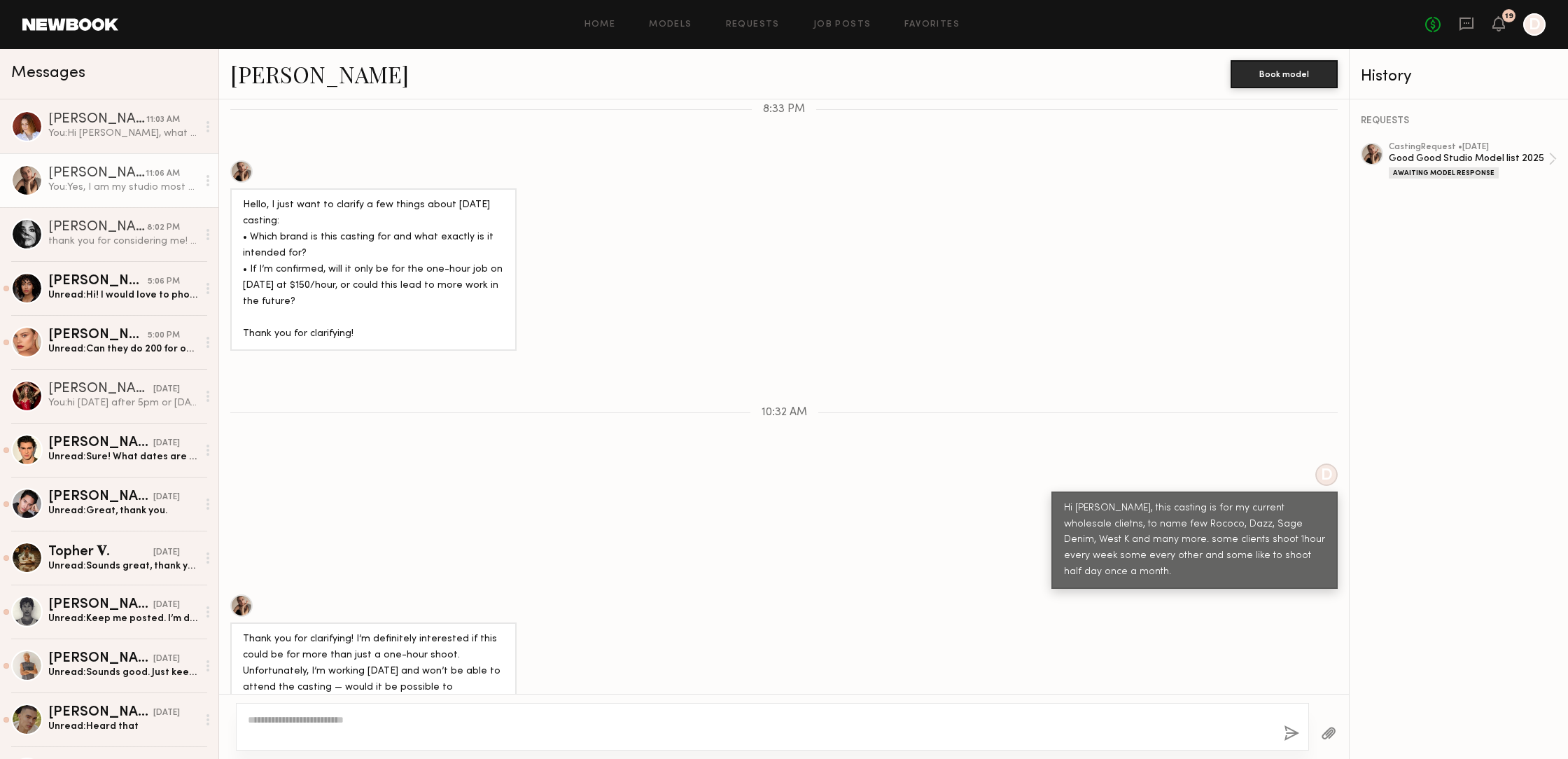
scroll to position [704, 0]
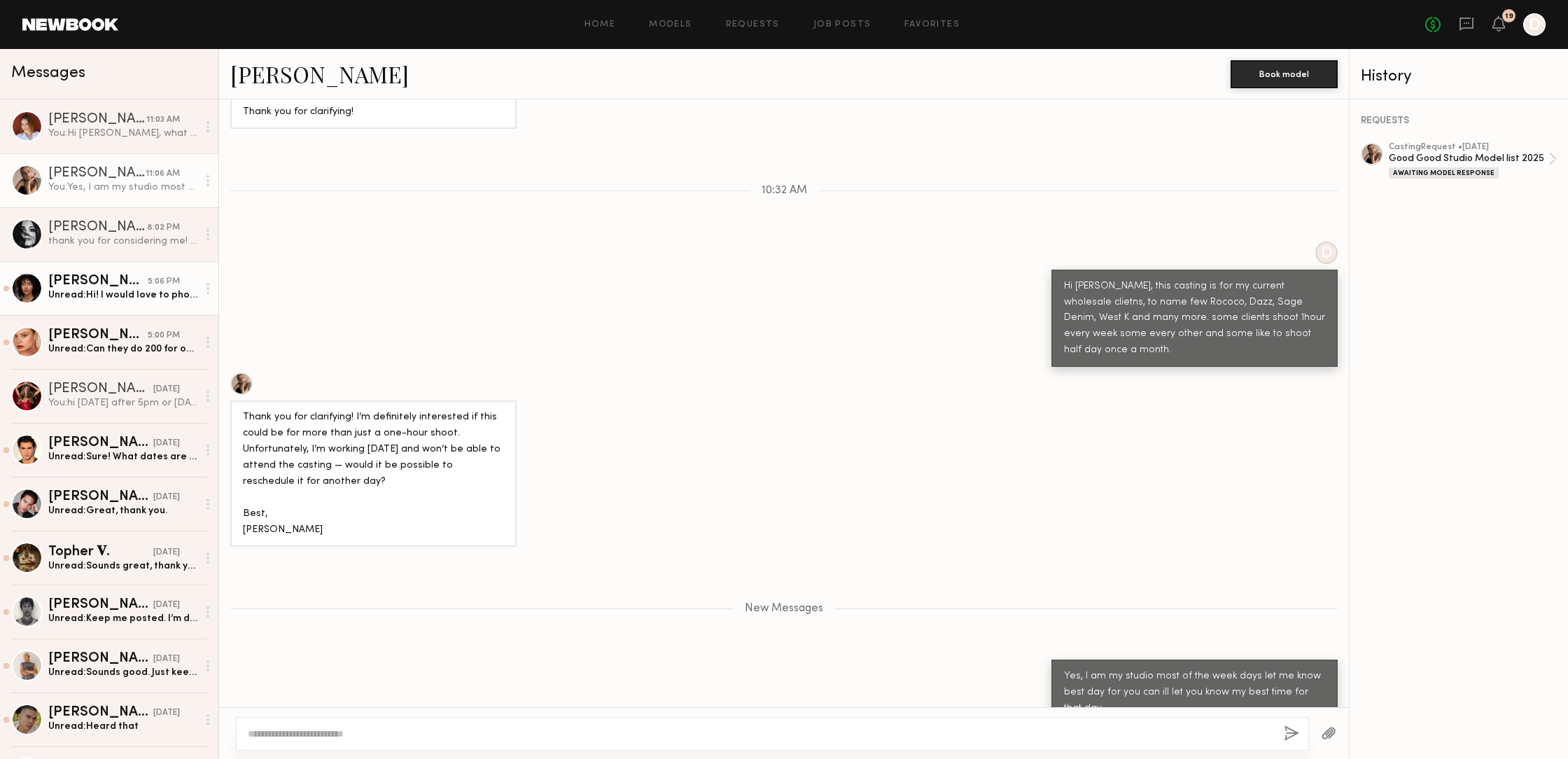
drag, startPoint x: 114, startPoint y: 280, endPoint x: 143, endPoint y: 292, distance: 31.4
click at [143, 292] on div "Unread: Hi! I would love to photograph for your wholesale model list, however I…" at bounding box center [123, 296] width 149 height 14
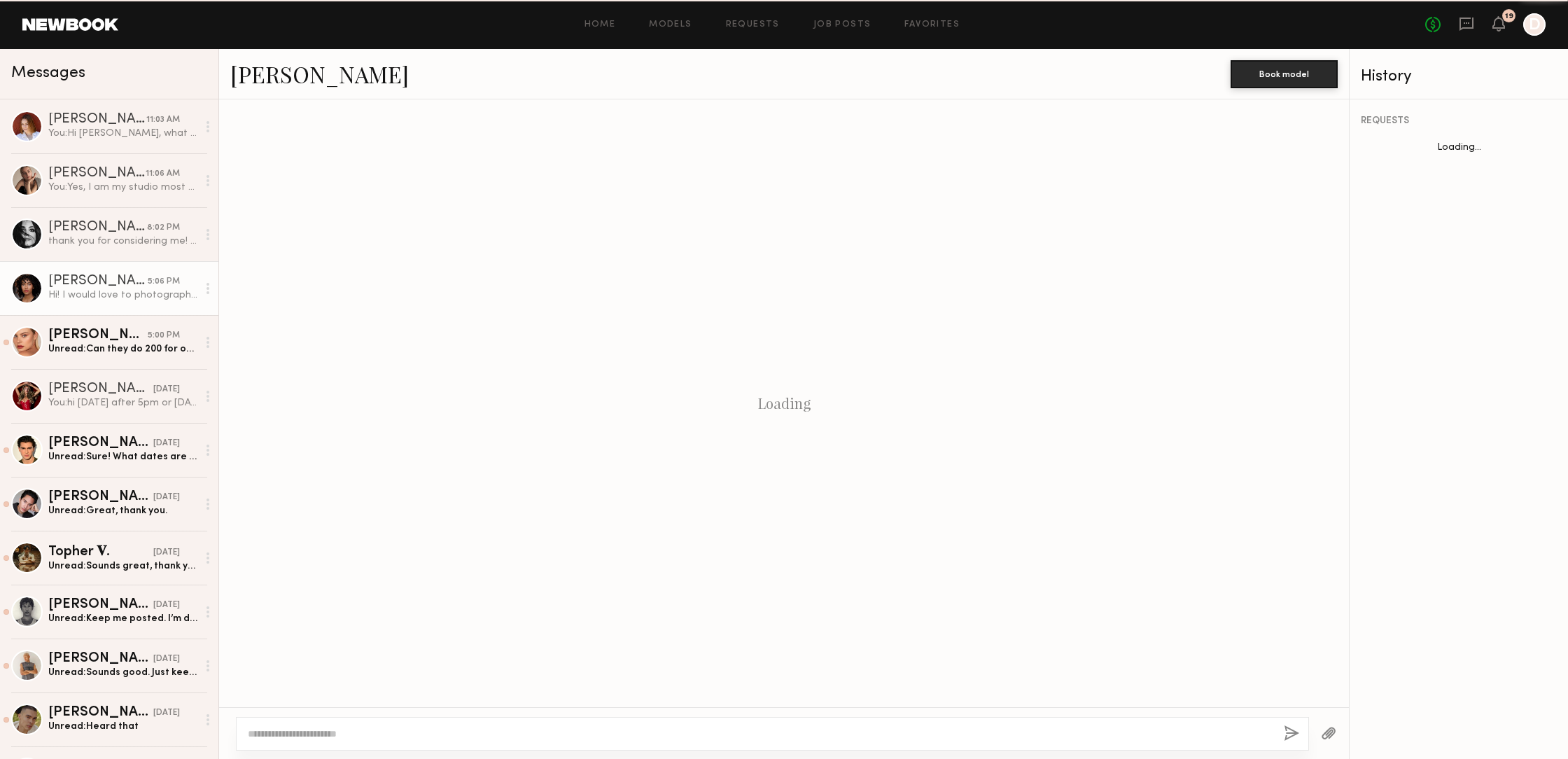
scroll to position [14, 0]
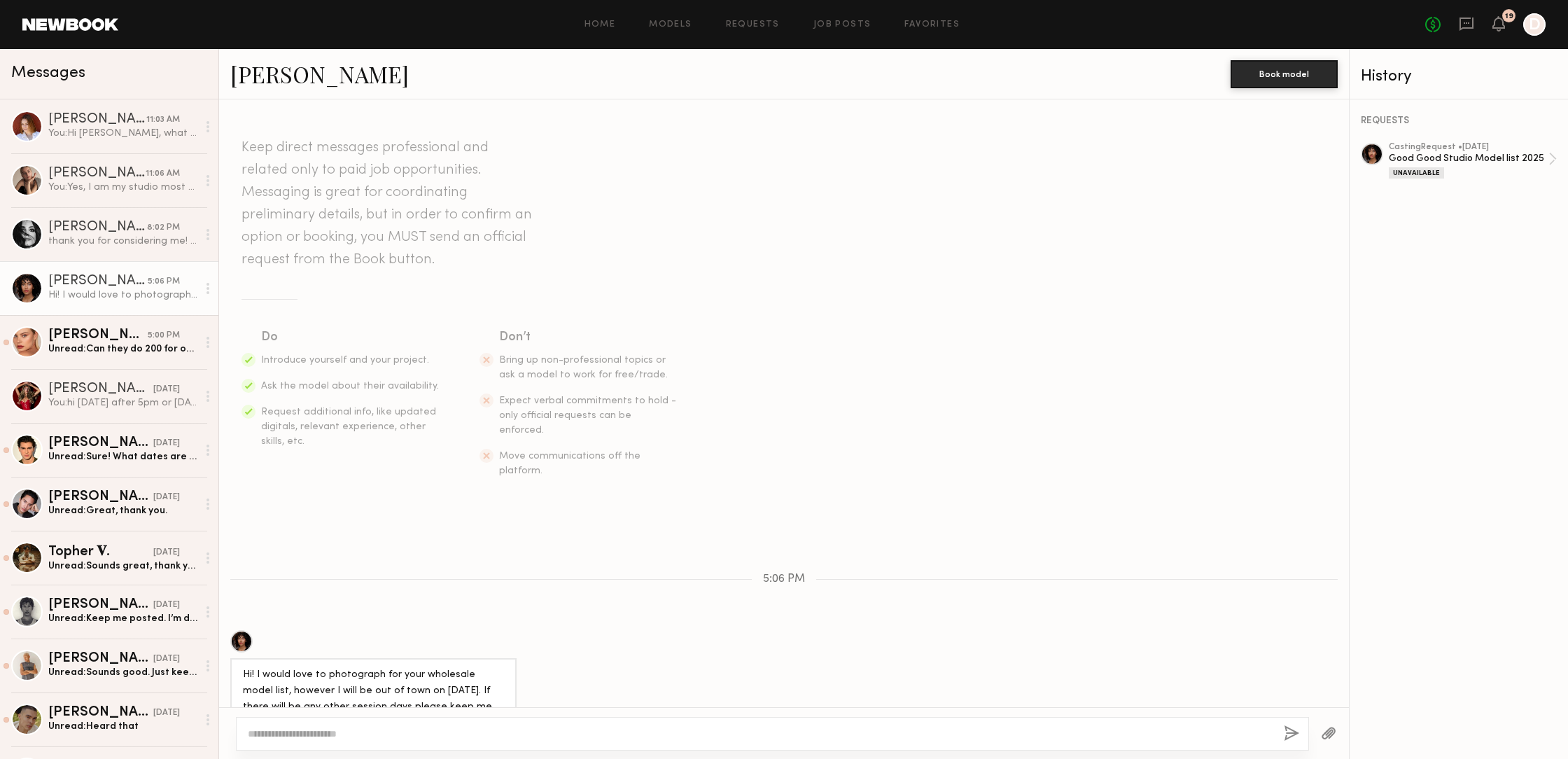
click at [244, 630] on div at bounding box center [241, 641] width 22 height 22
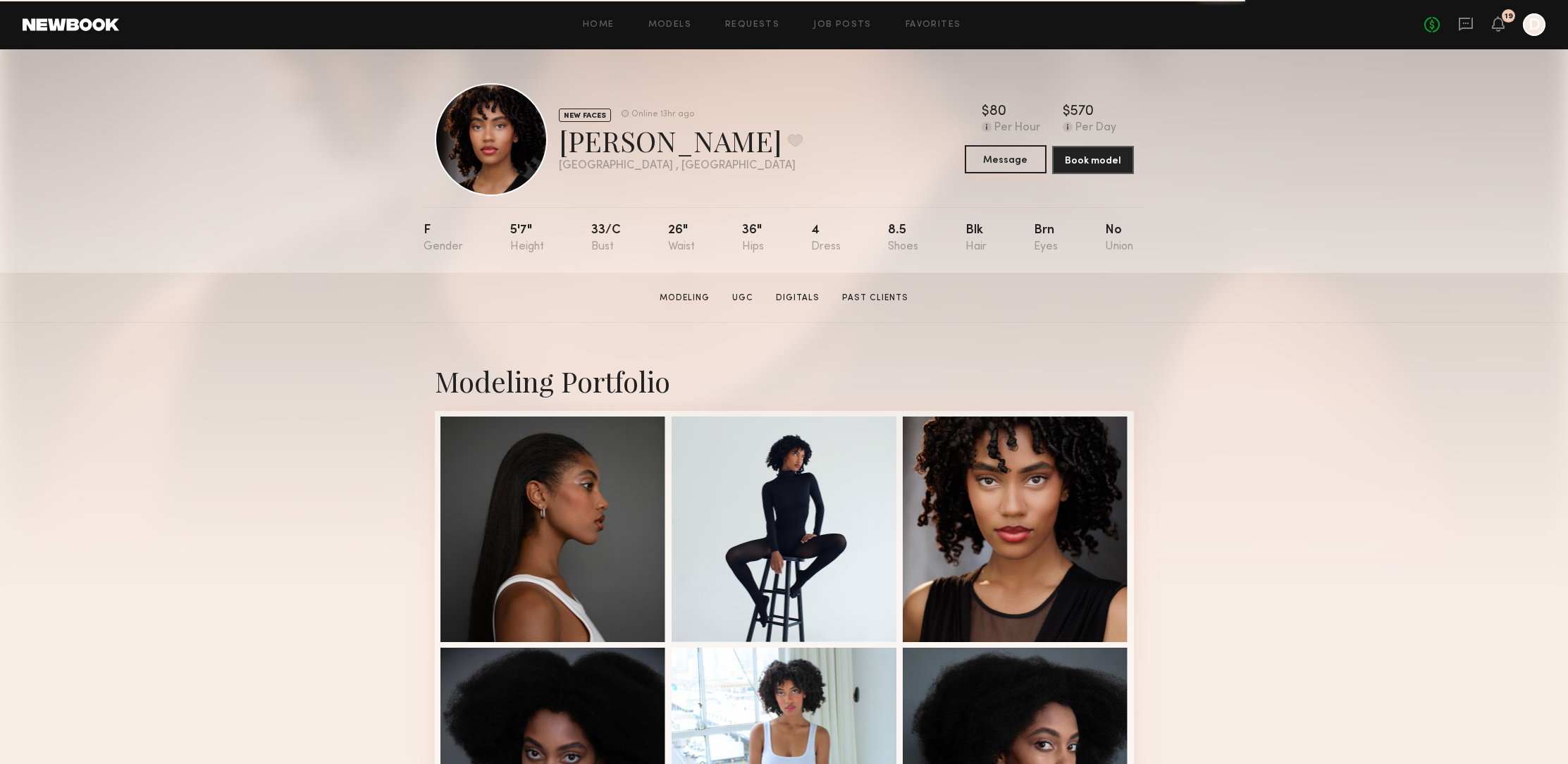
click at [1006, 165] on button "Message" at bounding box center [1005, 159] width 81 height 28
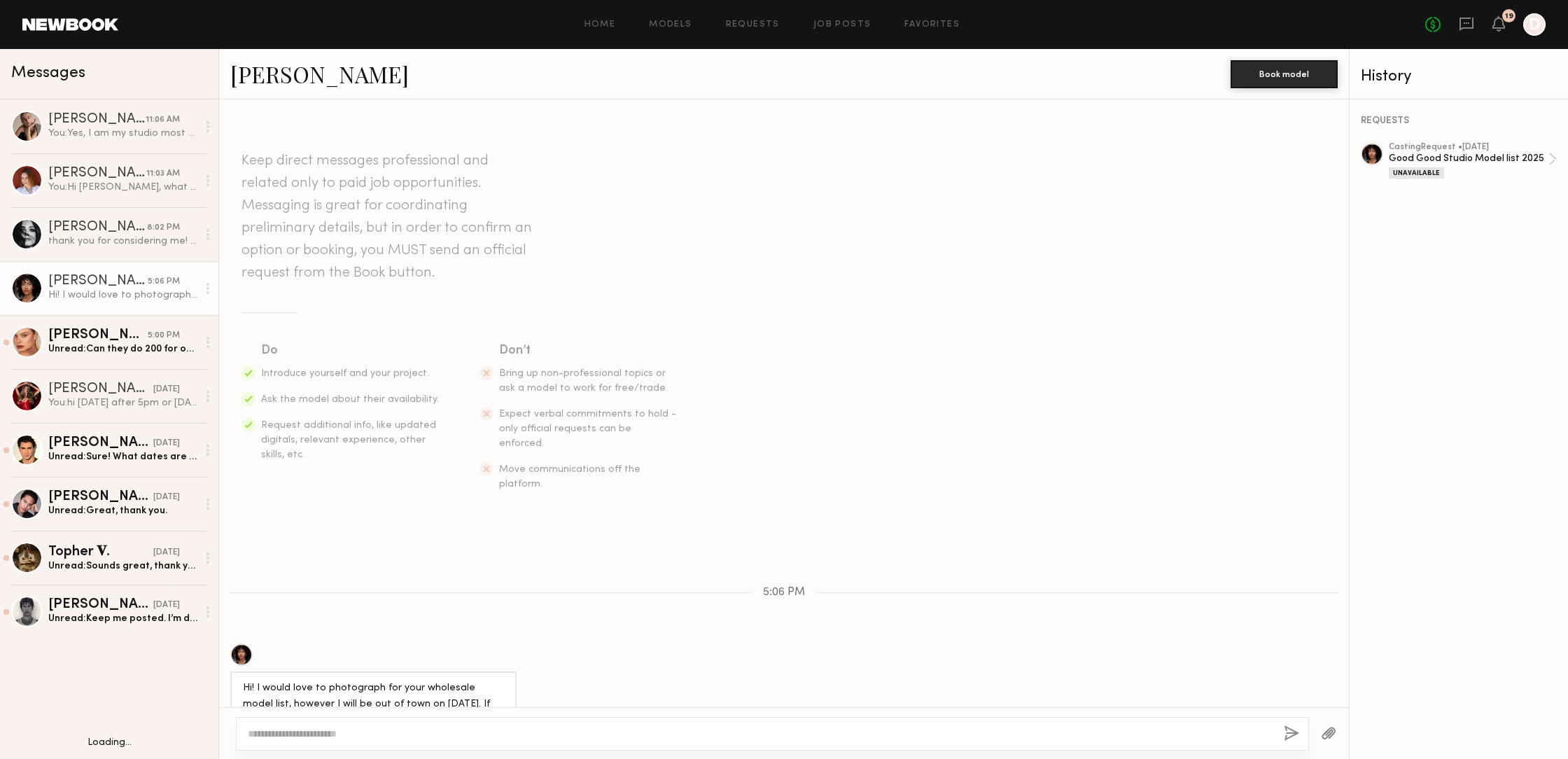
scroll to position [14, 0]
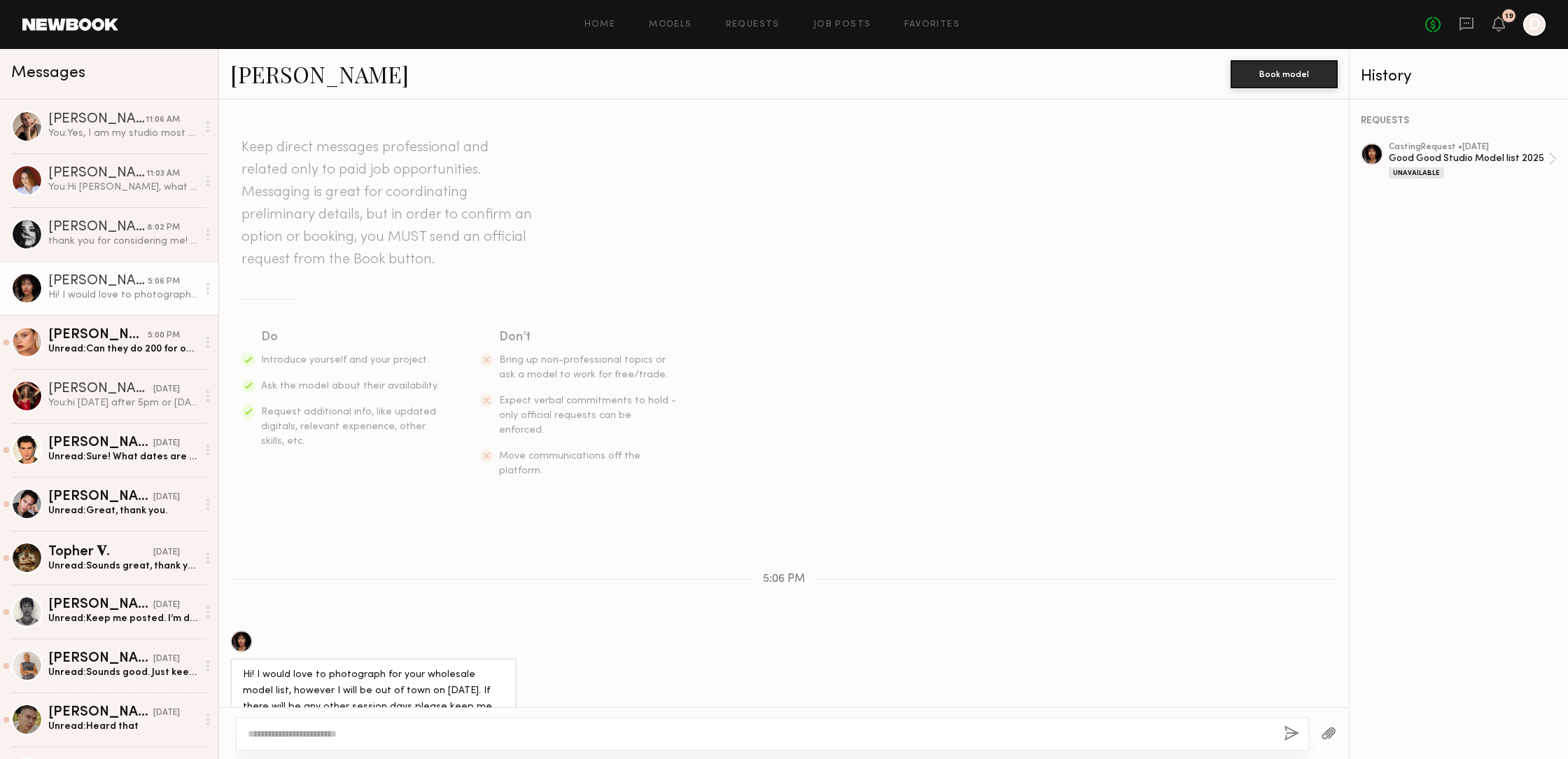
click at [280, 736] on textarea at bounding box center [760, 733] width 1025 height 14
type textarea "**********"
click at [1284, 731] on button "button" at bounding box center [1291, 733] width 15 height 18
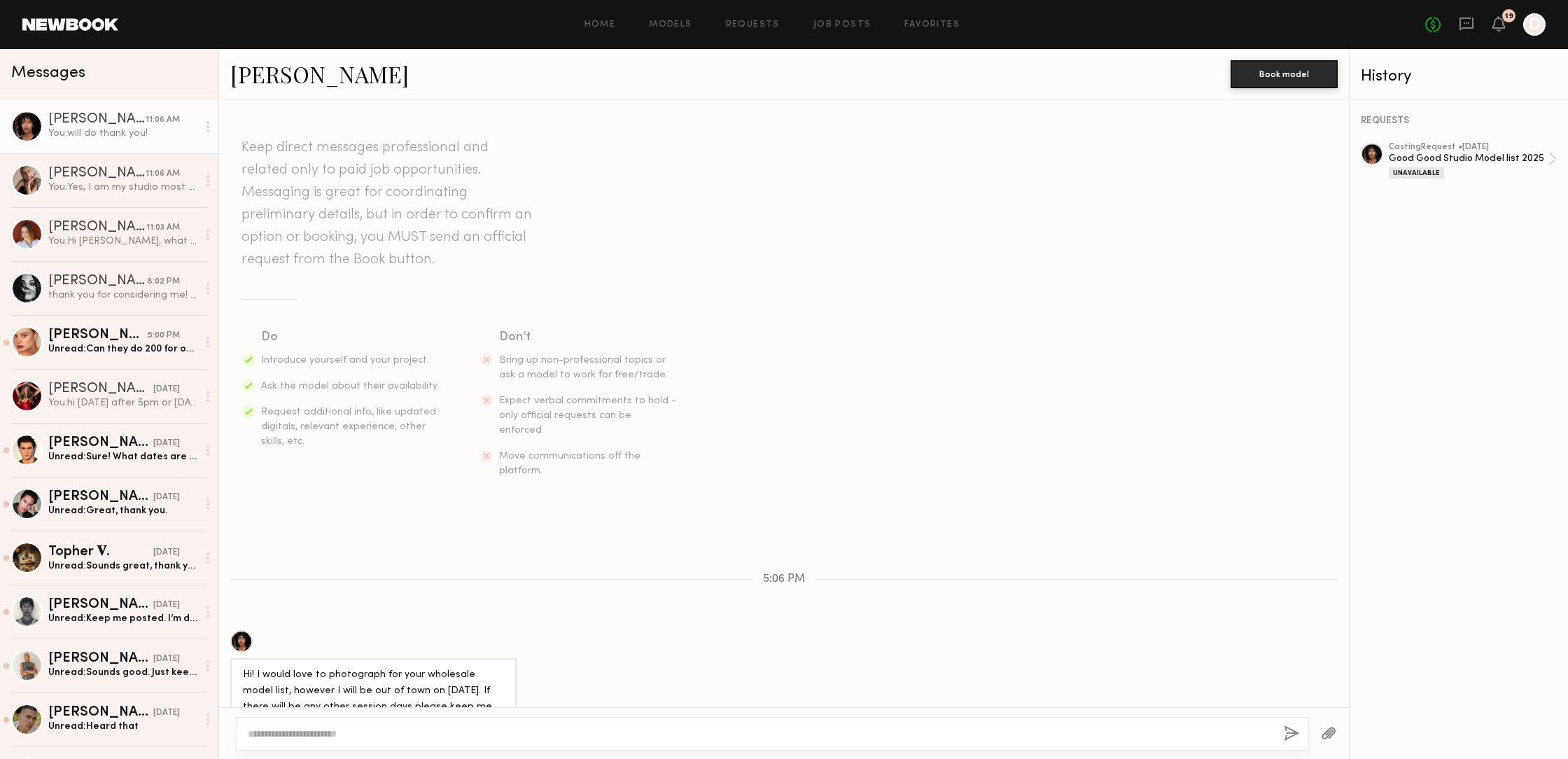
scroll to position [265, 0]
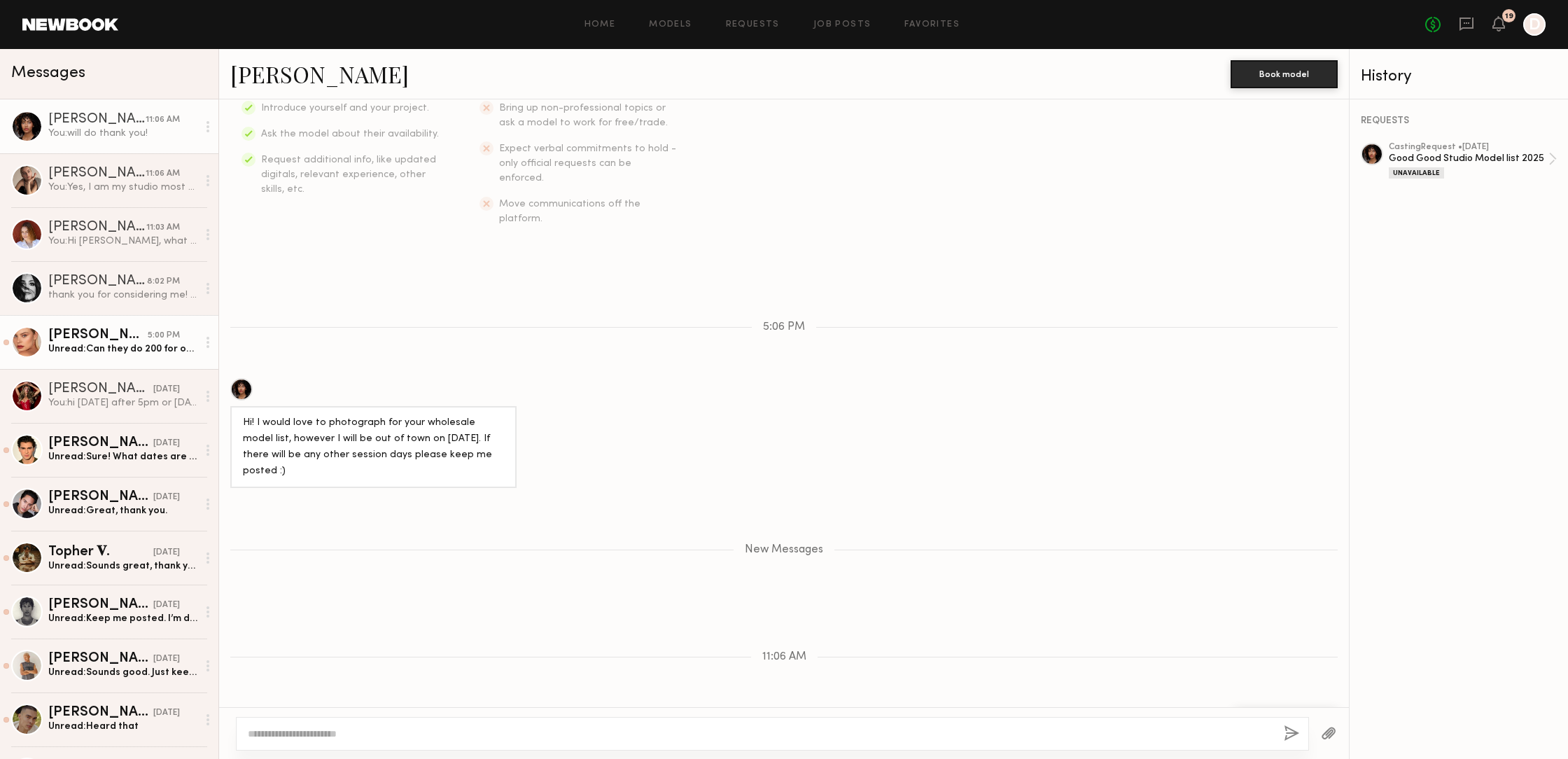
click at [128, 348] on div "Unread: Can they do 200 for one hour ?" at bounding box center [123, 349] width 149 height 14
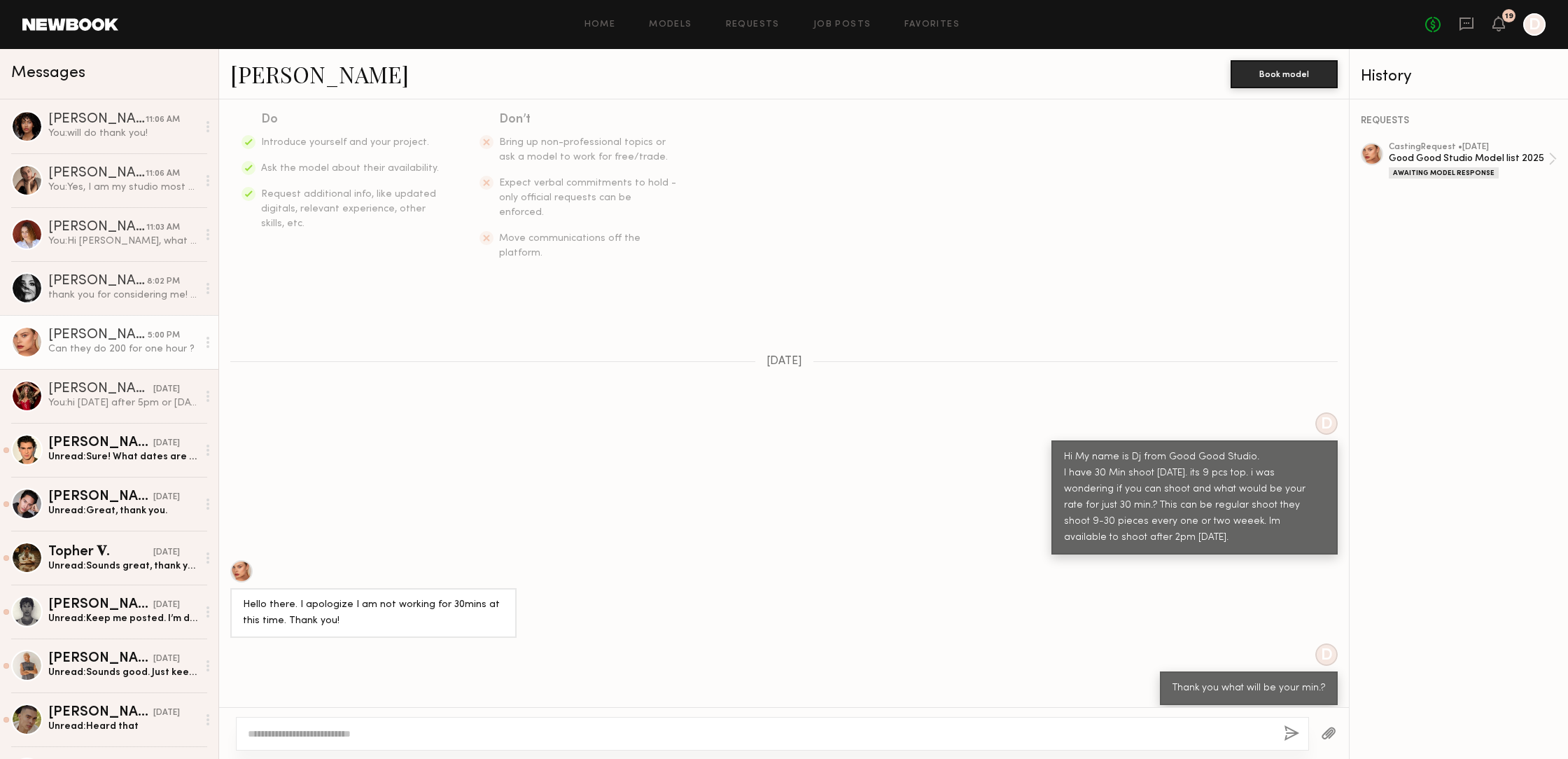
scroll to position [143, 0]
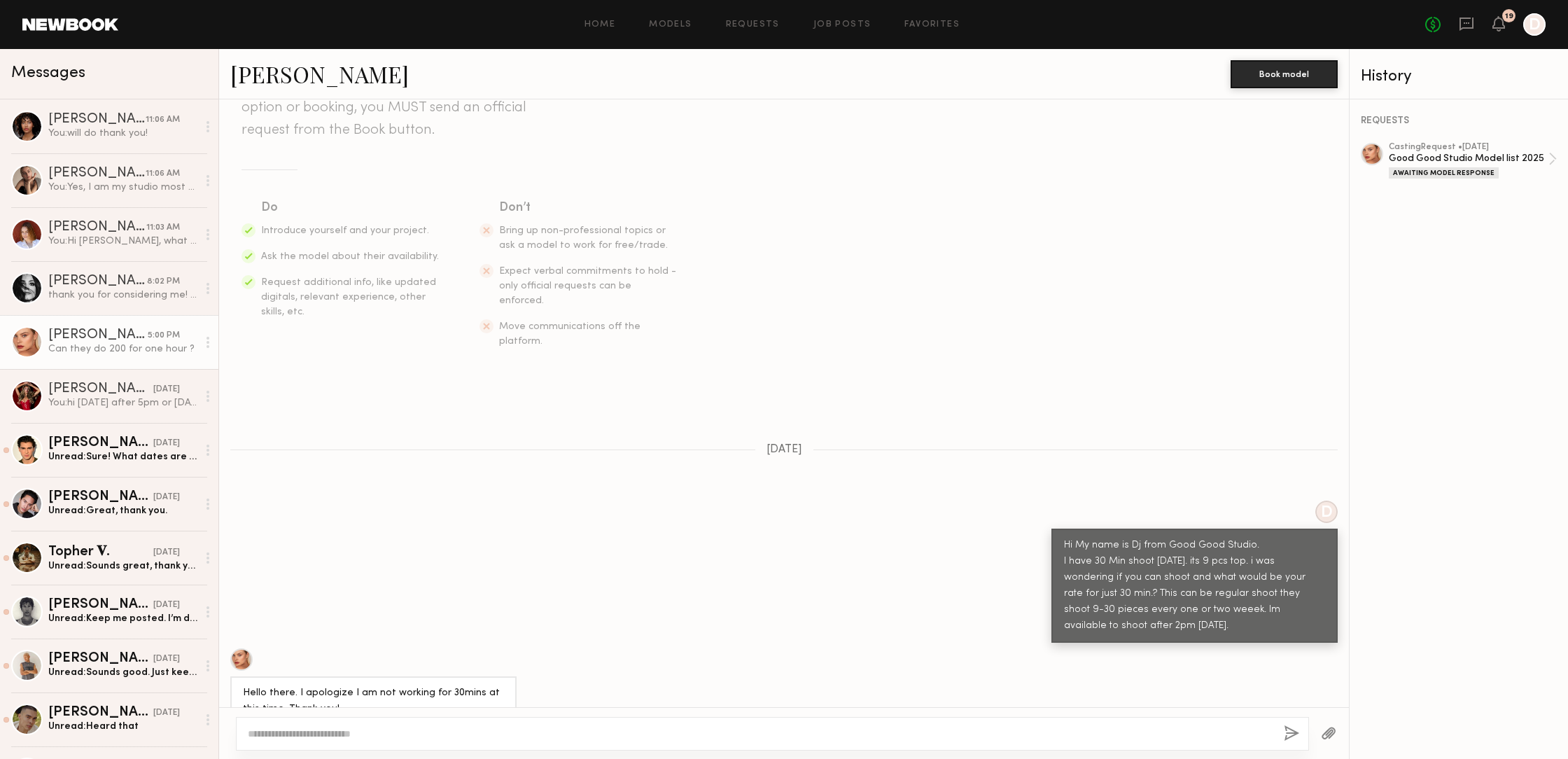
click at [23, 341] on div at bounding box center [26, 342] width 32 height 32
click at [22, 341] on div at bounding box center [26, 342] width 32 height 32
click at [24, 343] on div at bounding box center [26, 342] width 32 height 32
click at [24, 342] on div at bounding box center [26, 342] width 32 height 32
click at [22, 348] on div at bounding box center [26, 342] width 32 height 32
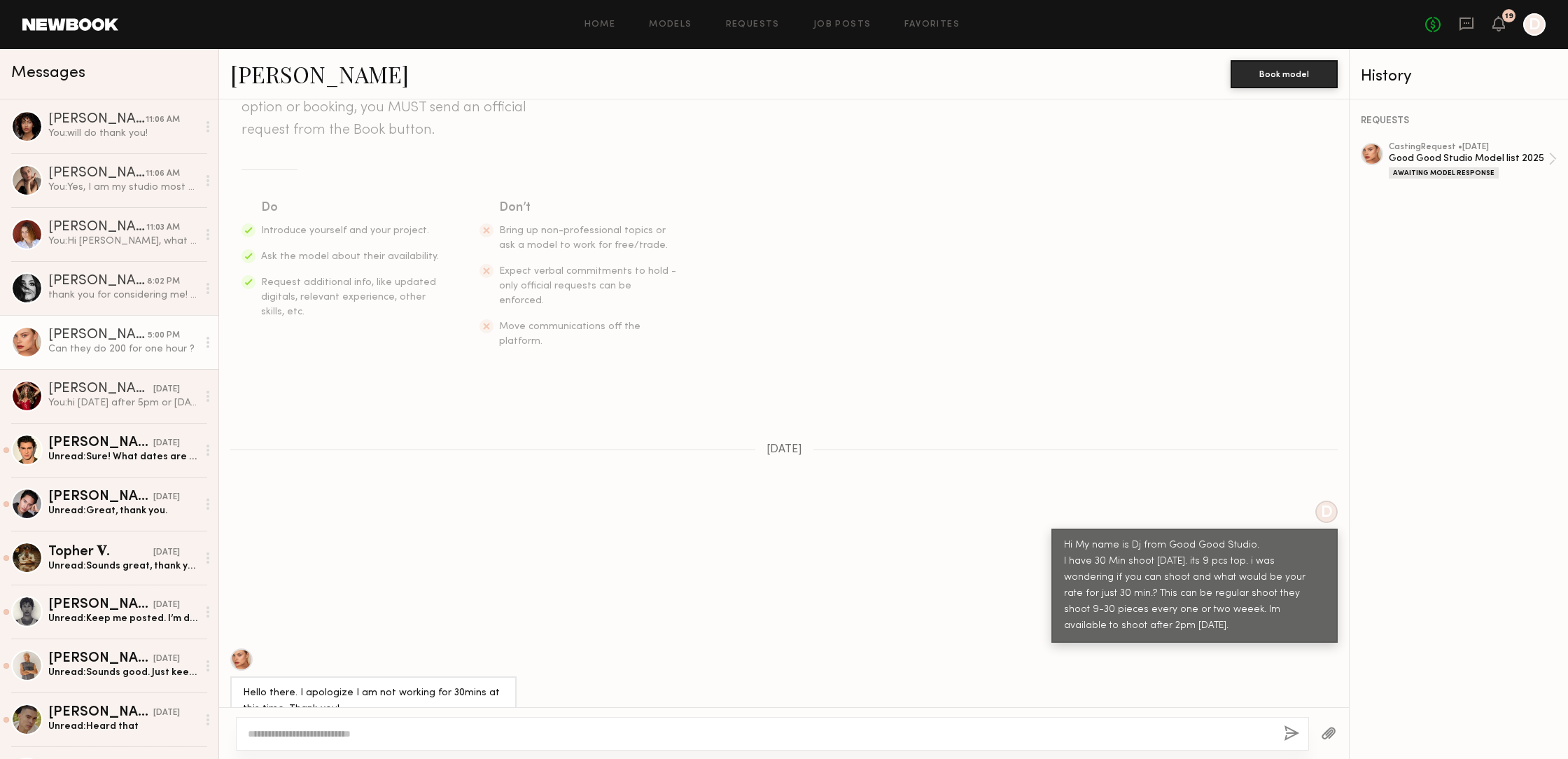
click at [22, 348] on div at bounding box center [26, 342] width 32 height 32
click at [291, 79] on link "MACKENZIE E." at bounding box center [319, 73] width 179 height 30
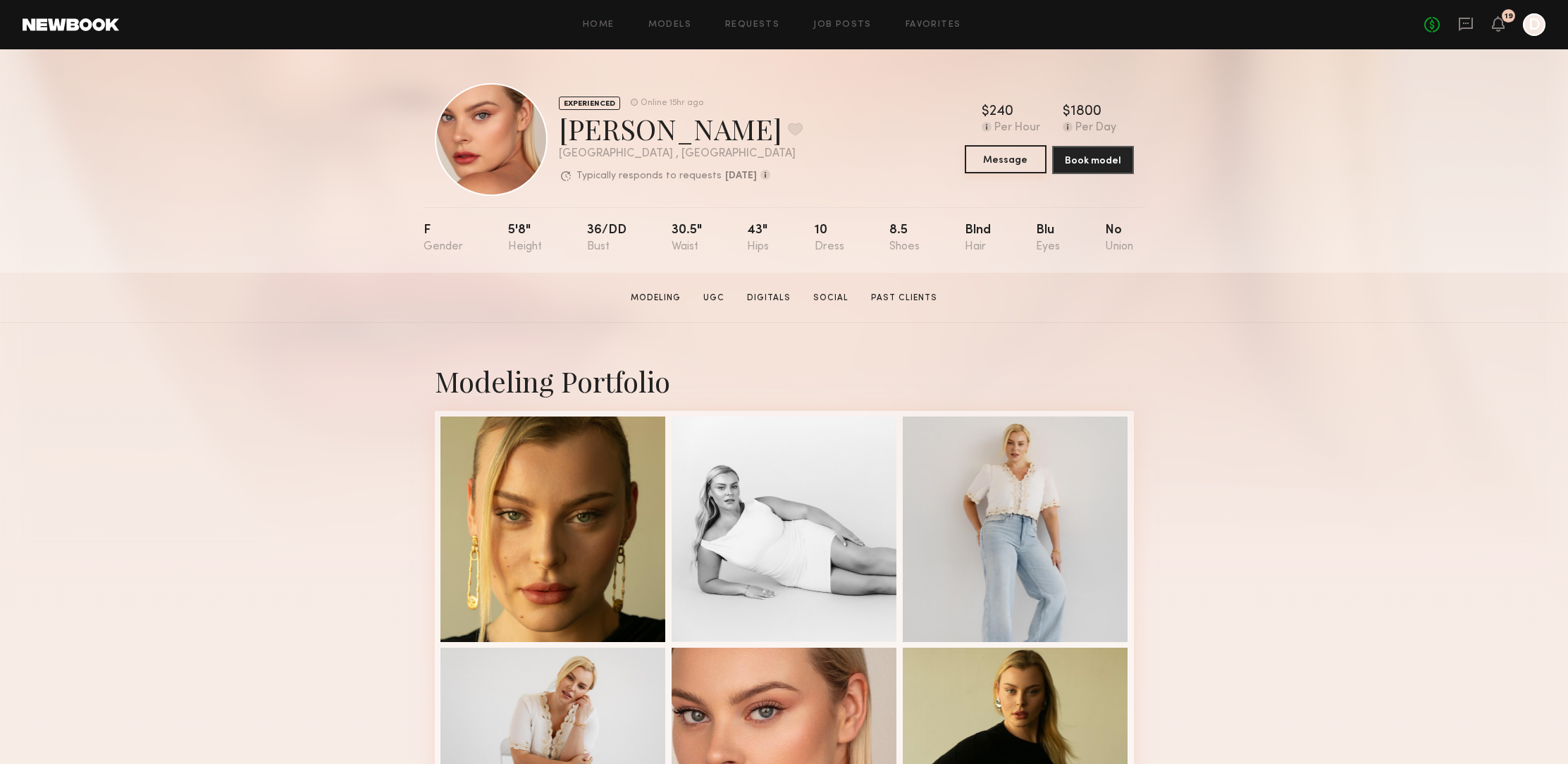
click at [1016, 160] on button "Message" at bounding box center [1005, 159] width 81 height 28
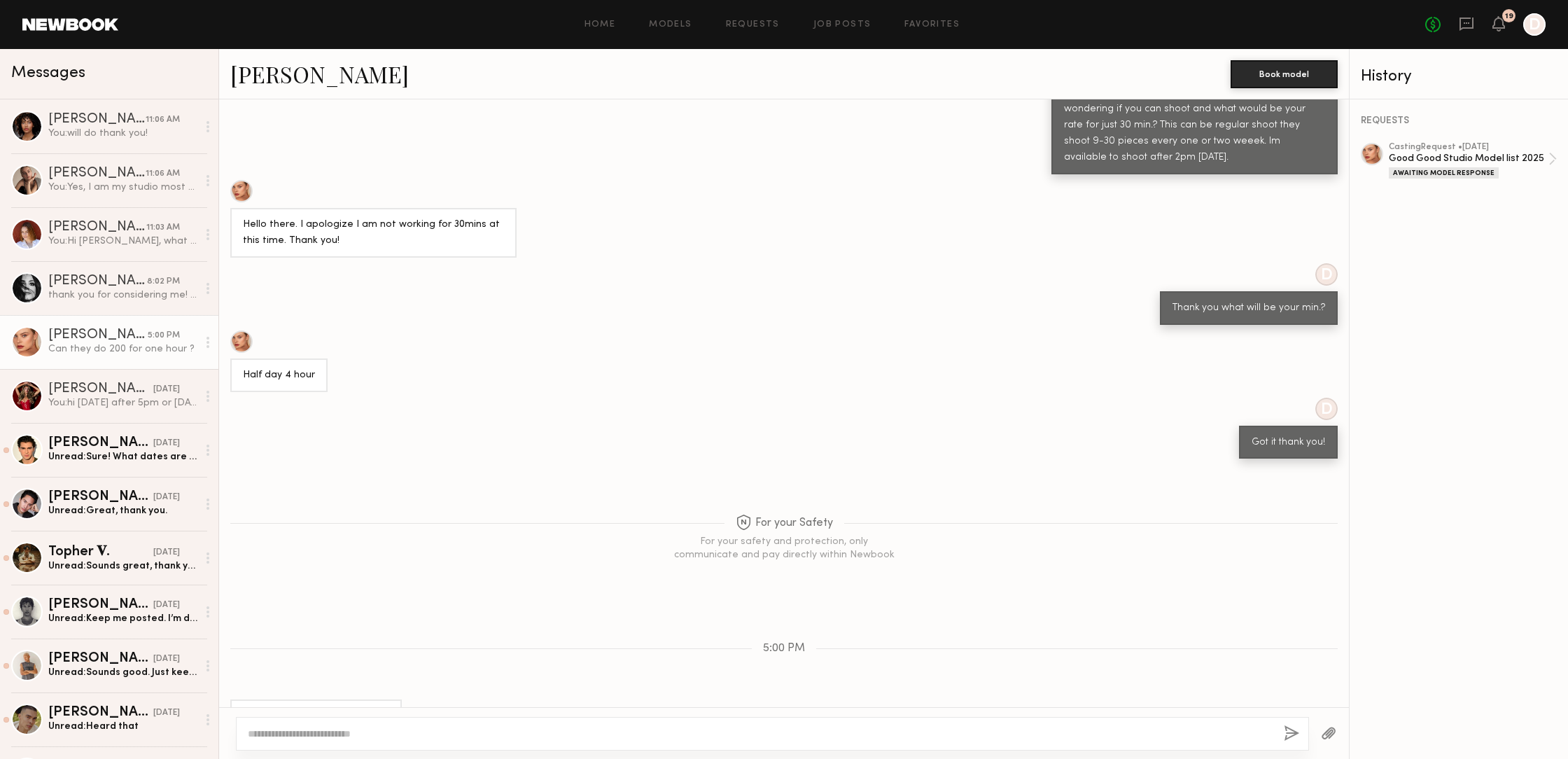
scroll to position [619, 0]
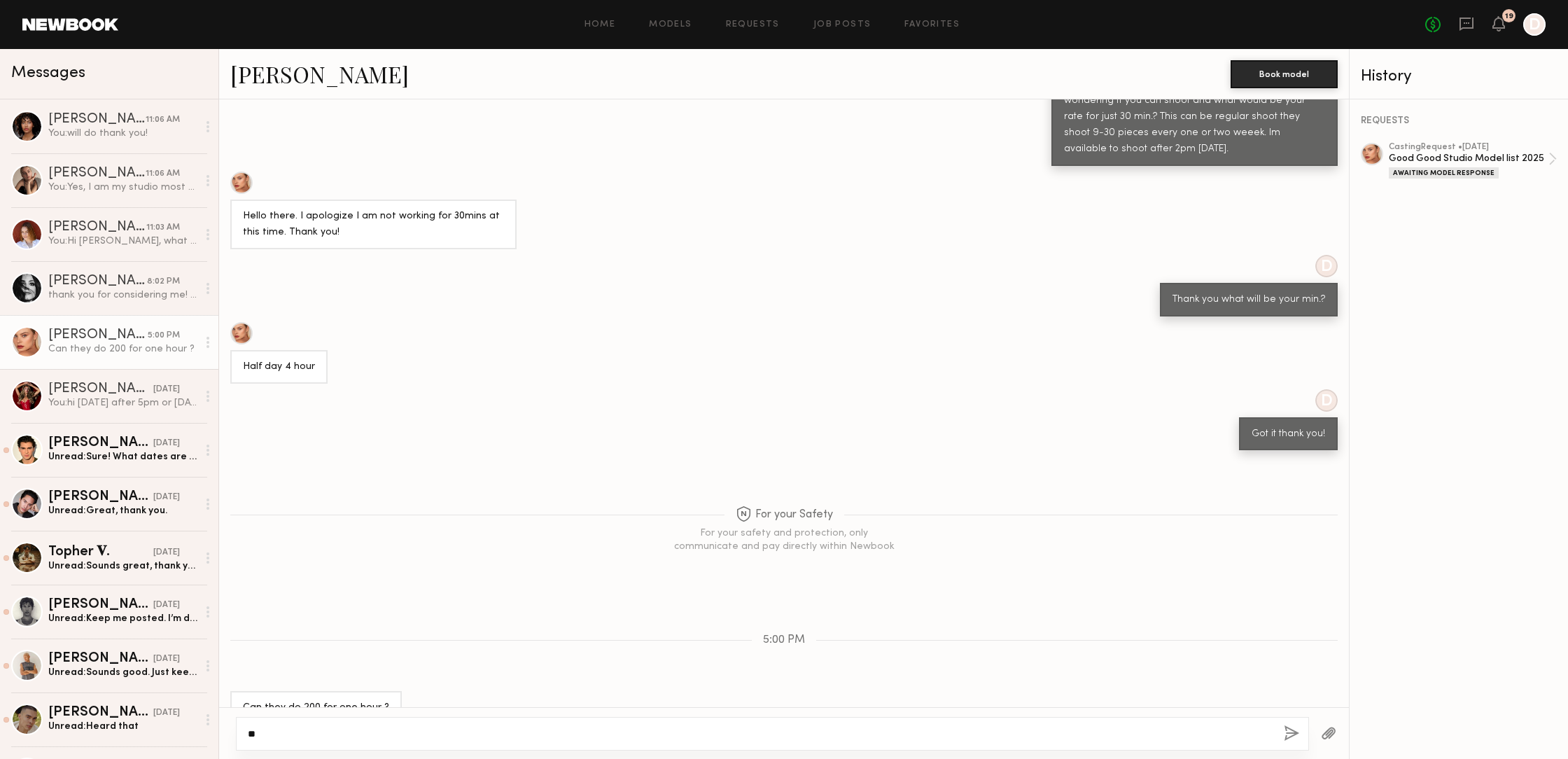
type textarea "*"
drag, startPoint x: 327, startPoint y: 732, endPoint x: 343, endPoint y: 738, distance: 17.1
click at [337, 736] on textarea "**********" at bounding box center [760, 733] width 1025 height 14
click at [338, 733] on textarea "**********" at bounding box center [760, 733] width 1025 height 14
click at [512, 733] on textarea "**********" at bounding box center [760, 733] width 1025 height 14
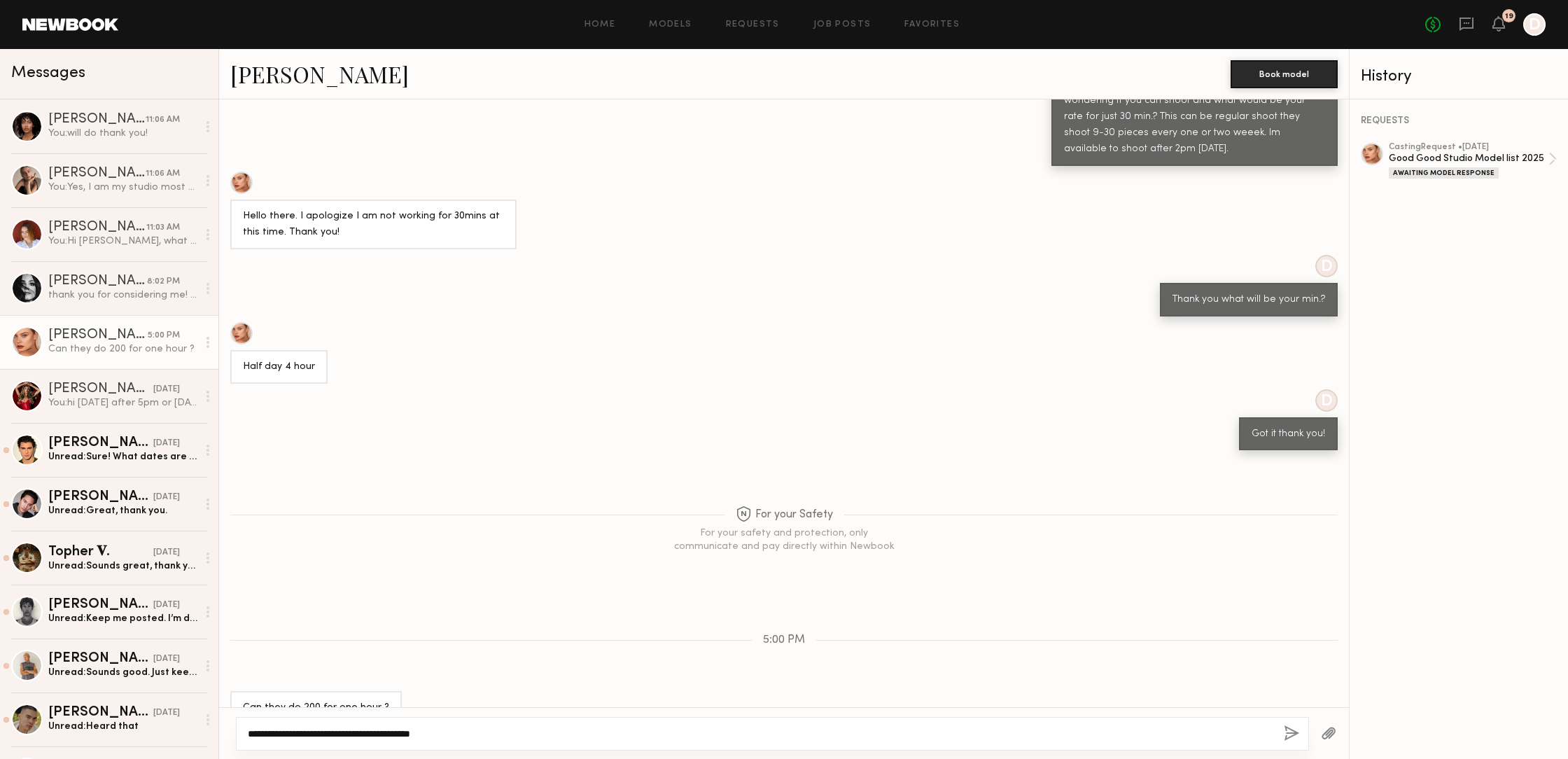
click at [284, 733] on textarea "**********" at bounding box center [760, 733] width 1025 height 14
click at [458, 733] on textarea "**********" at bounding box center [760, 733] width 1025 height 14
drag, startPoint x: 450, startPoint y: 731, endPoint x: 675, endPoint y: 746, distance: 225.5
click at [674, 746] on div "**********" at bounding box center [773, 733] width 1073 height 33
drag, startPoint x: 416, startPoint y: 733, endPoint x: 451, endPoint y: 736, distance: 35.1
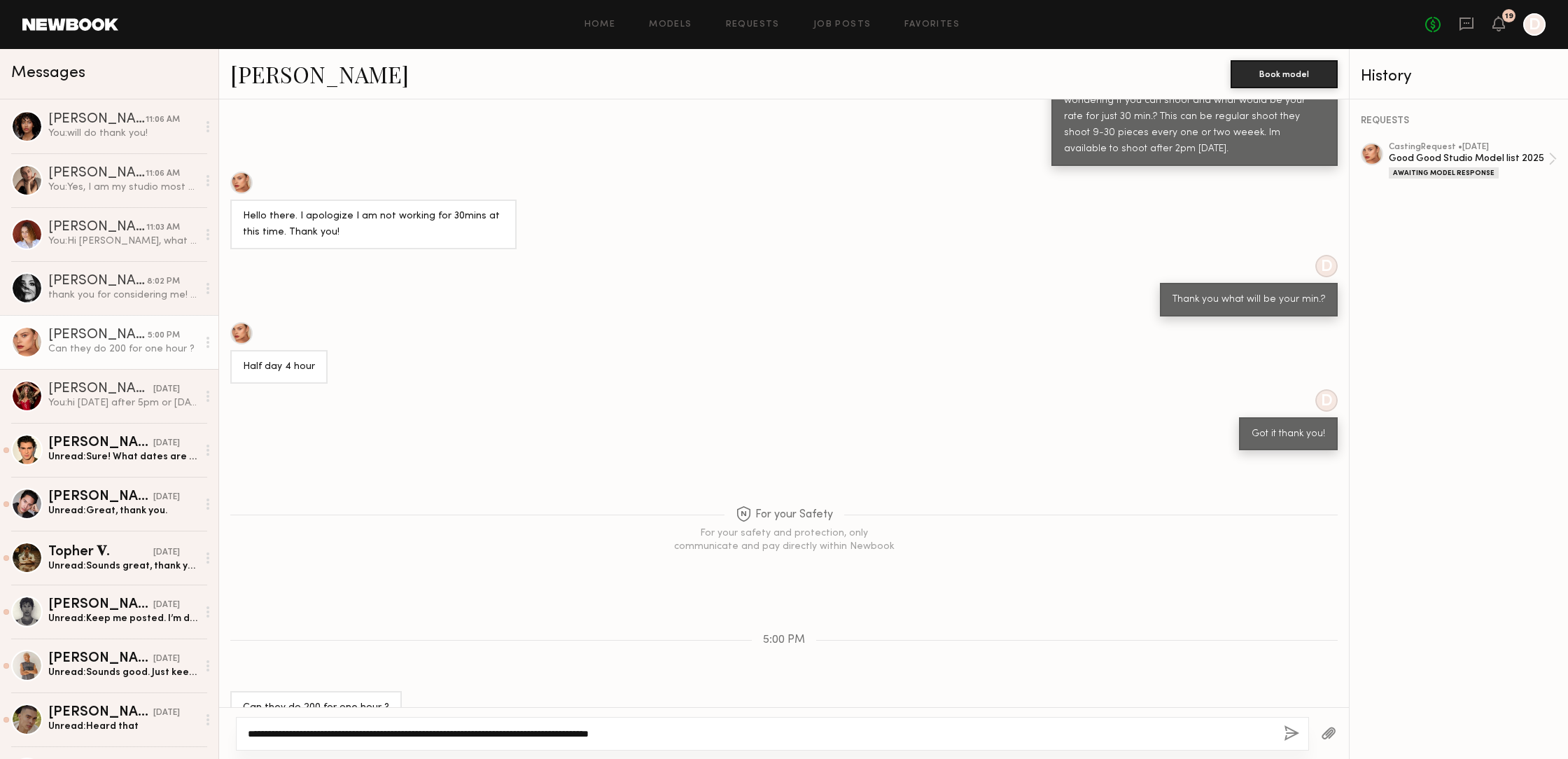
click at [447, 734] on textarea "**********" at bounding box center [760, 733] width 1025 height 14
drag, startPoint x: 418, startPoint y: 734, endPoint x: 494, endPoint y: 745, distance: 76.8
click at [496, 744] on div "**********" at bounding box center [773, 733] width 1073 height 33
type textarea "**********"
click at [1286, 726] on button "button" at bounding box center [1291, 733] width 15 height 18
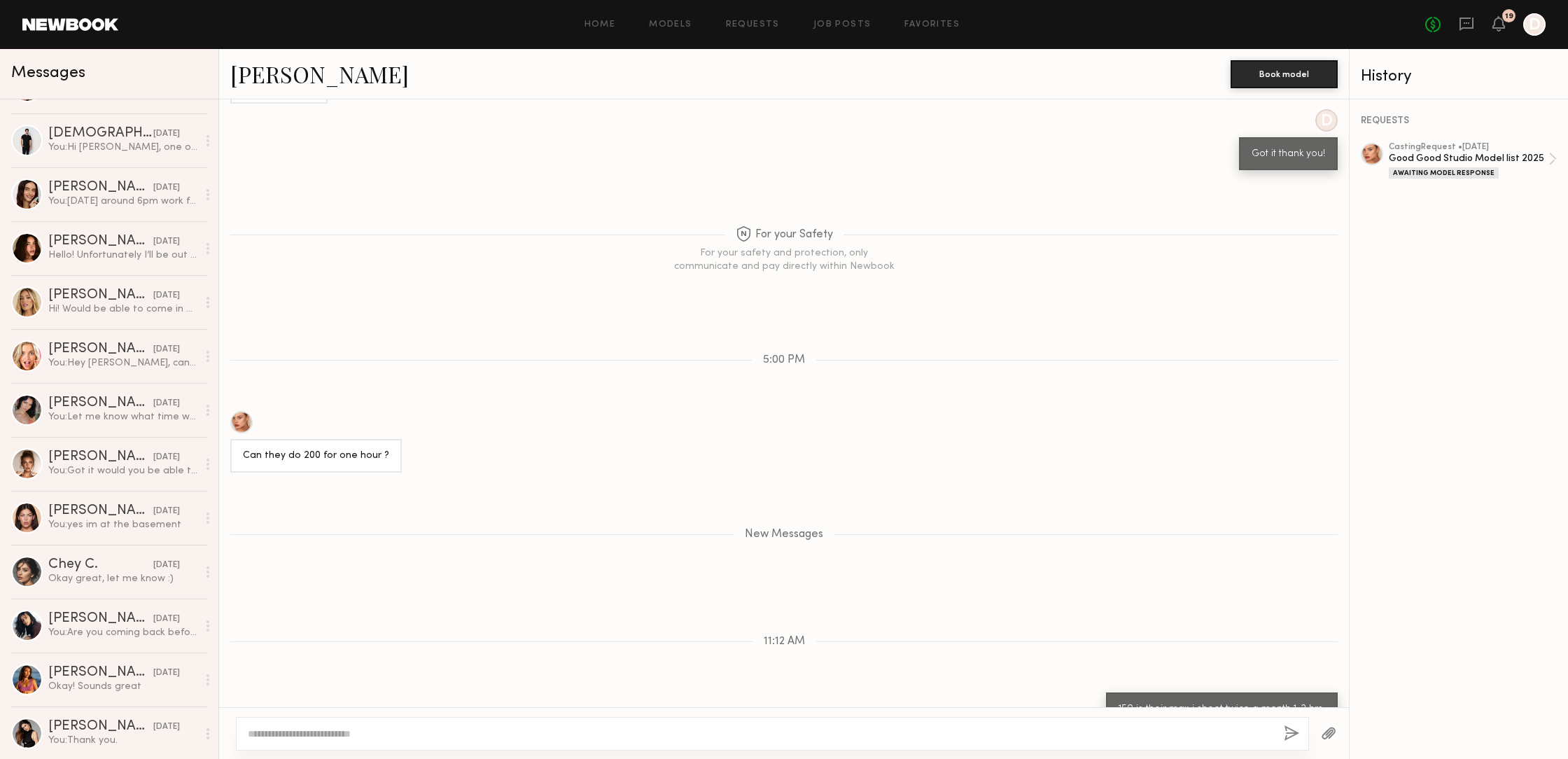
scroll to position [906, 0]
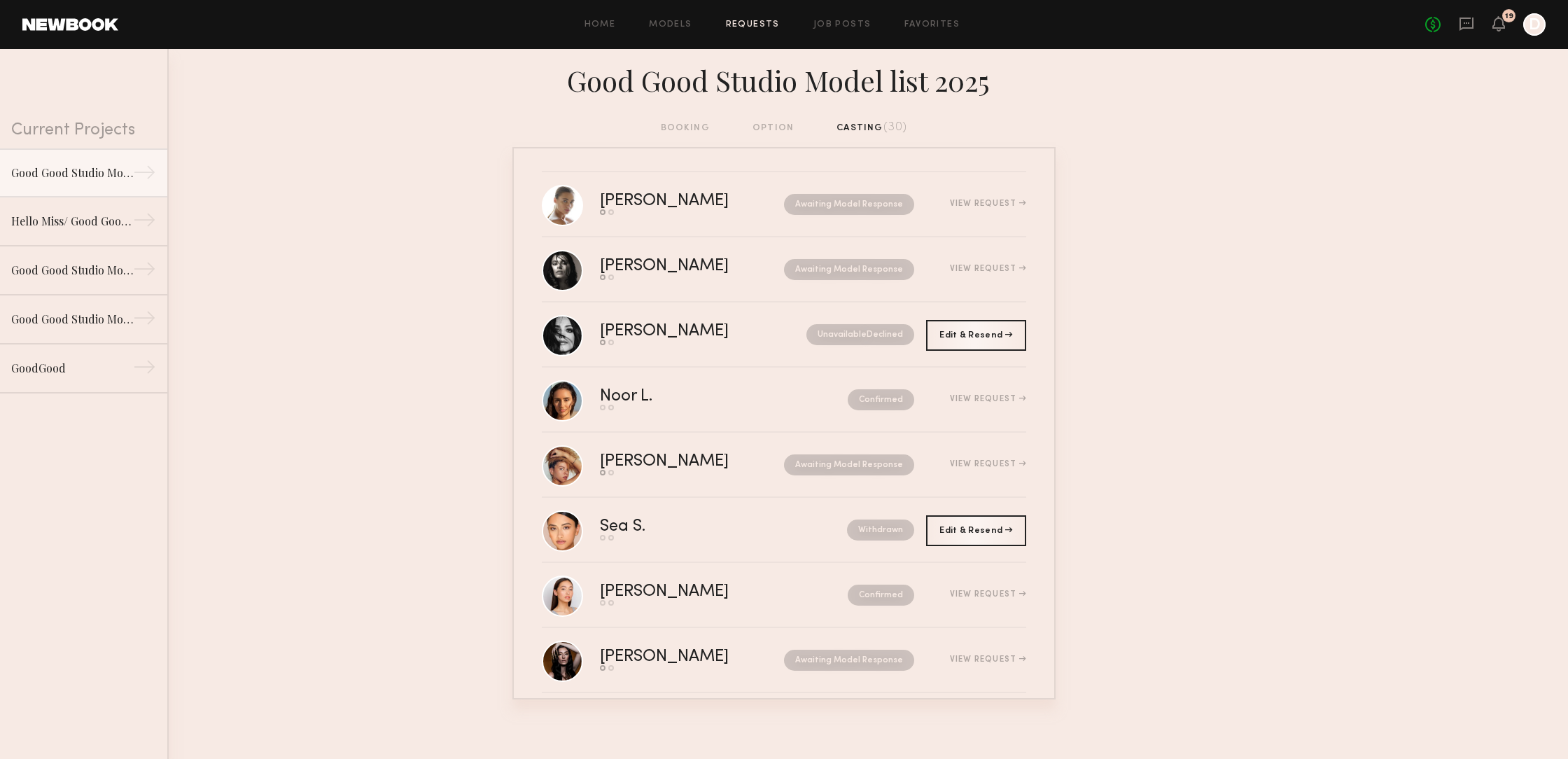
scroll to position [1450, 0]
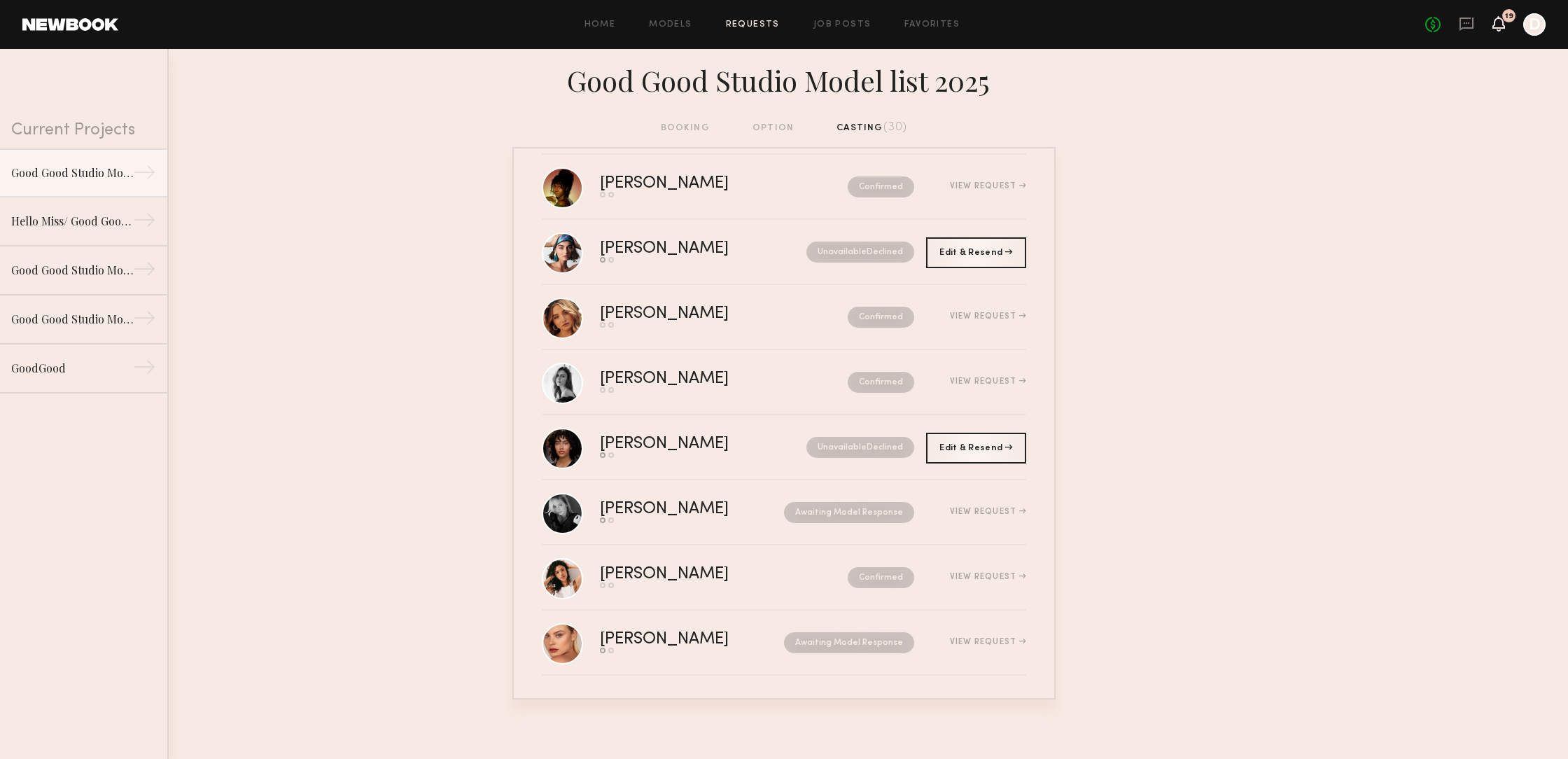
click at [1502, 26] on icon at bounding box center [1498, 23] width 11 height 10
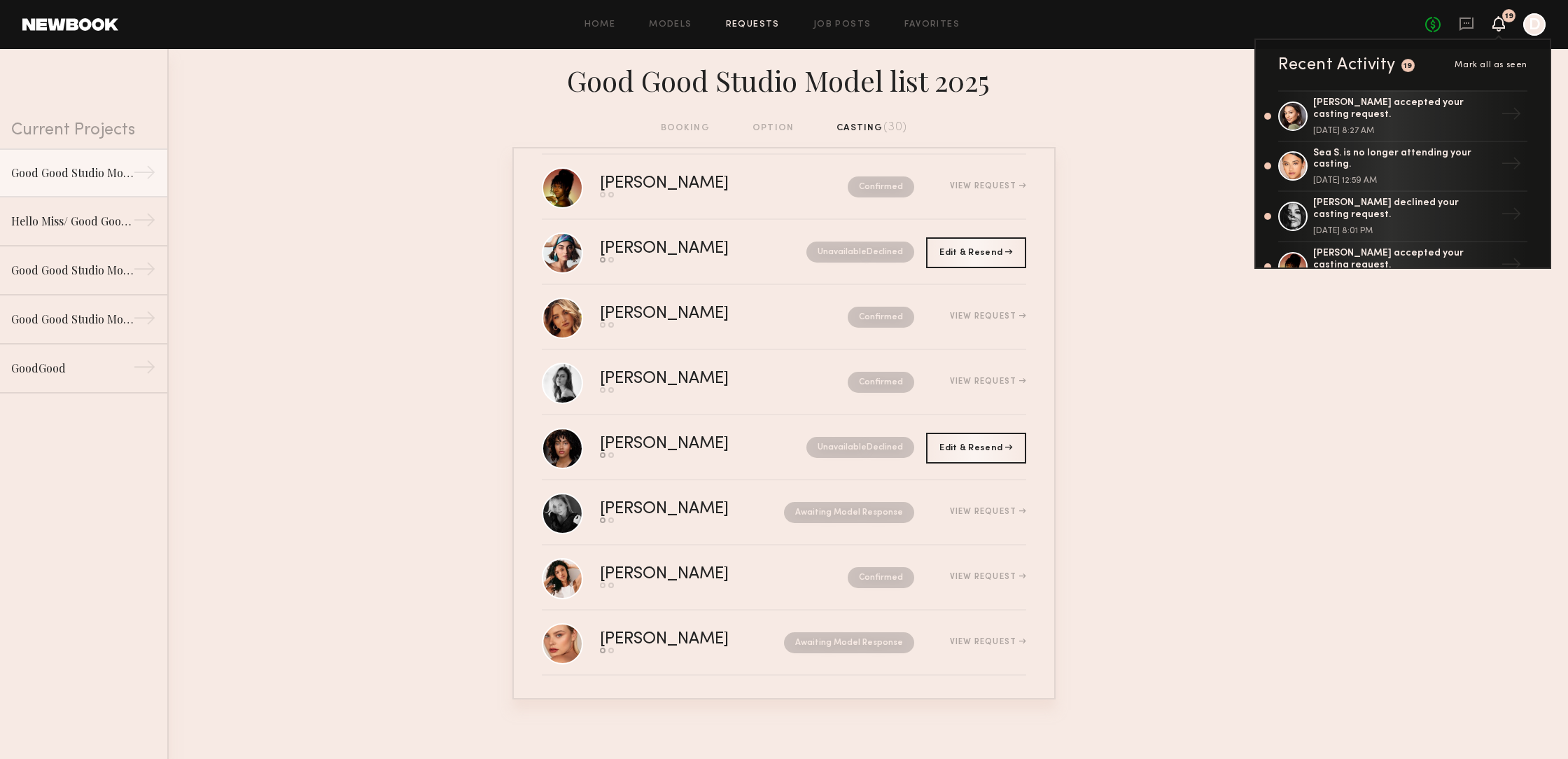
click at [1249, 24] on div "Home Models Requests Job Posts Favorites Sign Out" at bounding box center [772, 25] width 1307 height 9
